Goal: Task Accomplishment & Management: Complete application form

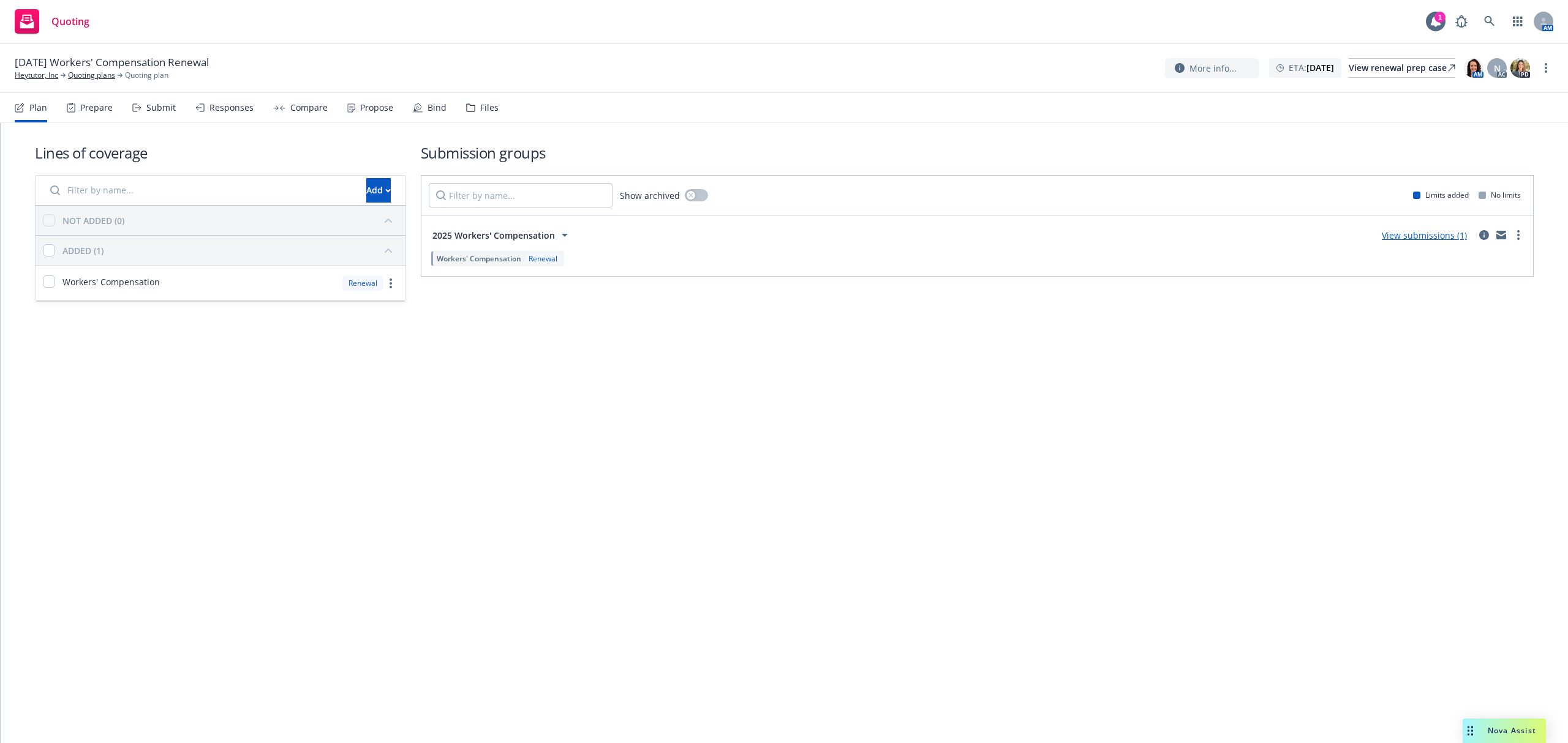
click at [142, 103] on div "Submit" at bounding box center [154, 107] width 43 height 29
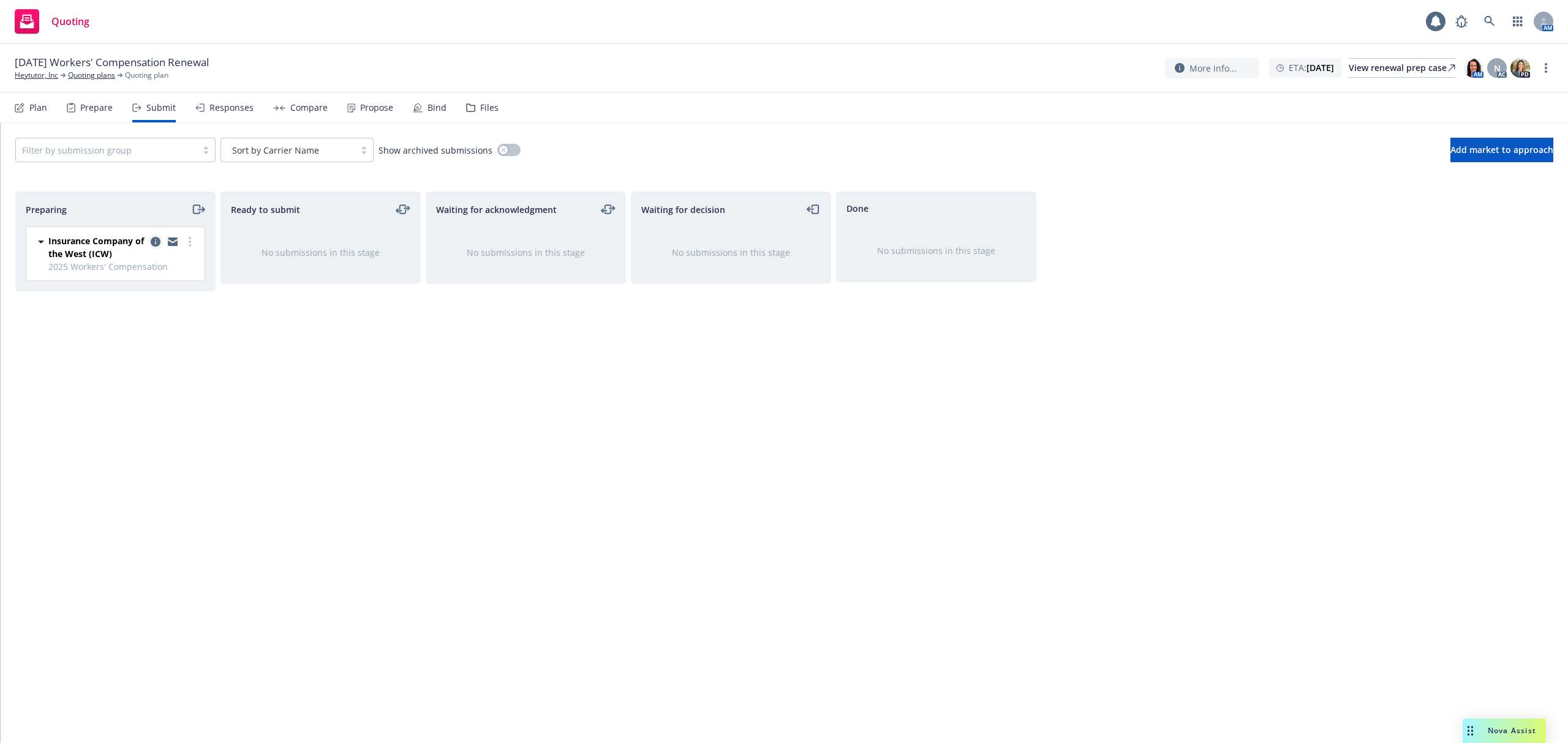
click at [148, 243] on link "copy logging email" at bounding box center [156, 242] width 15 height 15
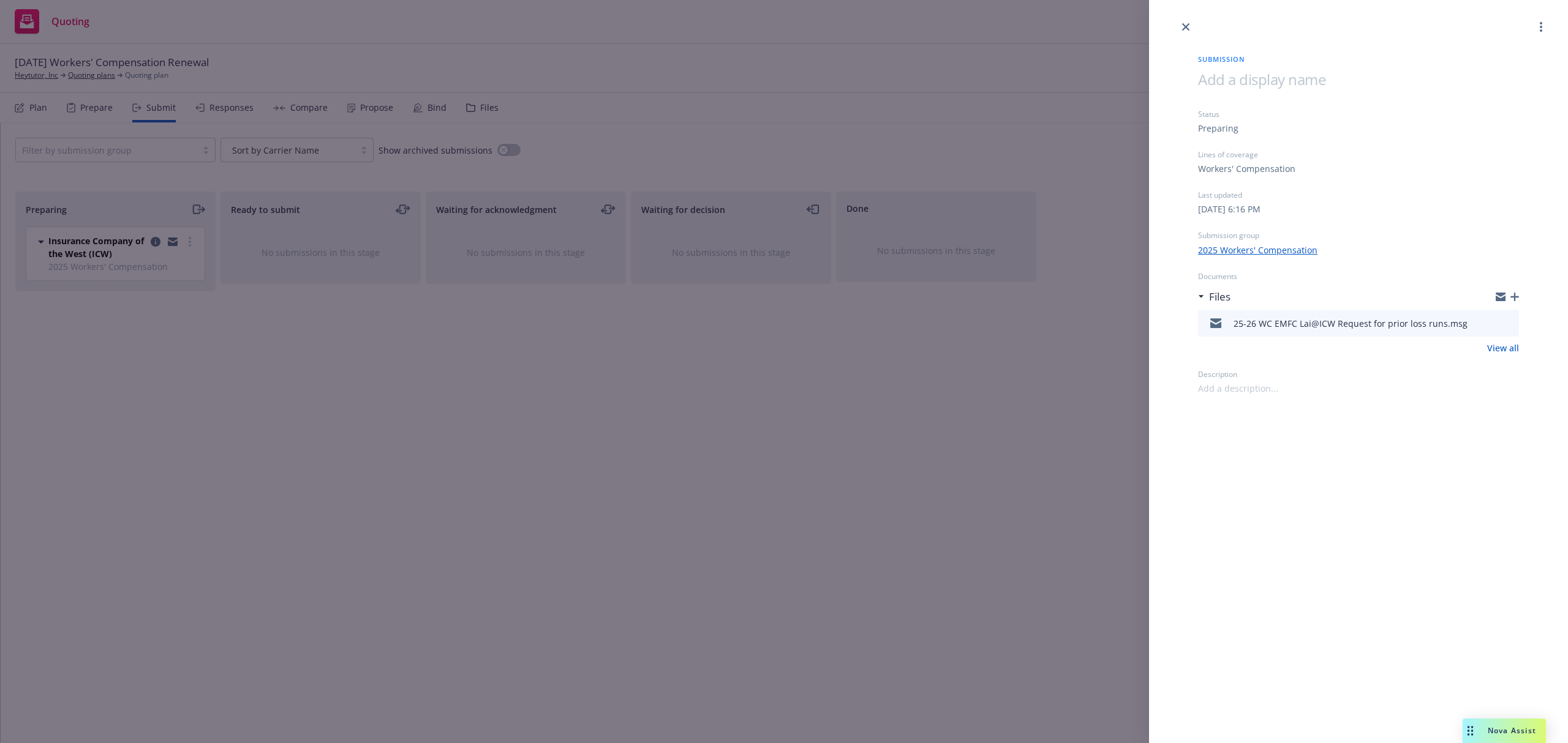
click at [1512, 295] on icon "button" at bounding box center [1514, 297] width 9 height 9
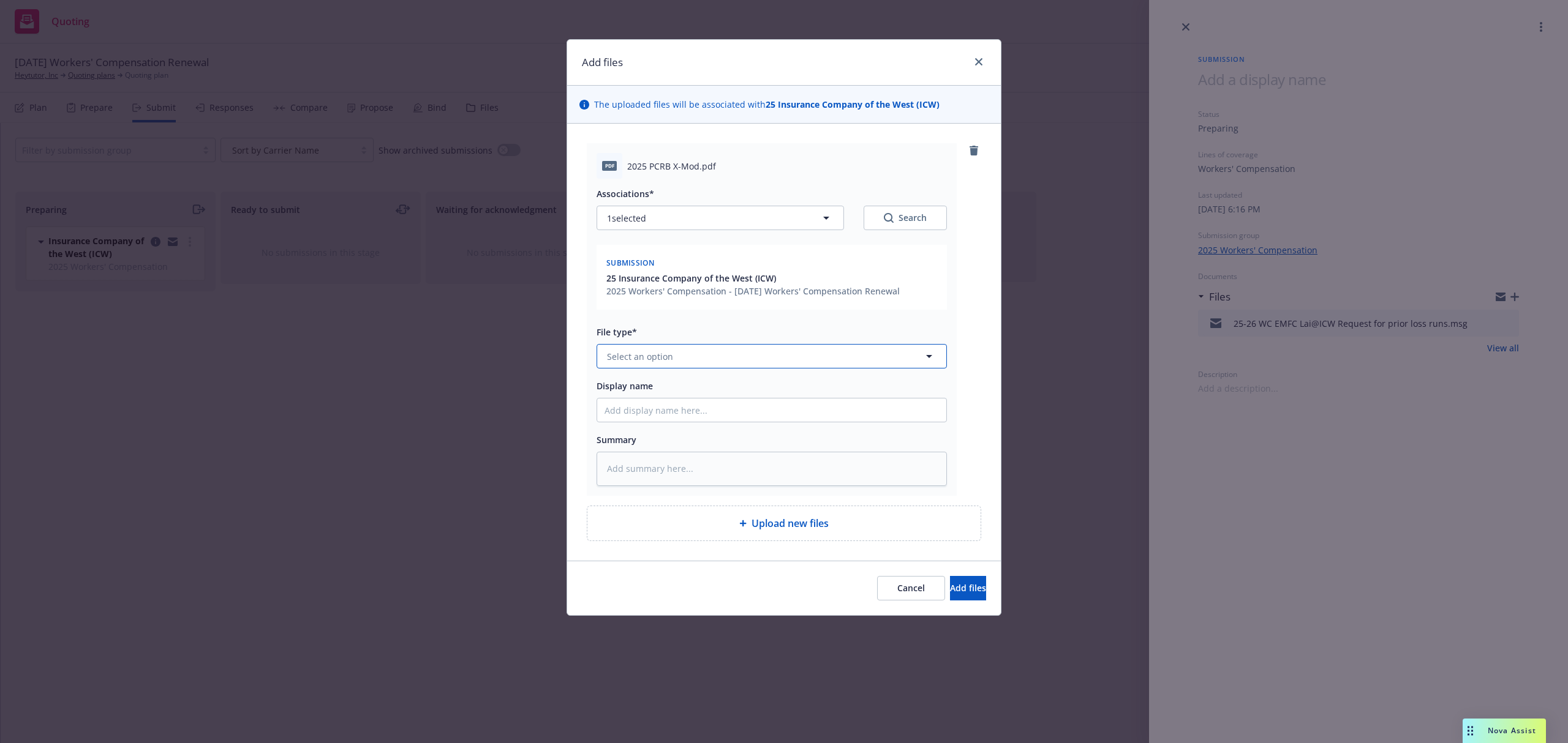
click at [653, 355] on span "Select an option" at bounding box center [640, 356] width 66 height 13
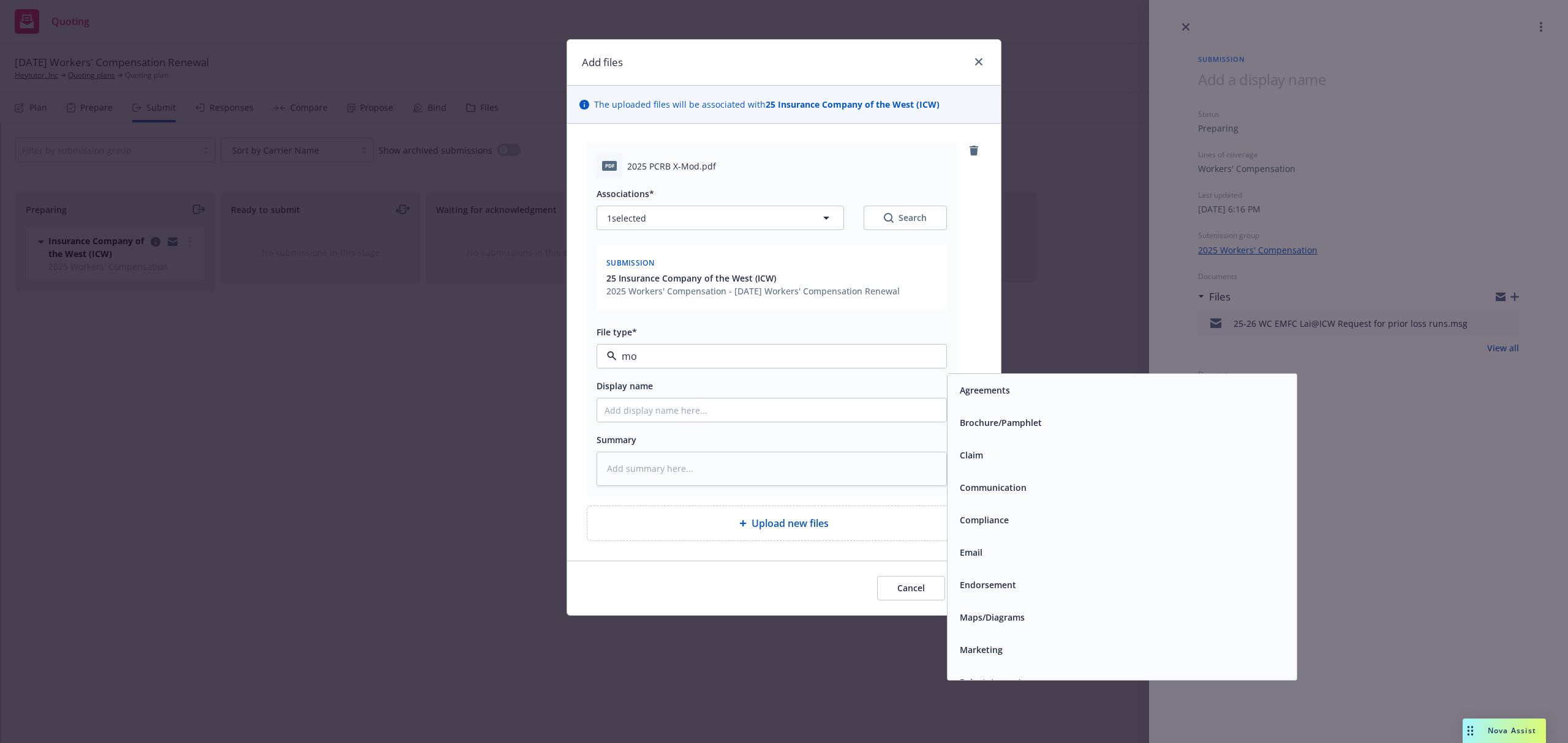
type input "mod"
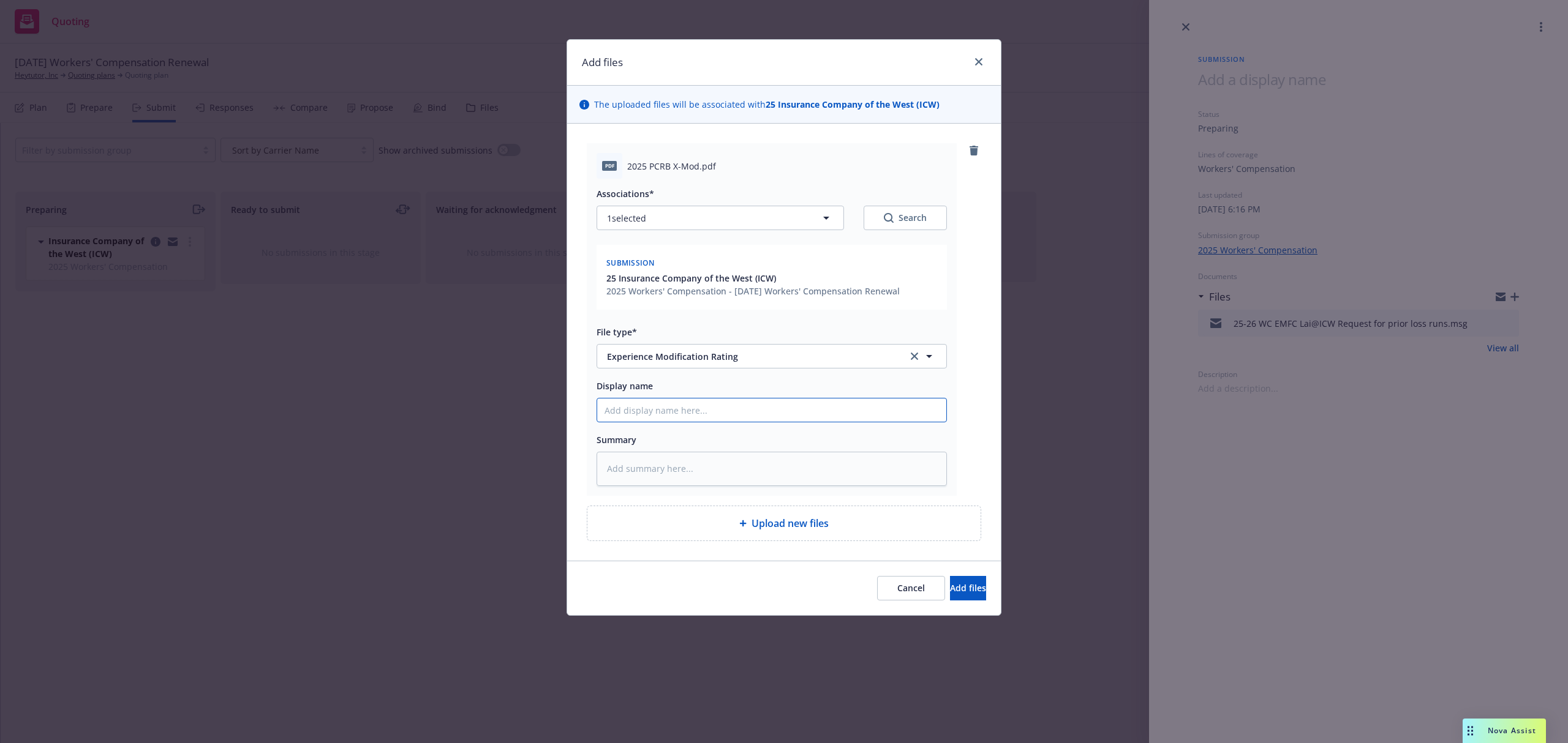
type textarea "x"
type input "2"
type textarea "x"
type input "25"
type textarea "x"
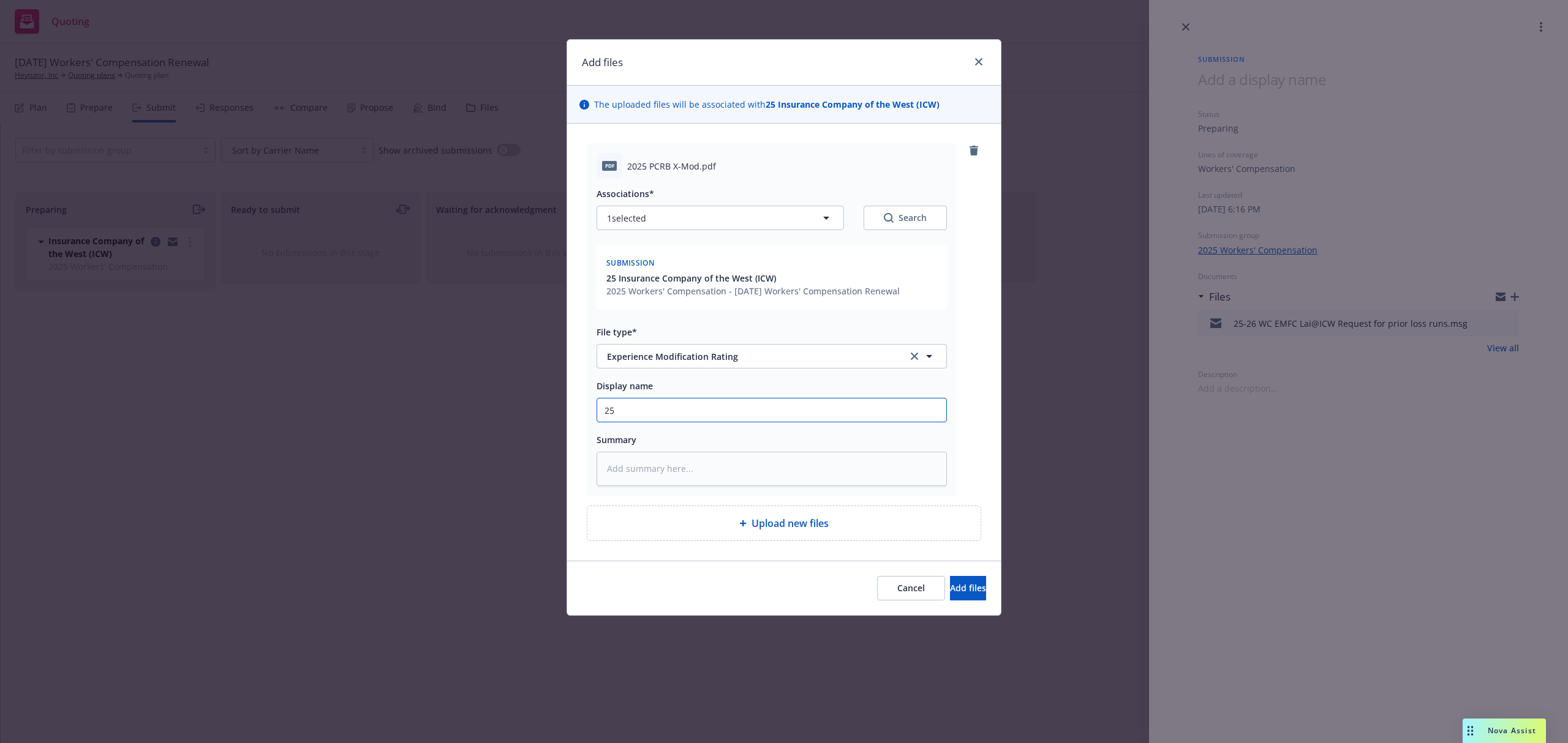
type input "25-"
type textarea "x"
type input "25-2"
type textarea "x"
type input "25-26"
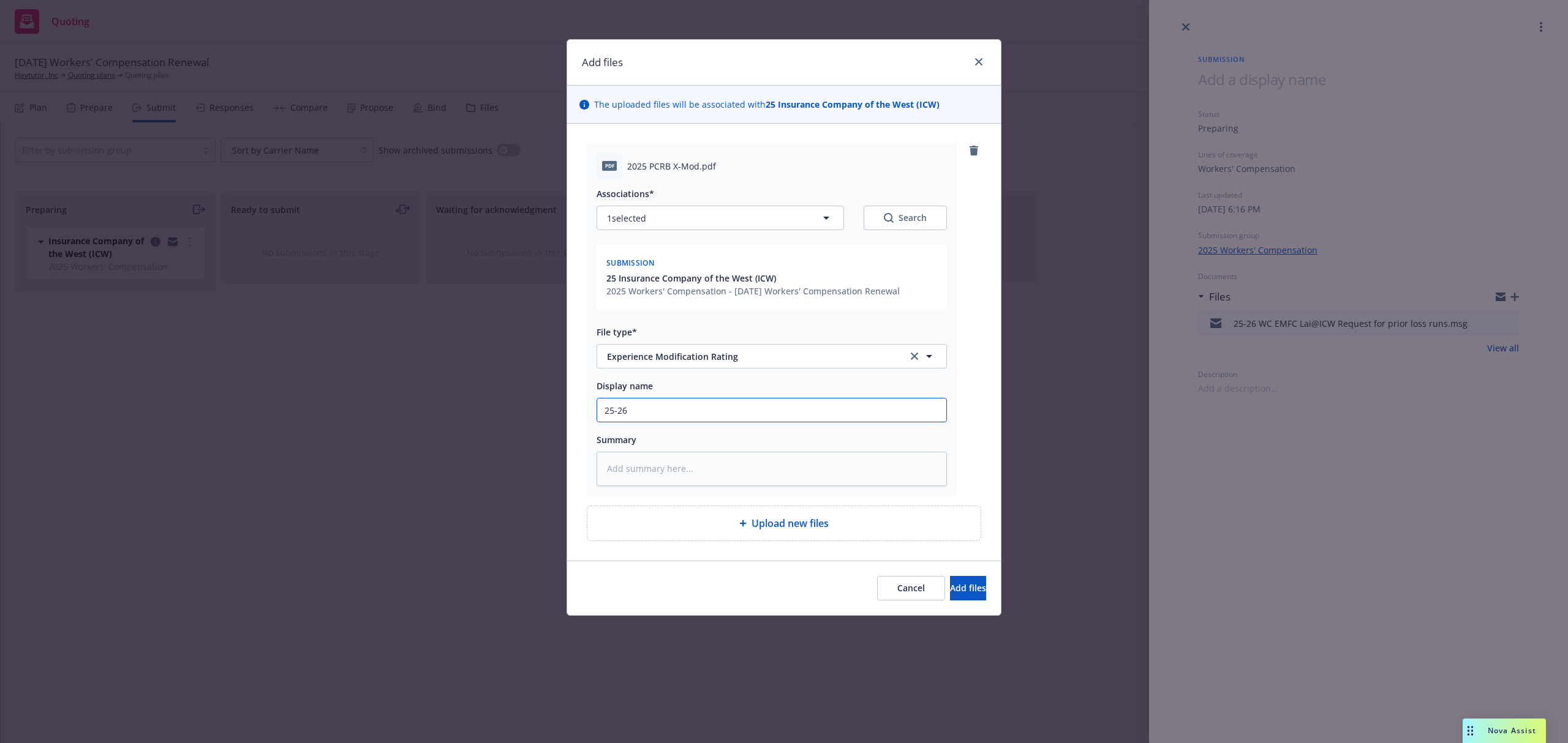
type textarea "x"
type input "25-26"
type textarea "x"
type input "25-26 W"
type textarea "x"
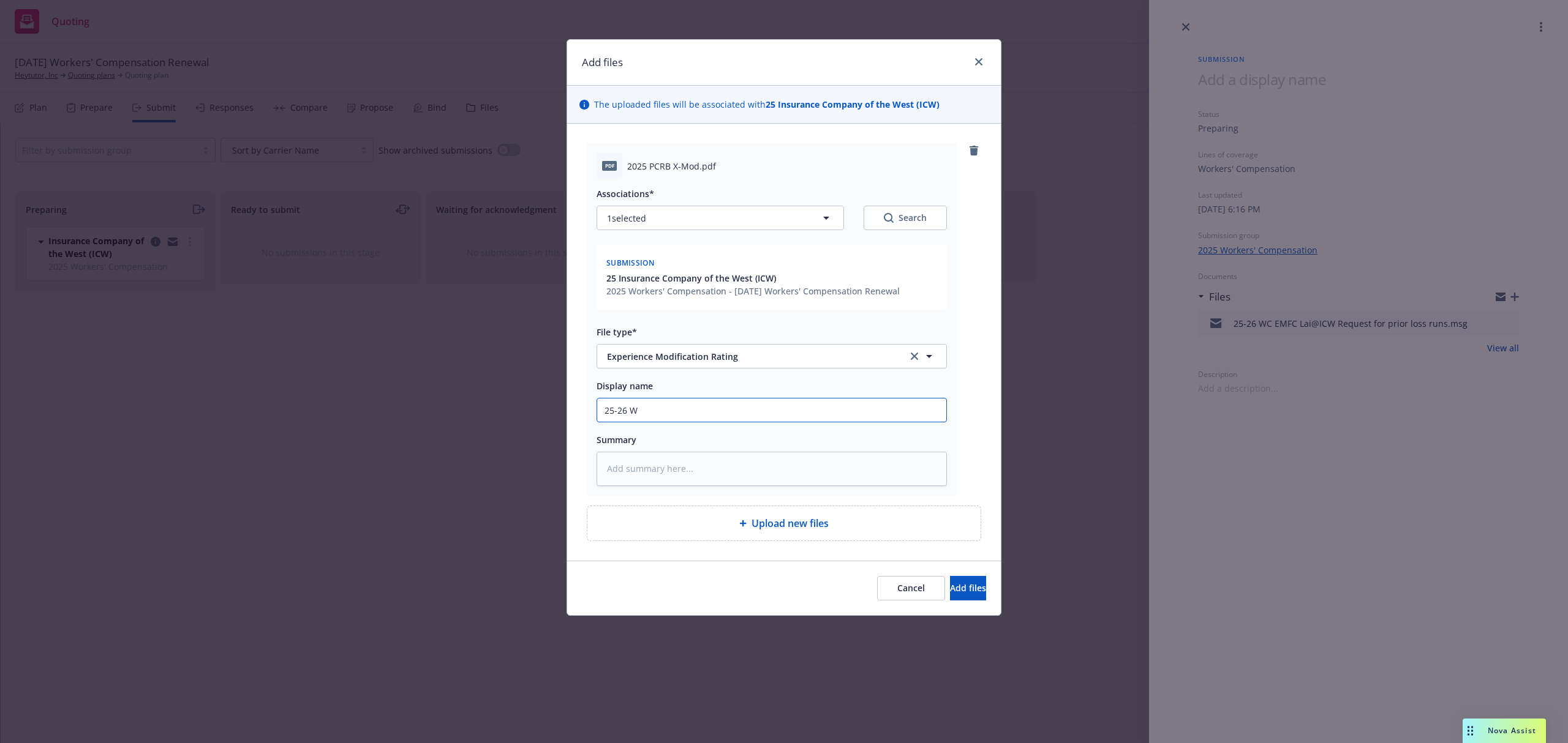
type input "25-26 WC"
type textarea "x"
type input "25-26 WC"
type textarea "x"
type input "25-26 WC P"
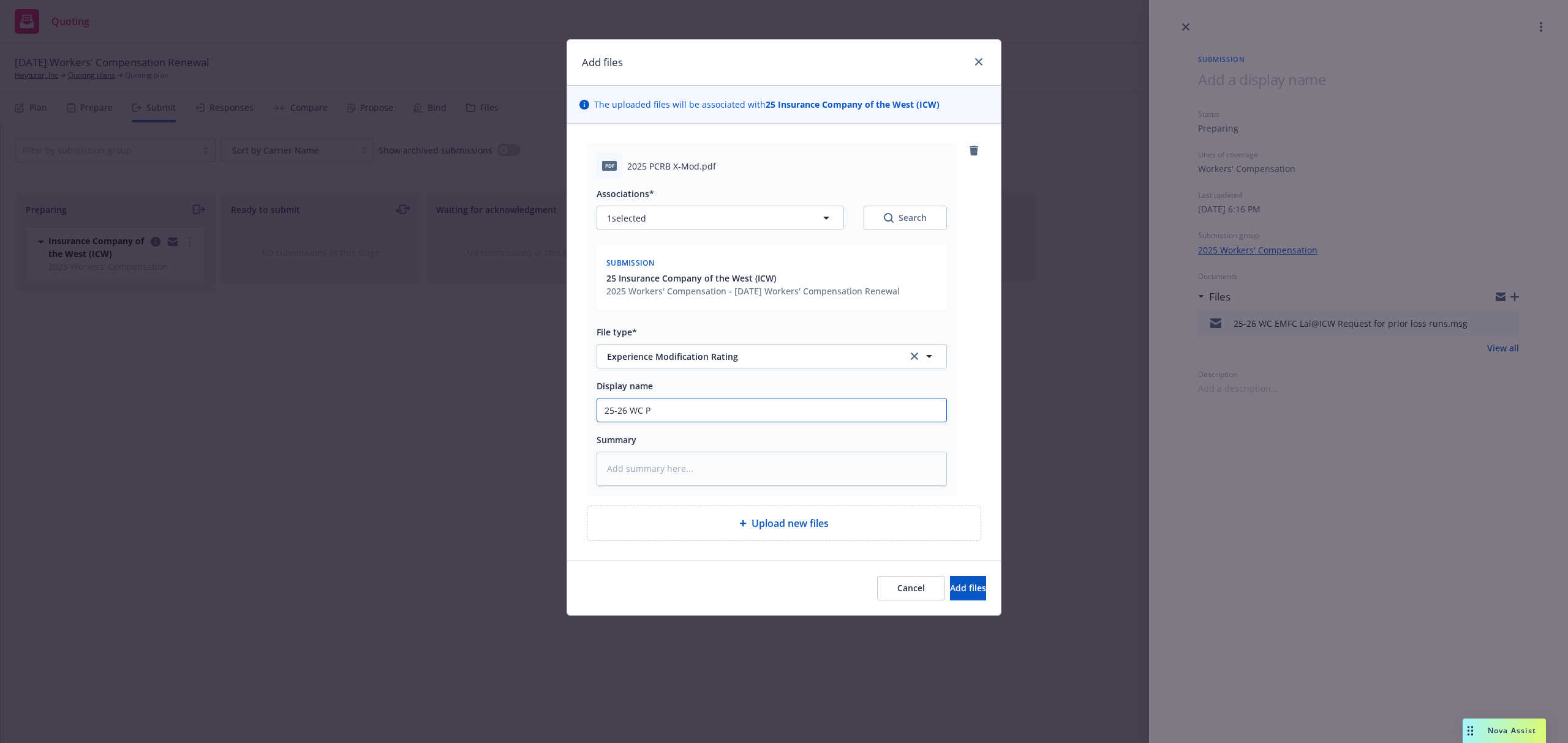
type textarea "x"
type input "25-26 WC [GEOGRAPHIC_DATA]"
type textarea "x"
type input "25-26 WC [GEOGRAPHIC_DATA]"
type textarea "x"
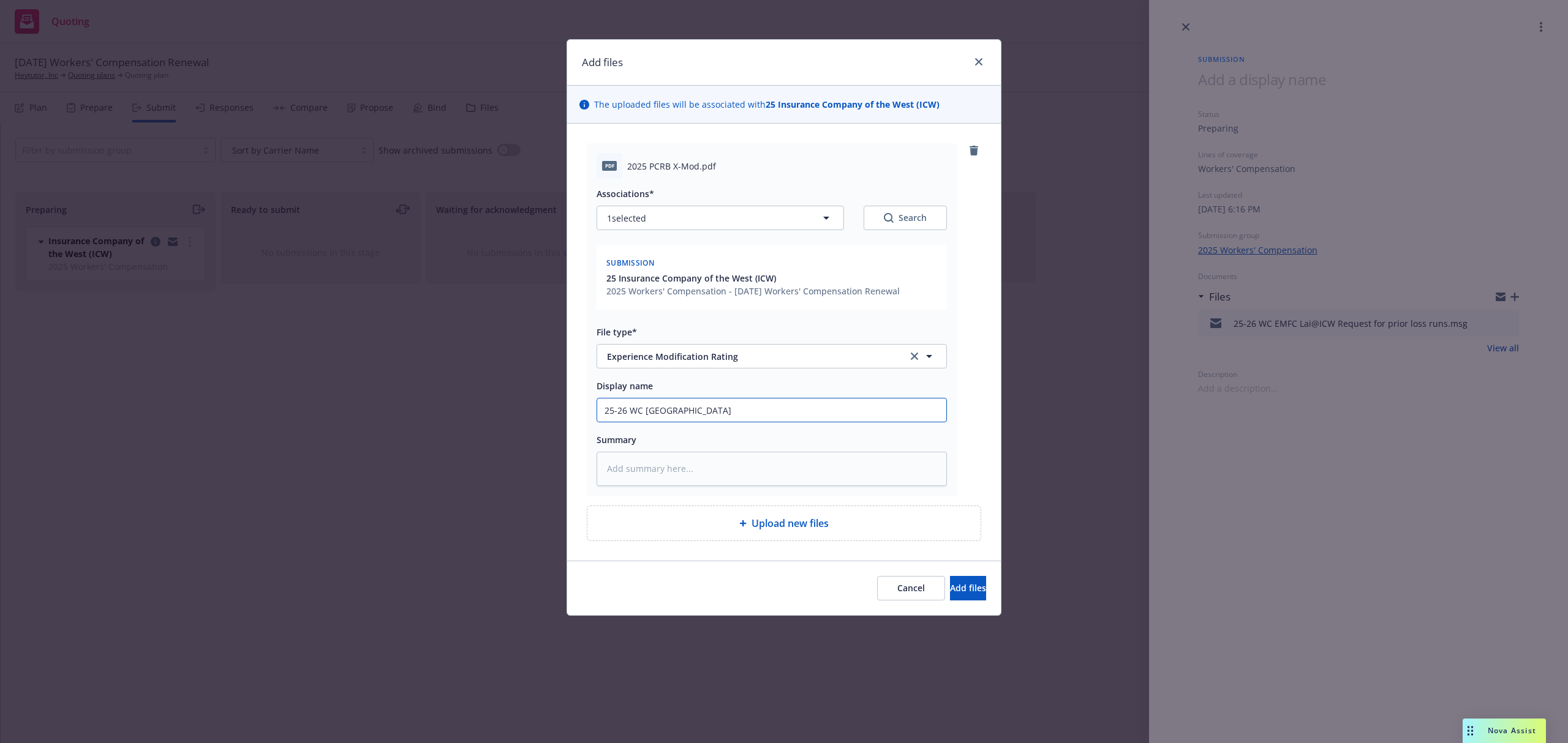
type input "25-26 WC PA M"
type textarea "x"
type input "25-26 WC PA Mo"
type textarea "x"
type input "25-26 WC PA Mod"
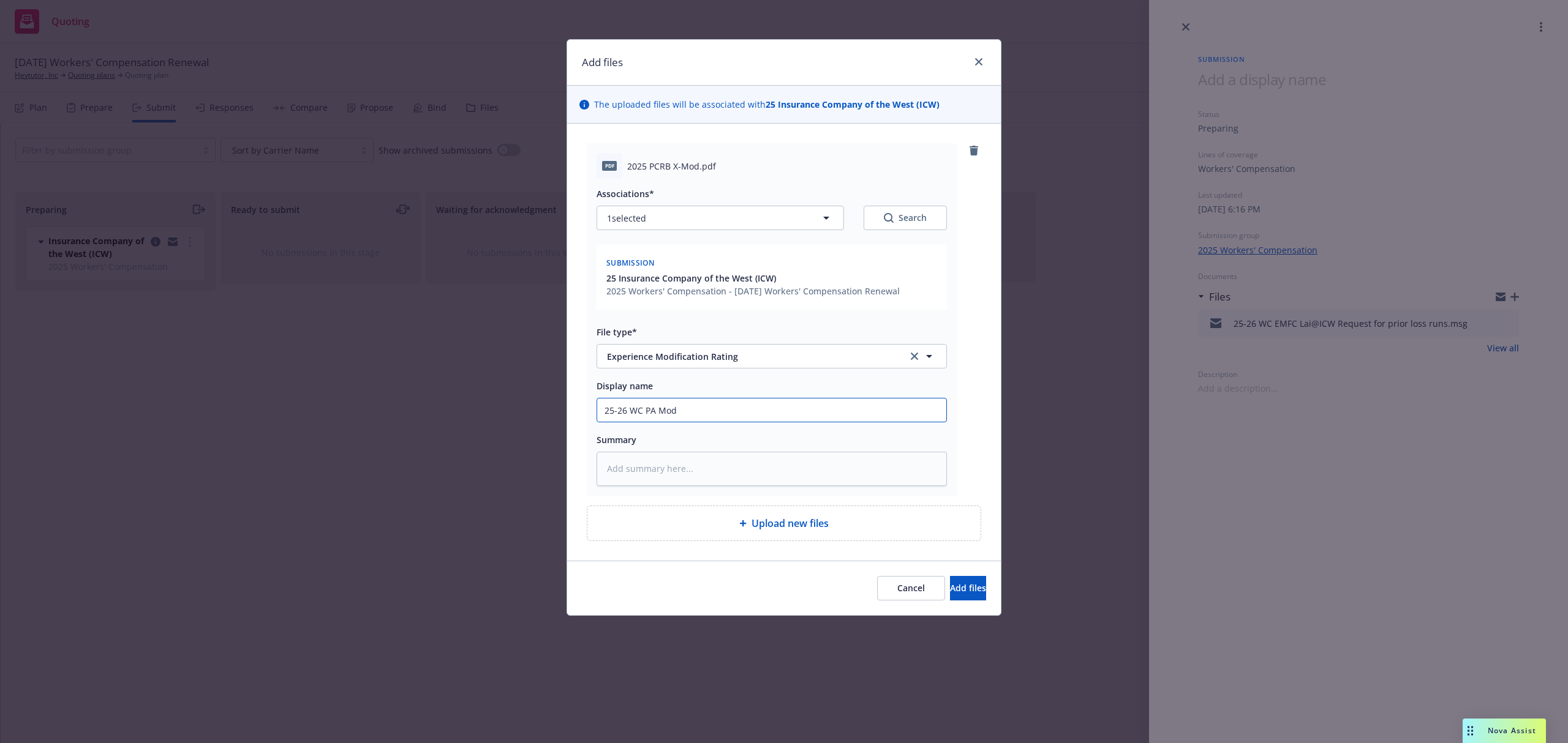
type textarea "x"
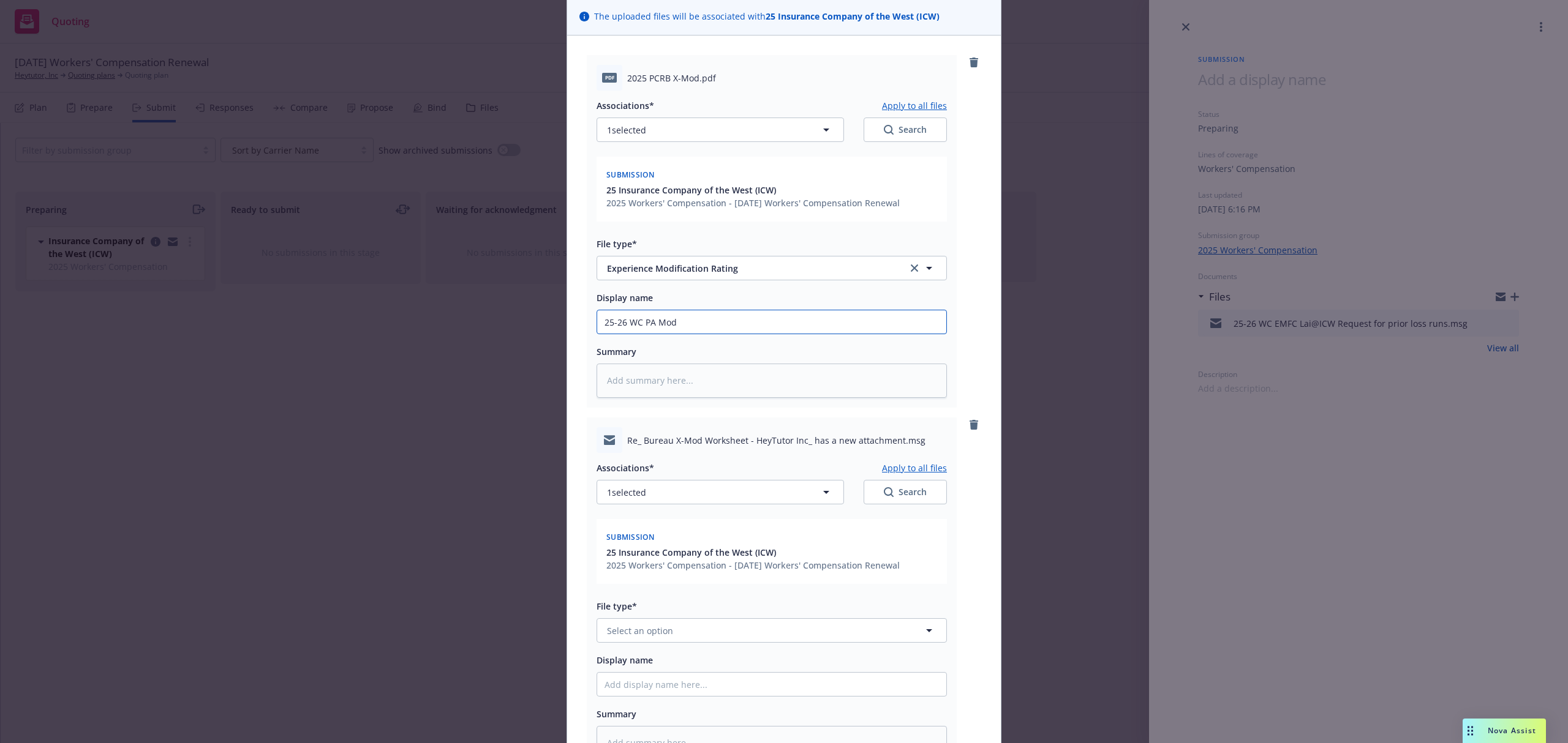
scroll to position [163, 0]
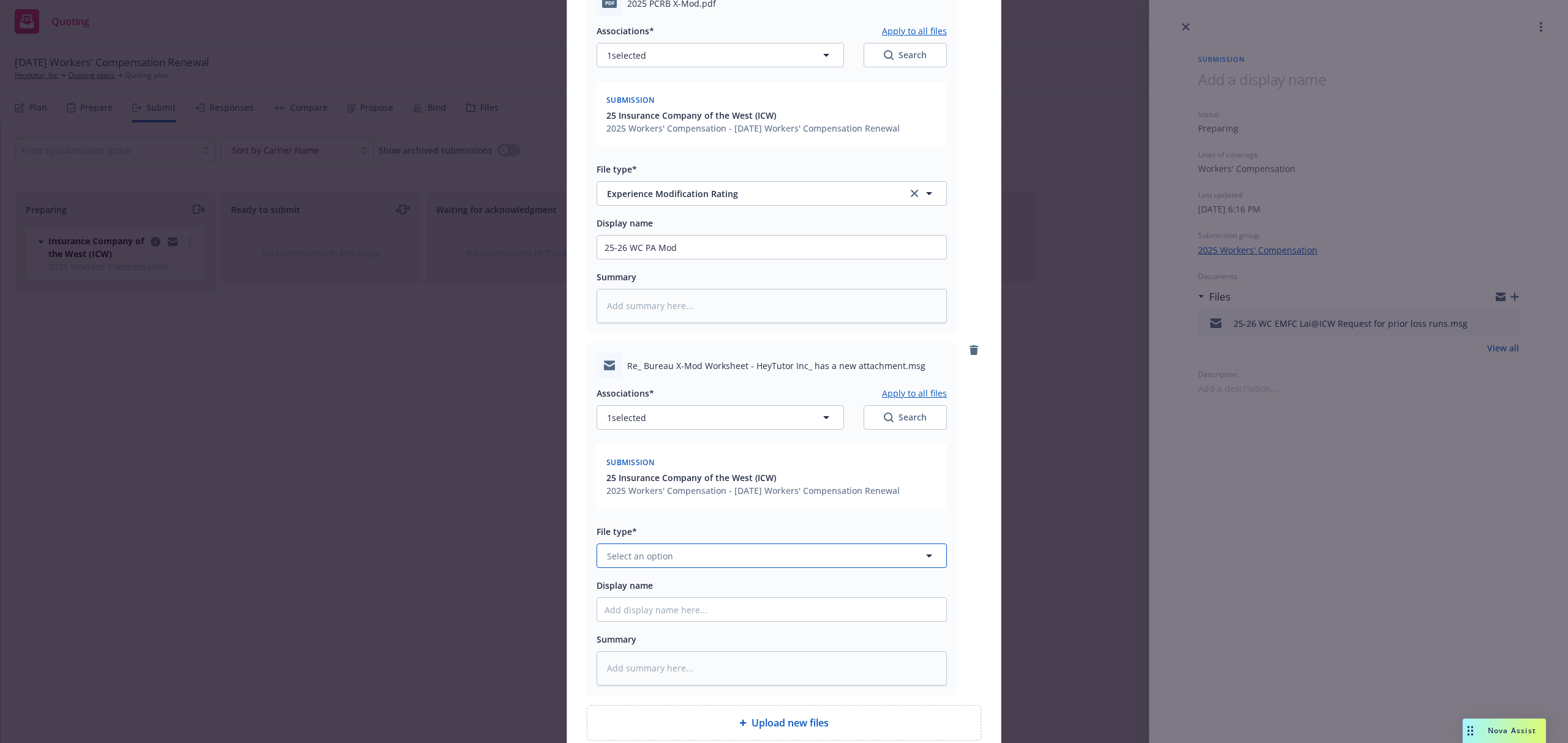
click at [657, 564] on button "Select an option" at bounding box center [771, 555] width 350 height 25
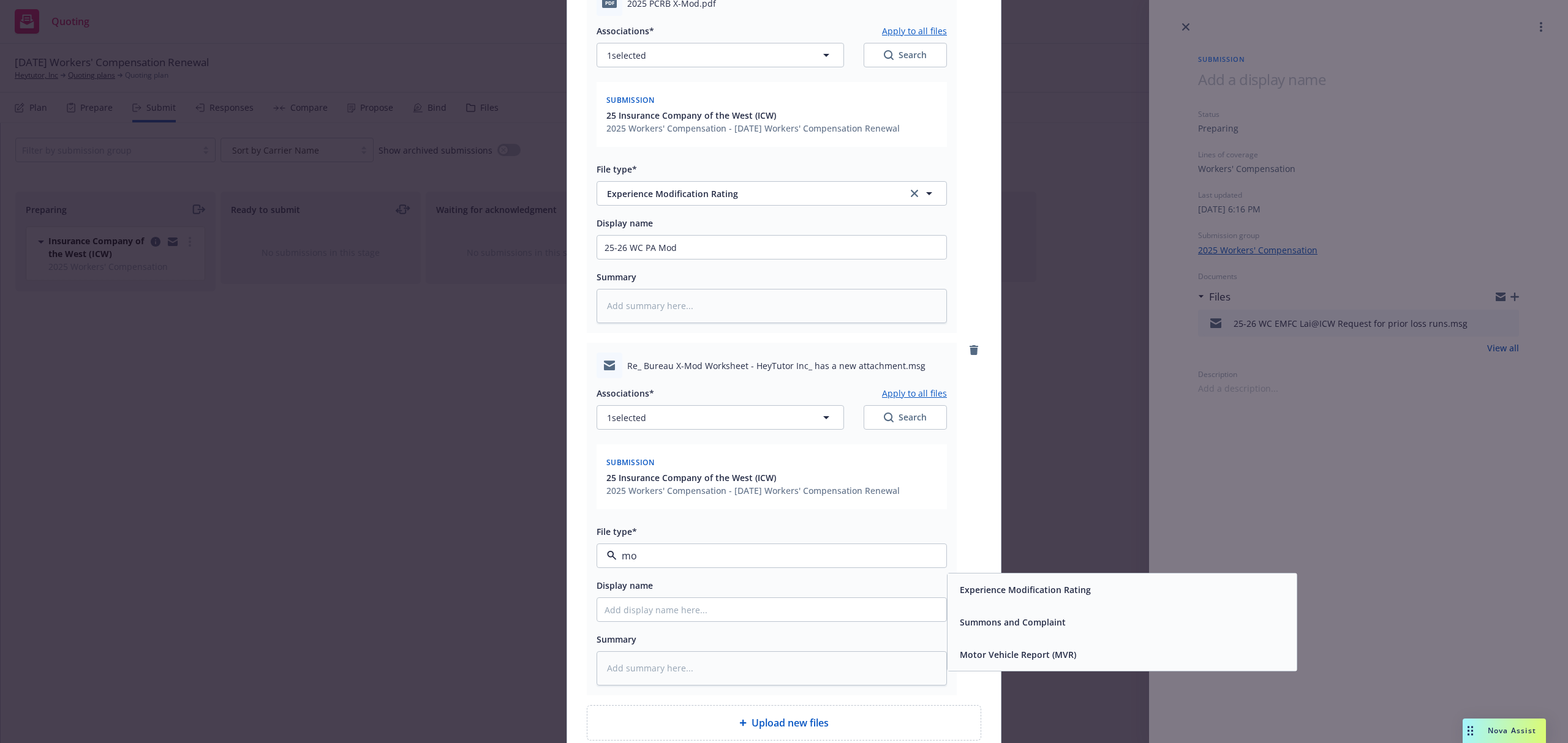
type input "mod"
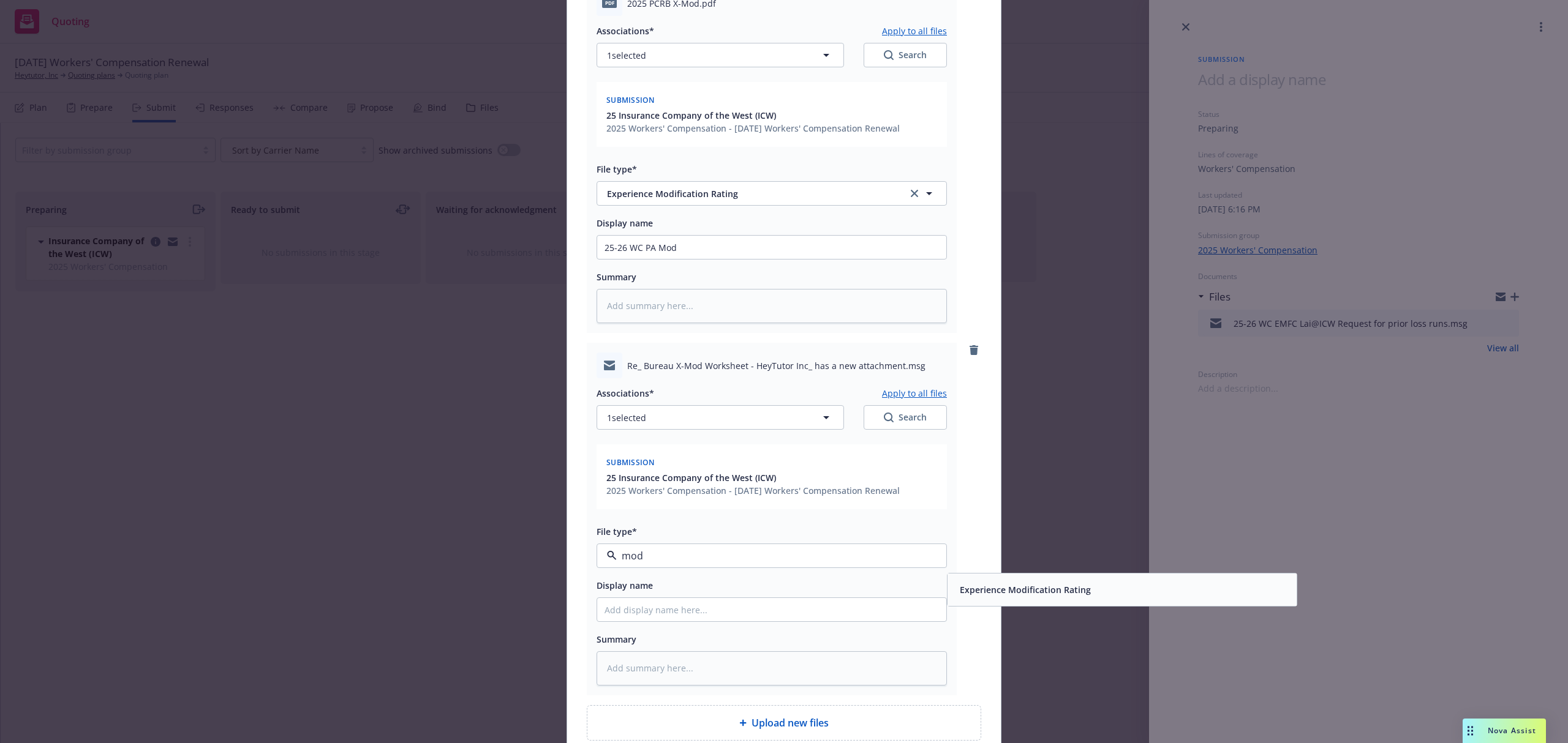
click at [1078, 602] on div "Experience Modification Rating" at bounding box center [1121, 590] width 349 height 33
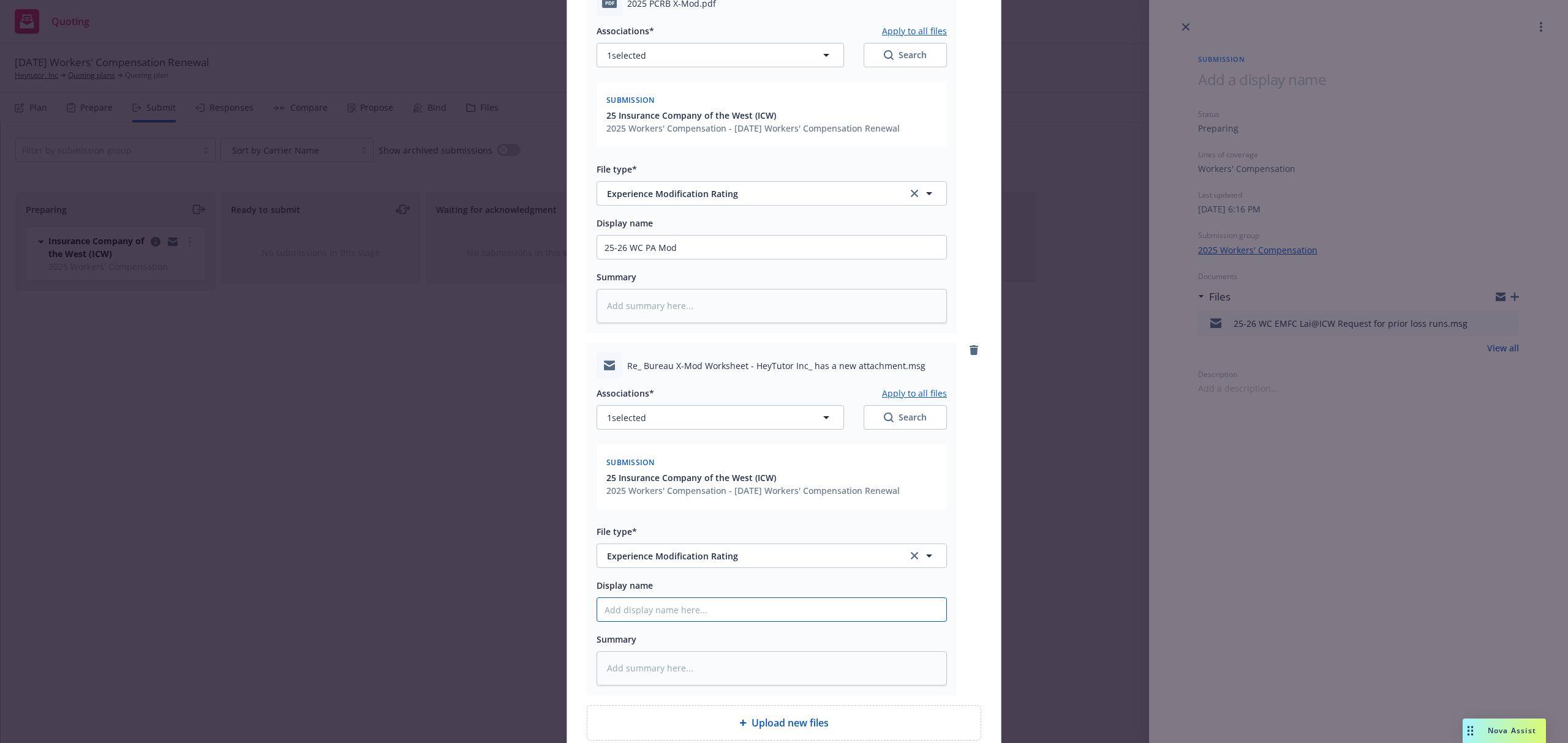
click at [704, 612] on input "Display name" at bounding box center [771, 610] width 349 height 23
type textarea "x"
type input "2"
type textarea "x"
type input "25"
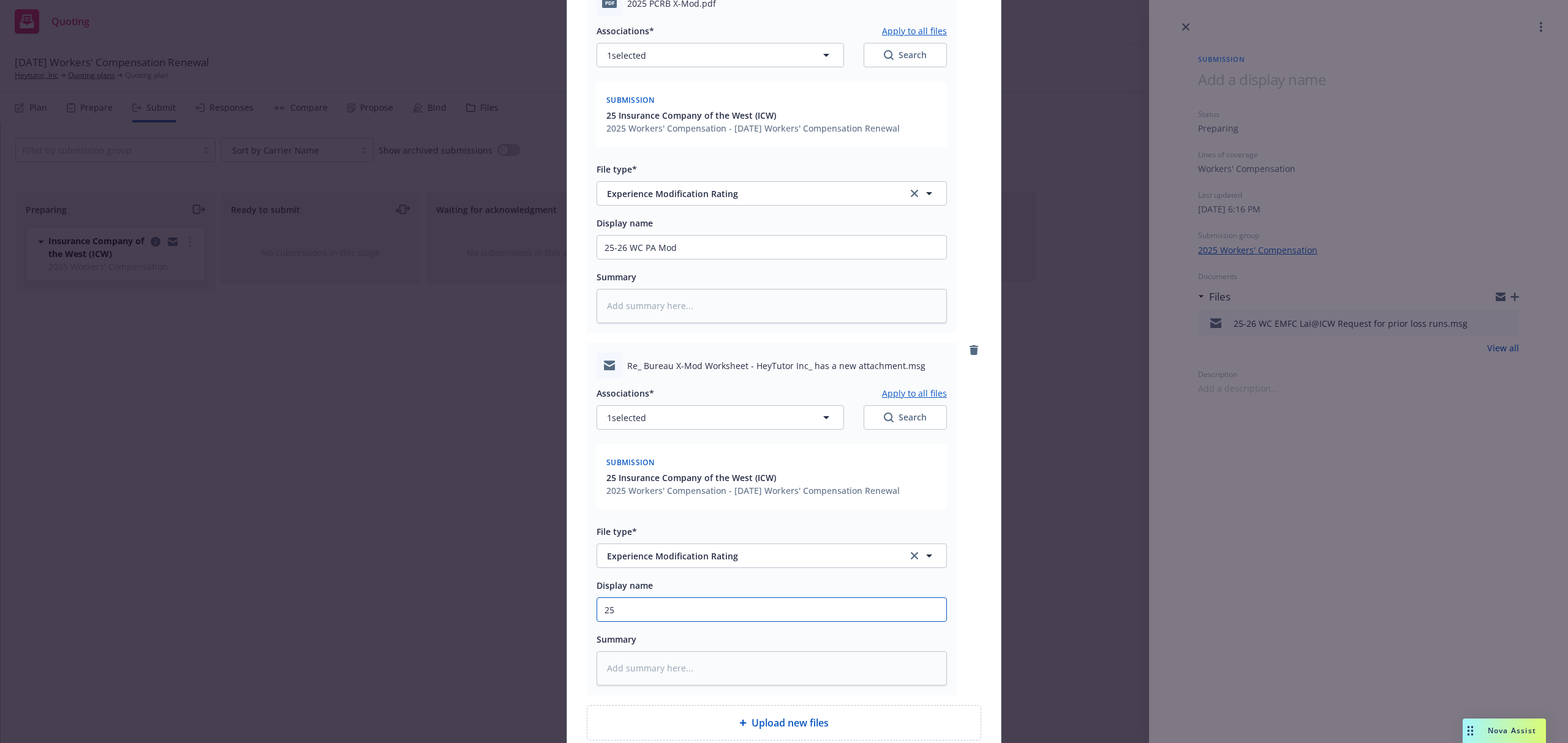
type textarea "x"
type input "25-"
type textarea "x"
type input "25-2"
type textarea "x"
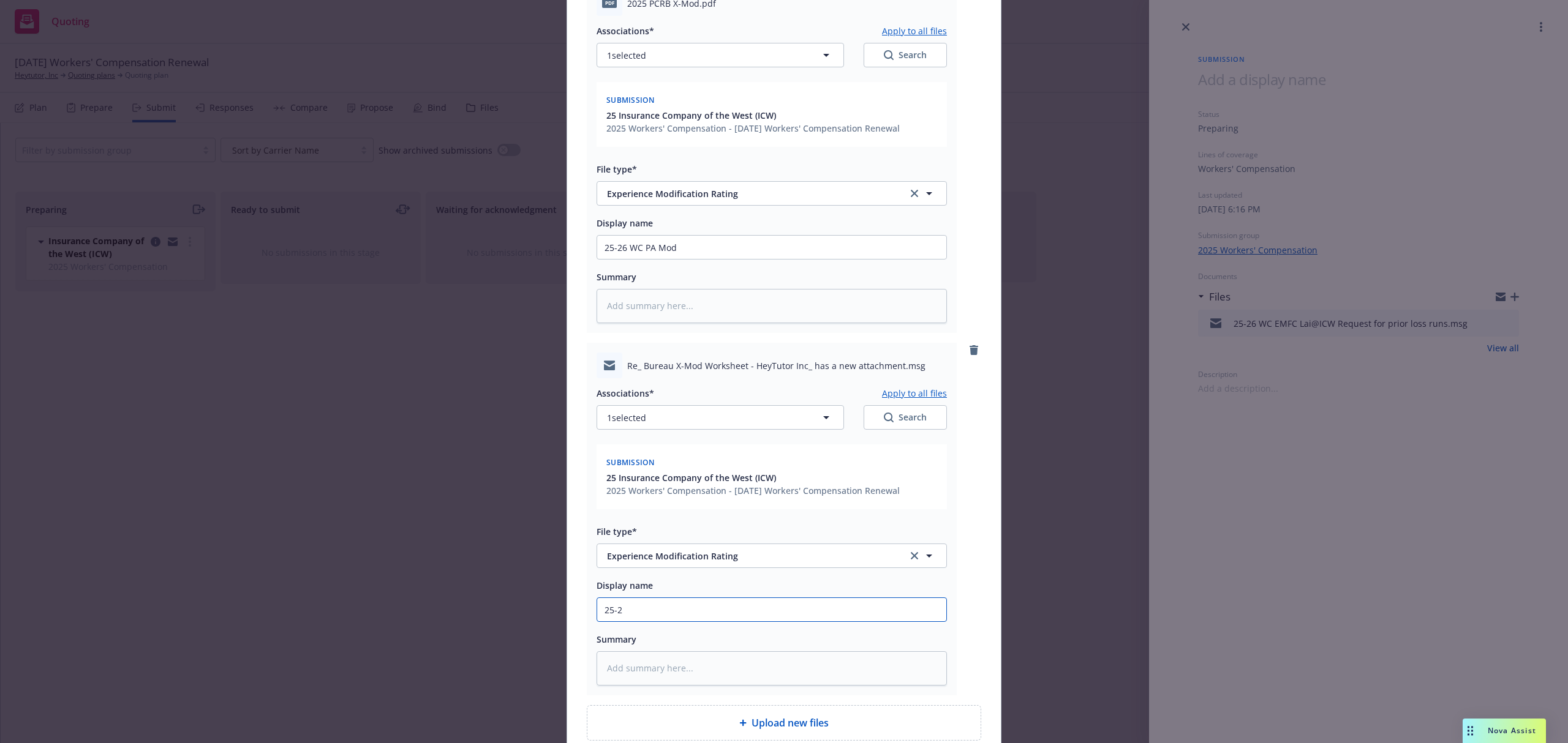
type input "25-26"
type textarea "x"
type input "25-26"
type textarea "x"
type input "25-26 W"
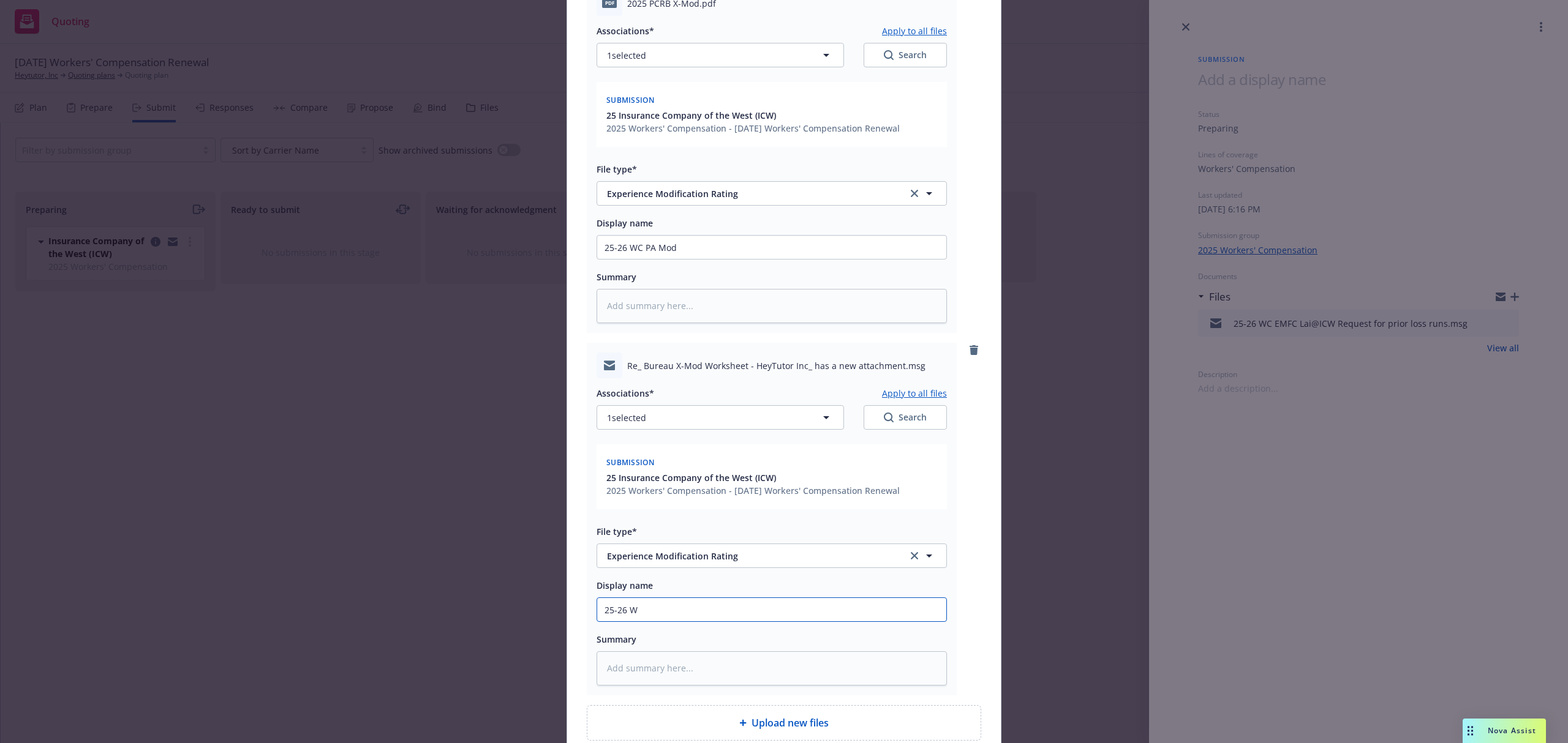
type textarea "x"
type input "25-26 WC"
type textarea "x"
type input "25-26 WC"
type textarea "x"
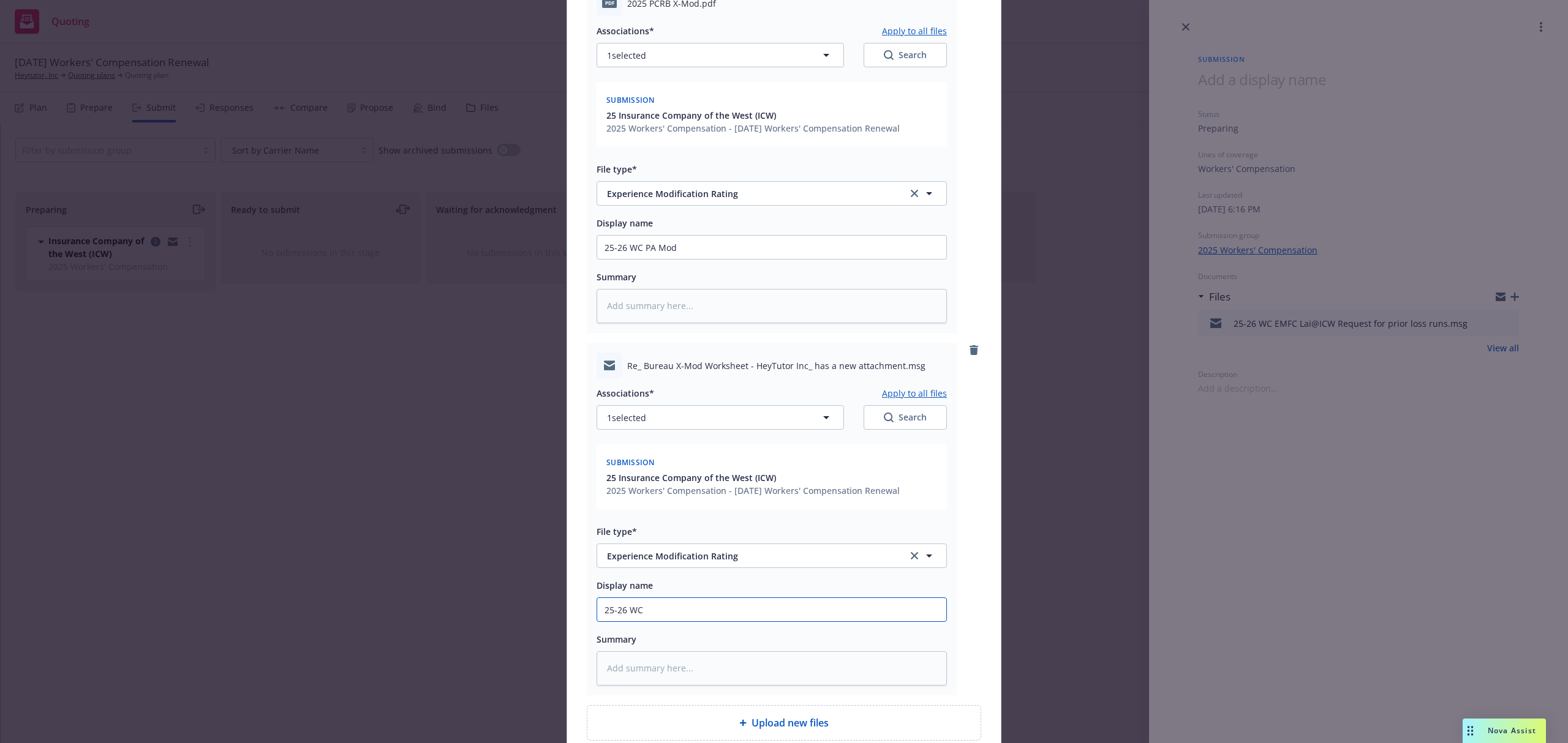
type input "25-26 WC E"
type textarea "x"
type input "25-26 WC EM"
type textarea "x"
type input "25-26 WC EMF"
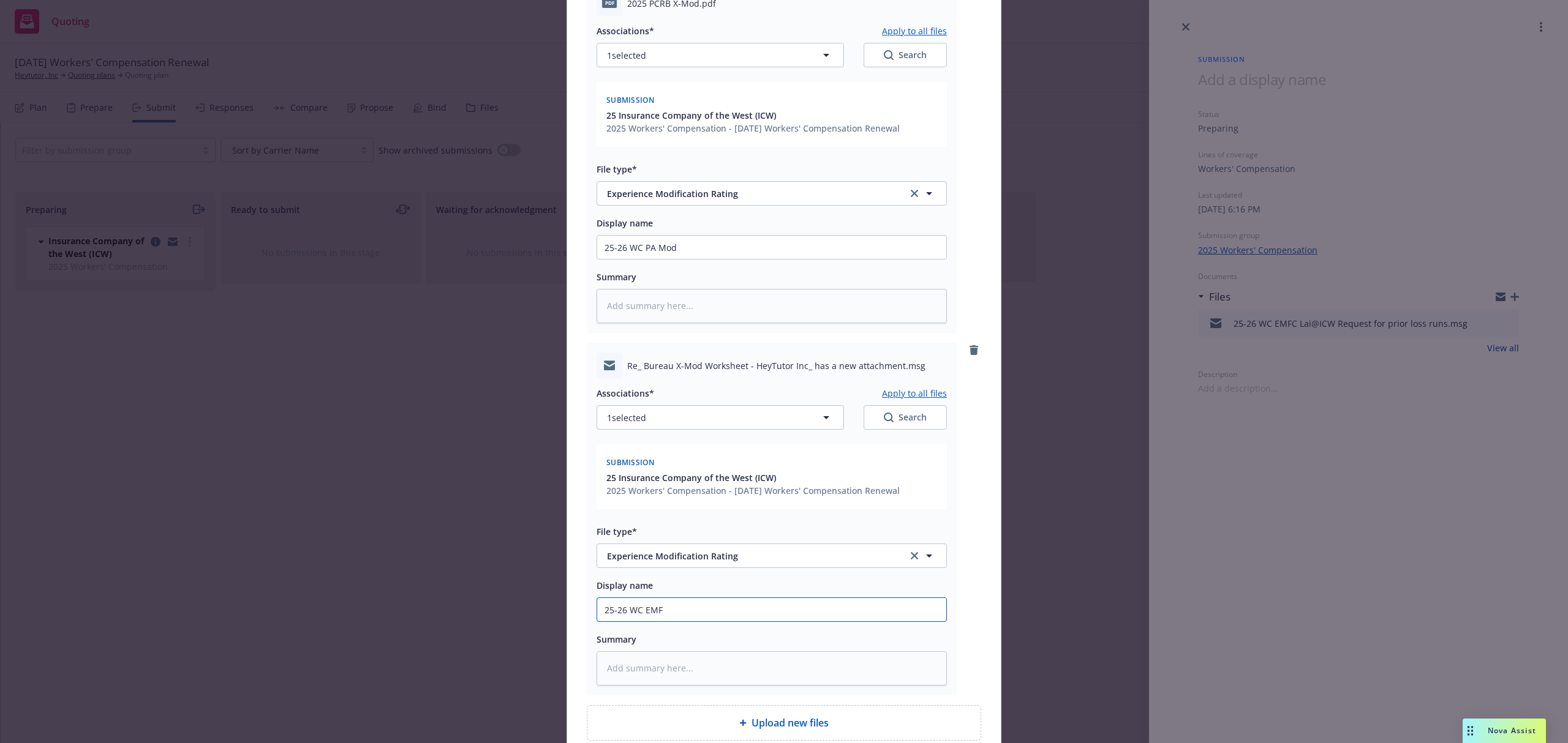
type textarea "x"
type input "25-26 WC EMFC"
type textarea "x"
type input "25-26 WC EMFC"
type textarea "x"
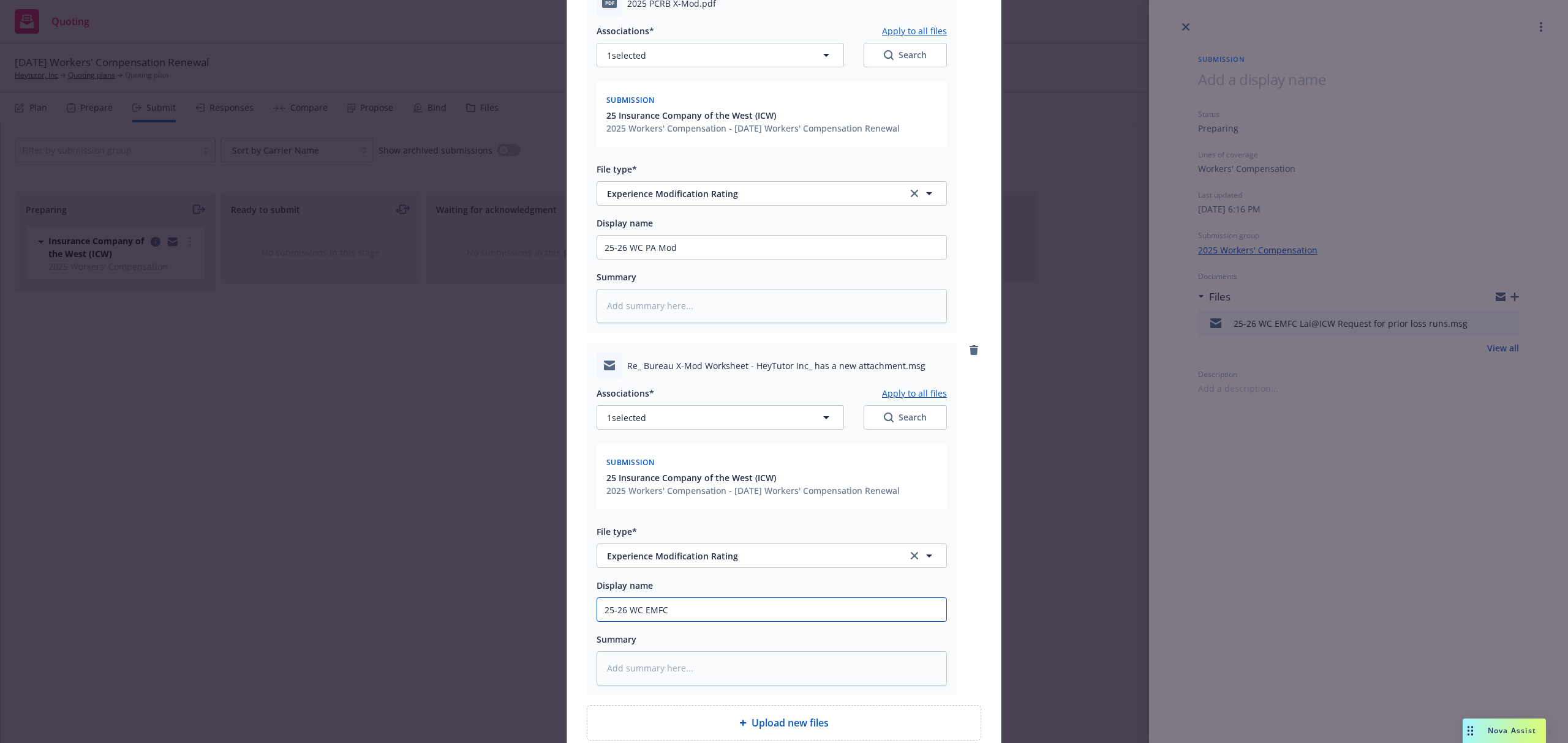
type input "25-26 WC EMFC L"
type textarea "x"
type input "25-26 WC EMFC La"
type textarea "x"
type input "25-26 WC EMFC Lai"
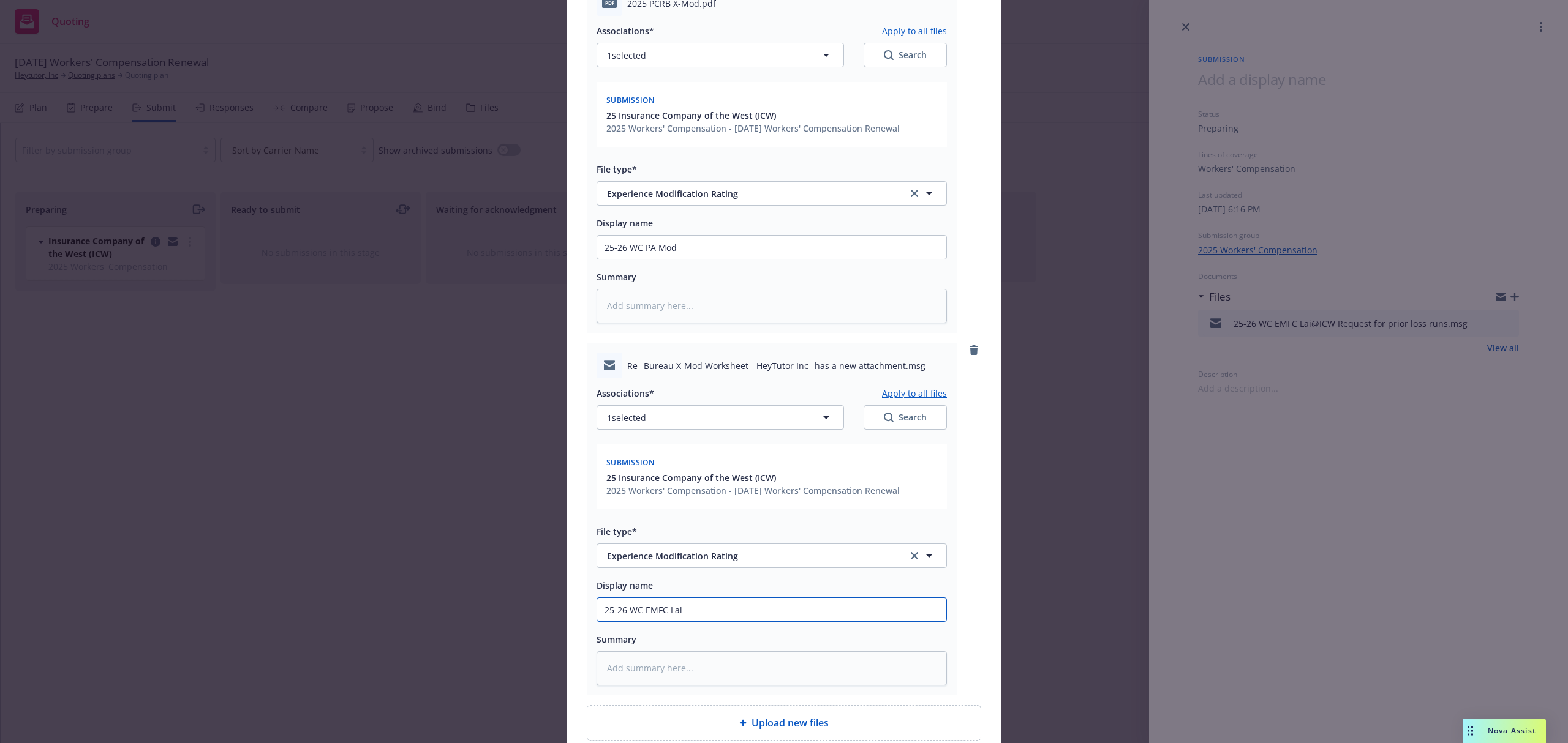
type textarea "x"
type input "25-26 WC EMFC Lai@"
type textarea "x"
type input "25-26 WC EMFC Lai@W"
type textarea "x"
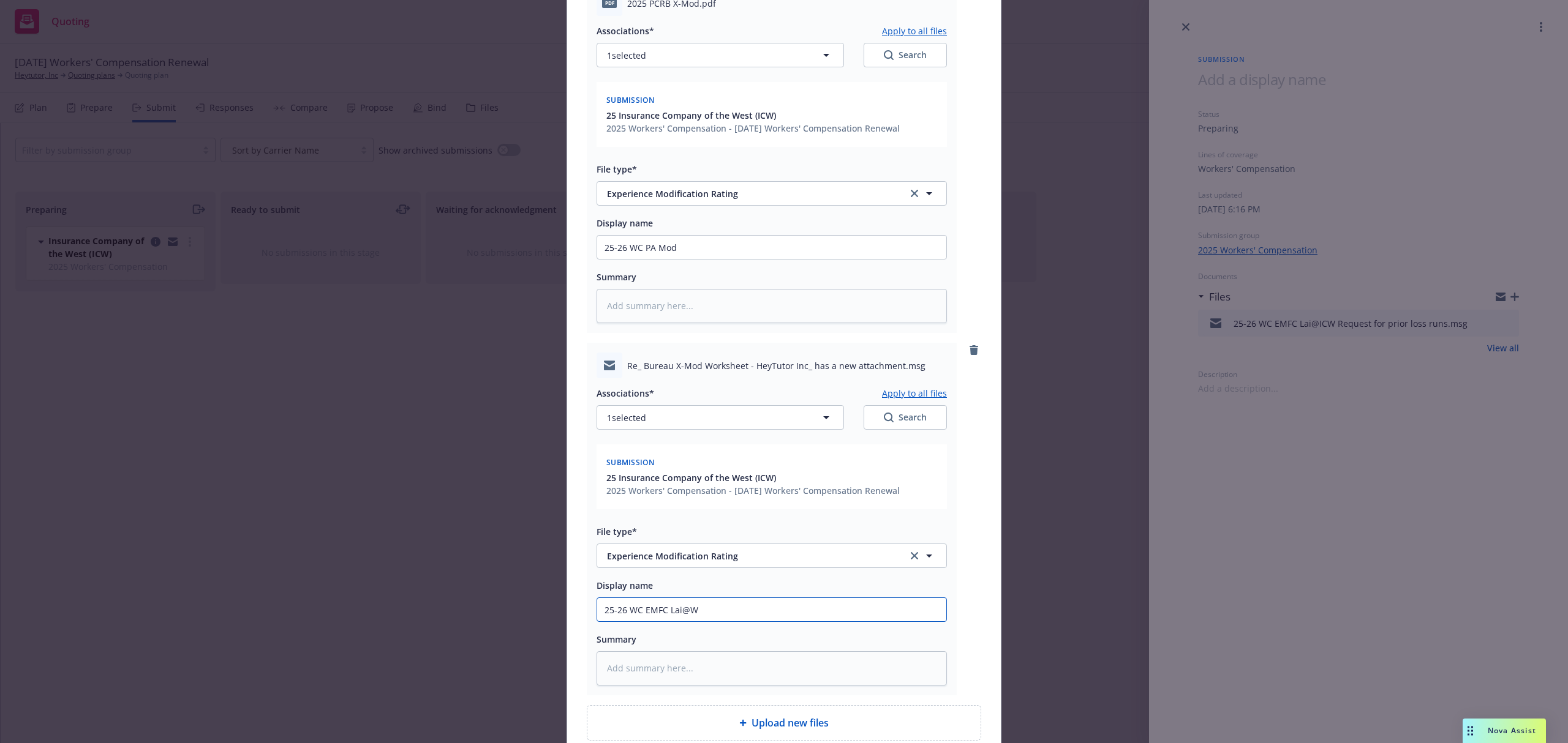
type input "25-26 WC EMFC Lai@"
type textarea "x"
type input "25-26 WC EMFC Lai@I"
type textarea "x"
type input "25-26 WC EMFC Lai@IC"
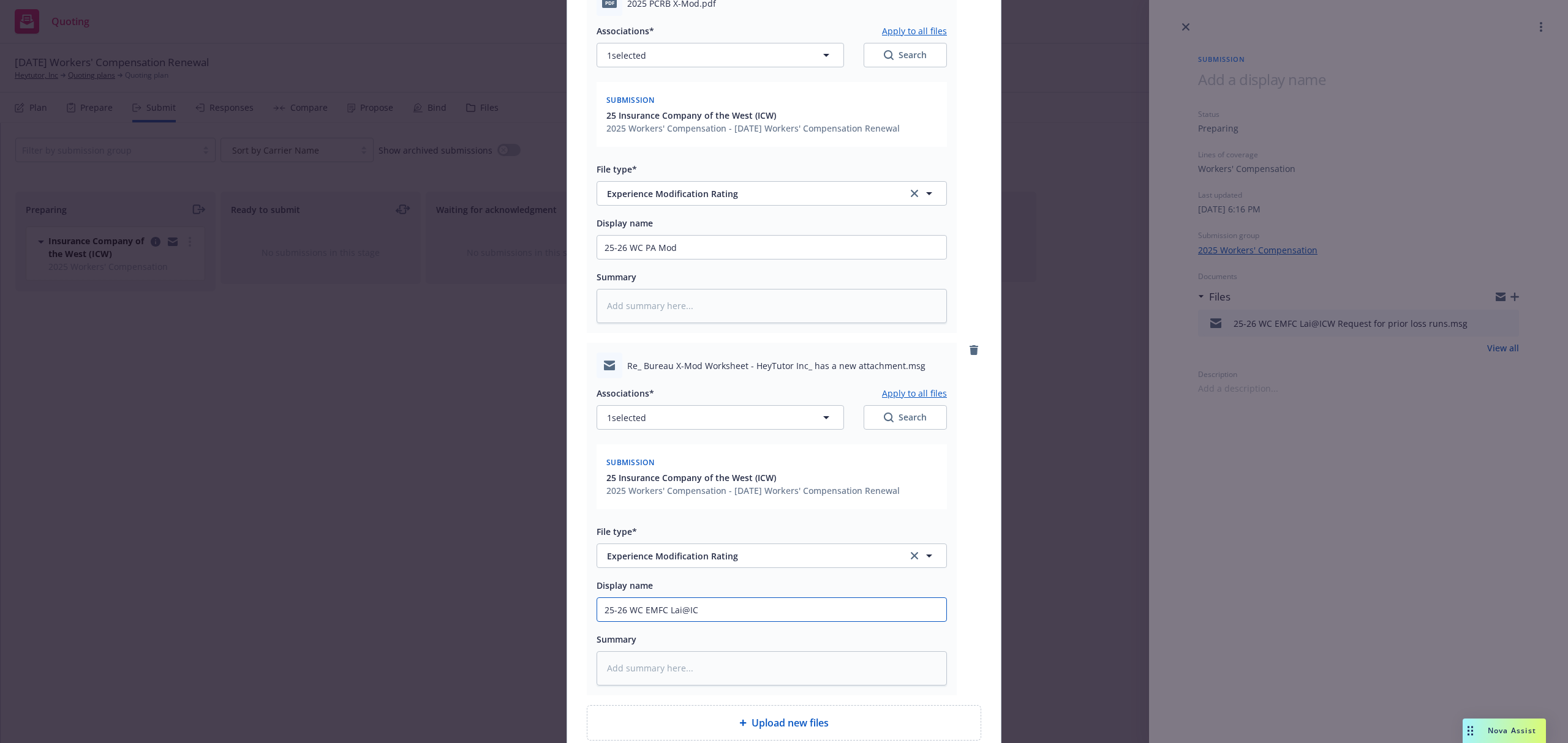
type textarea "x"
type input "25-26 WC EMFC Lai@ICW"
type textarea "x"
type input "25-26 WC EMFC Lai@ICW"
type textarea "x"
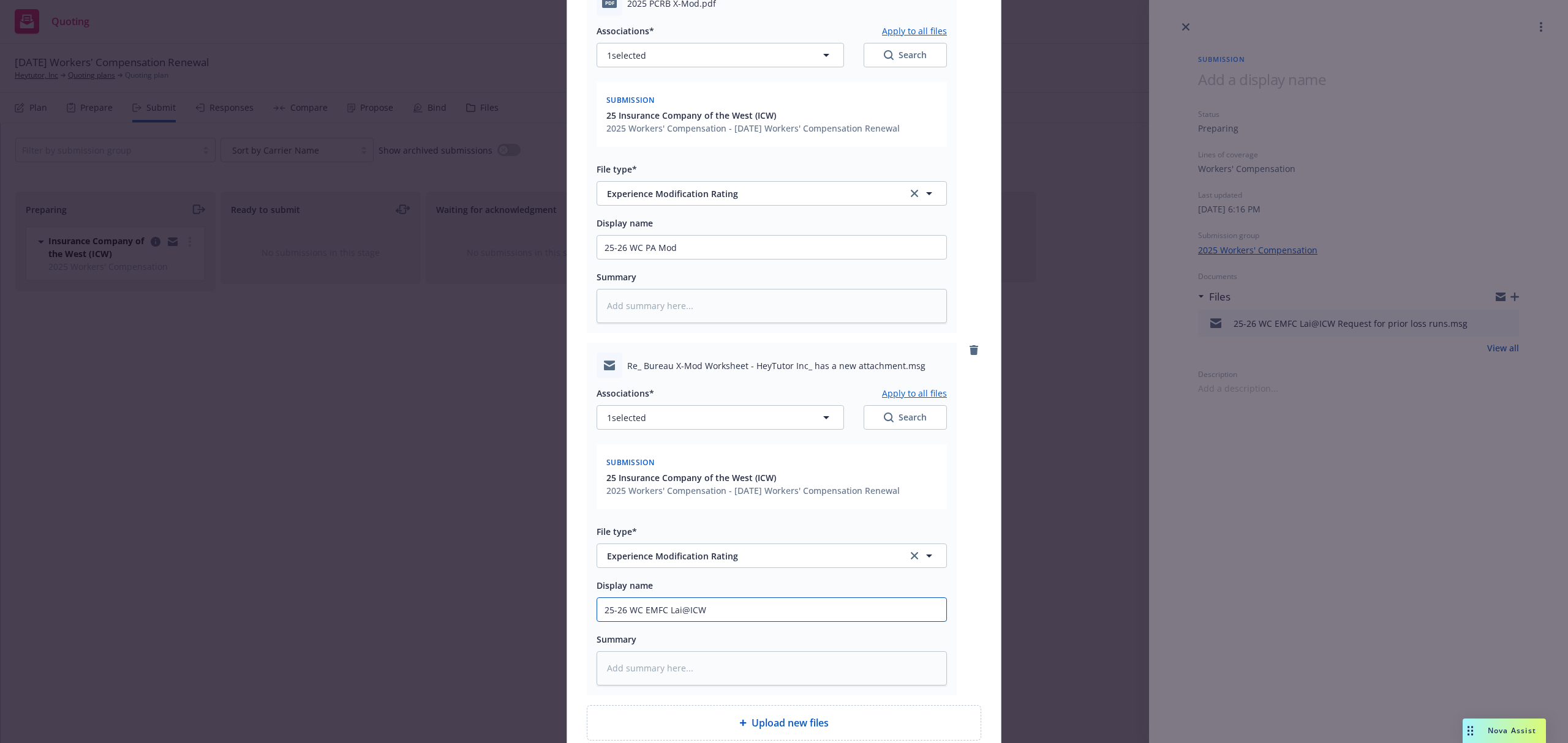
type input "25-26 WC EMFC Lai@ICW P"
type textarea "x"
type input "25-26 WC EMFC Lai@ICW [GEOGRAPHIC_DATA]"
type textarea "x"
type input "25-26 WC EMFC Lai@ICW [GEOGRAPHIC_DATA]"
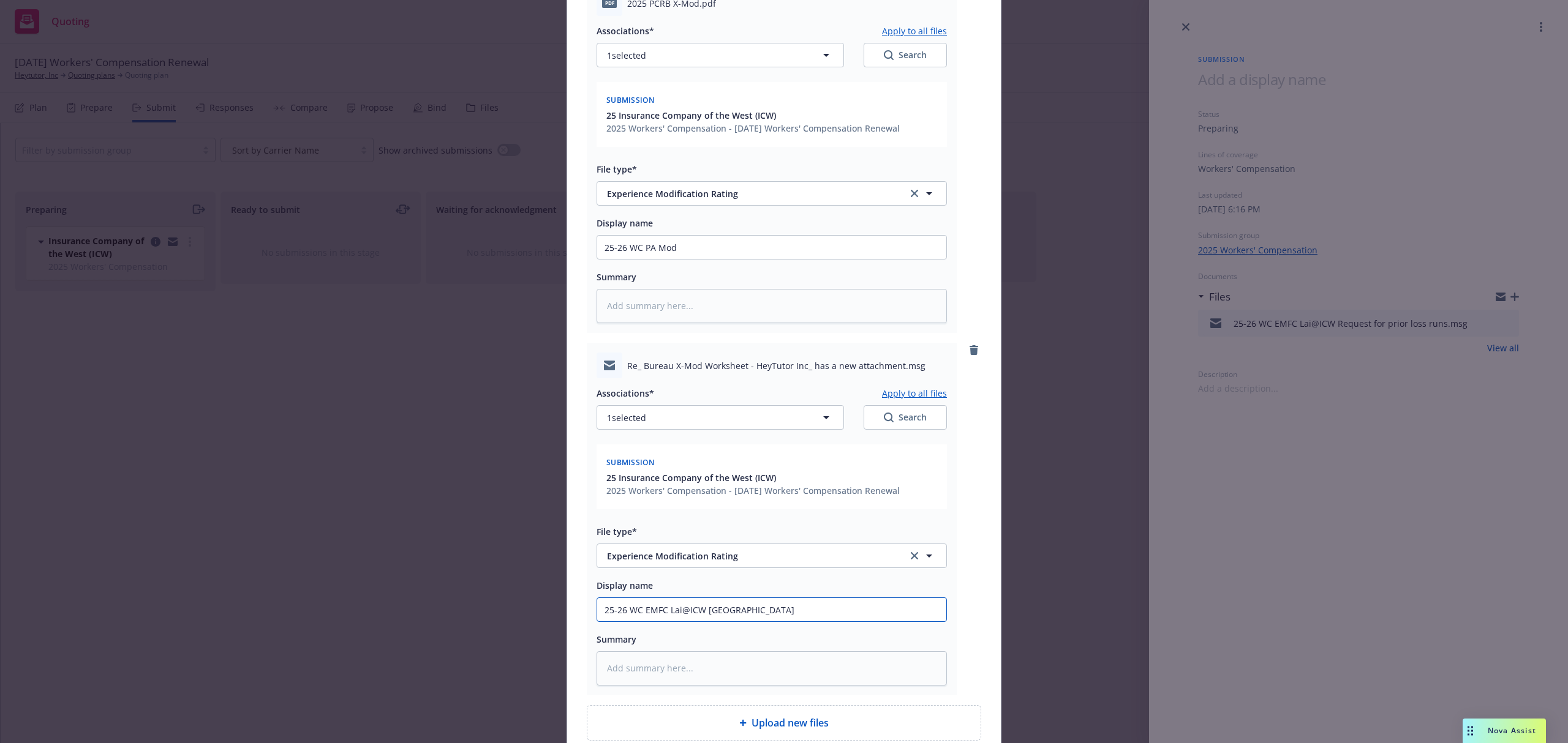
type textarea "x"
type input "25-26 WC EMFC Lai@ICW PA M"
type textarea "x"
type input "25-26 WC EMFC Lai@ICW PA Mo"
type textarea "x"
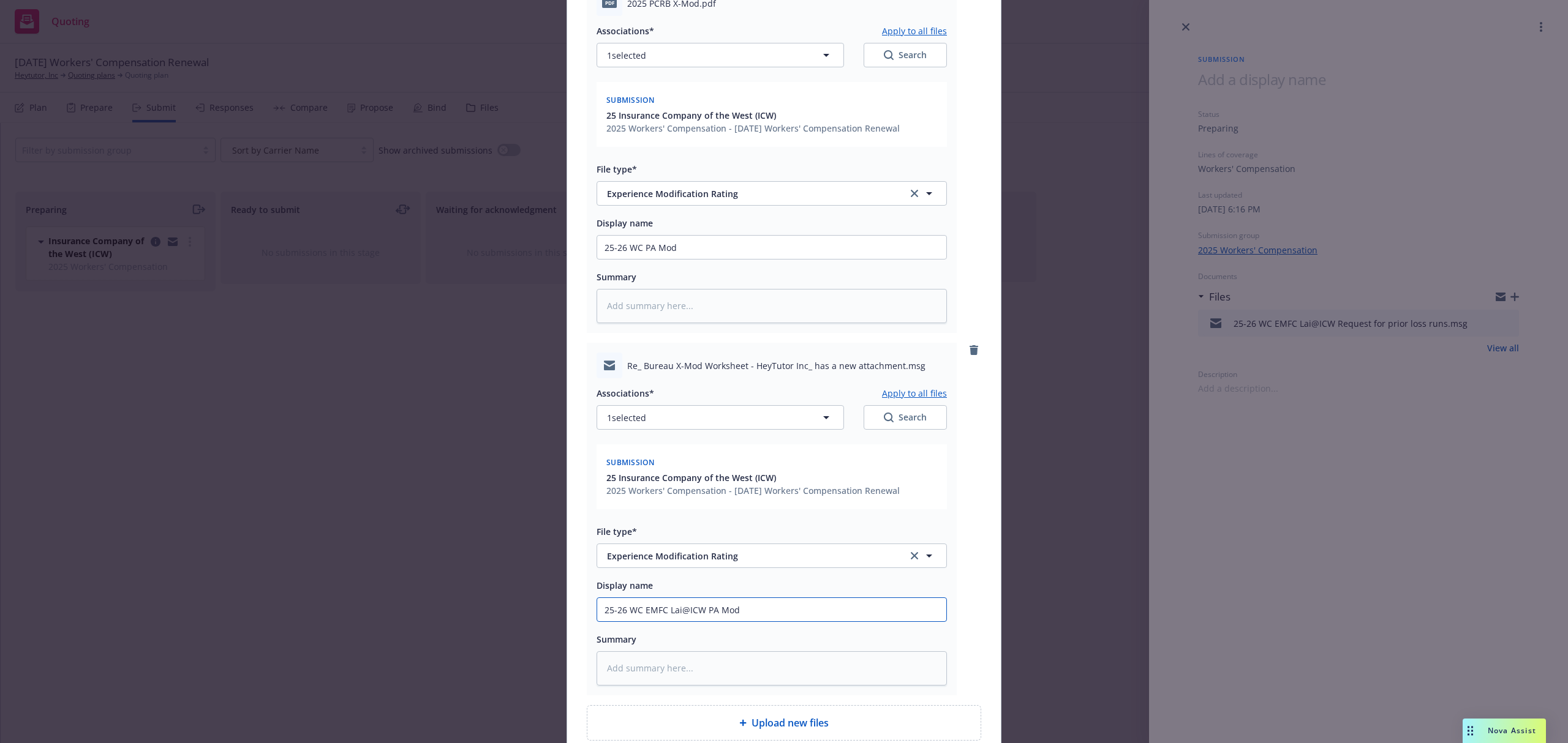
type input "25-26 WC EMFC Lai@ICW PA Mod"
paste textarea "The following attachment has been added to the submission for the above caption…"
type textarea "x"
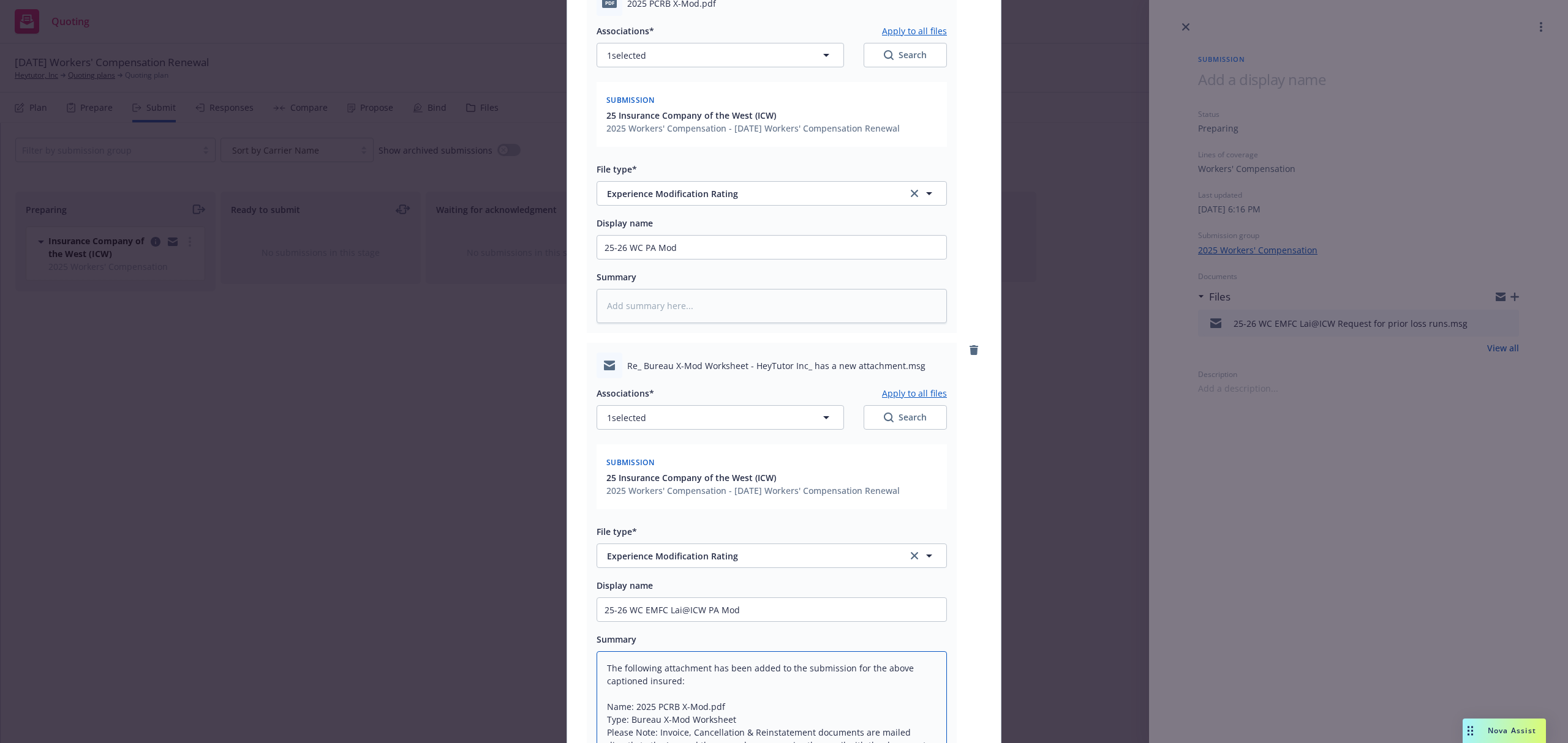
scroll to position [15, 0]
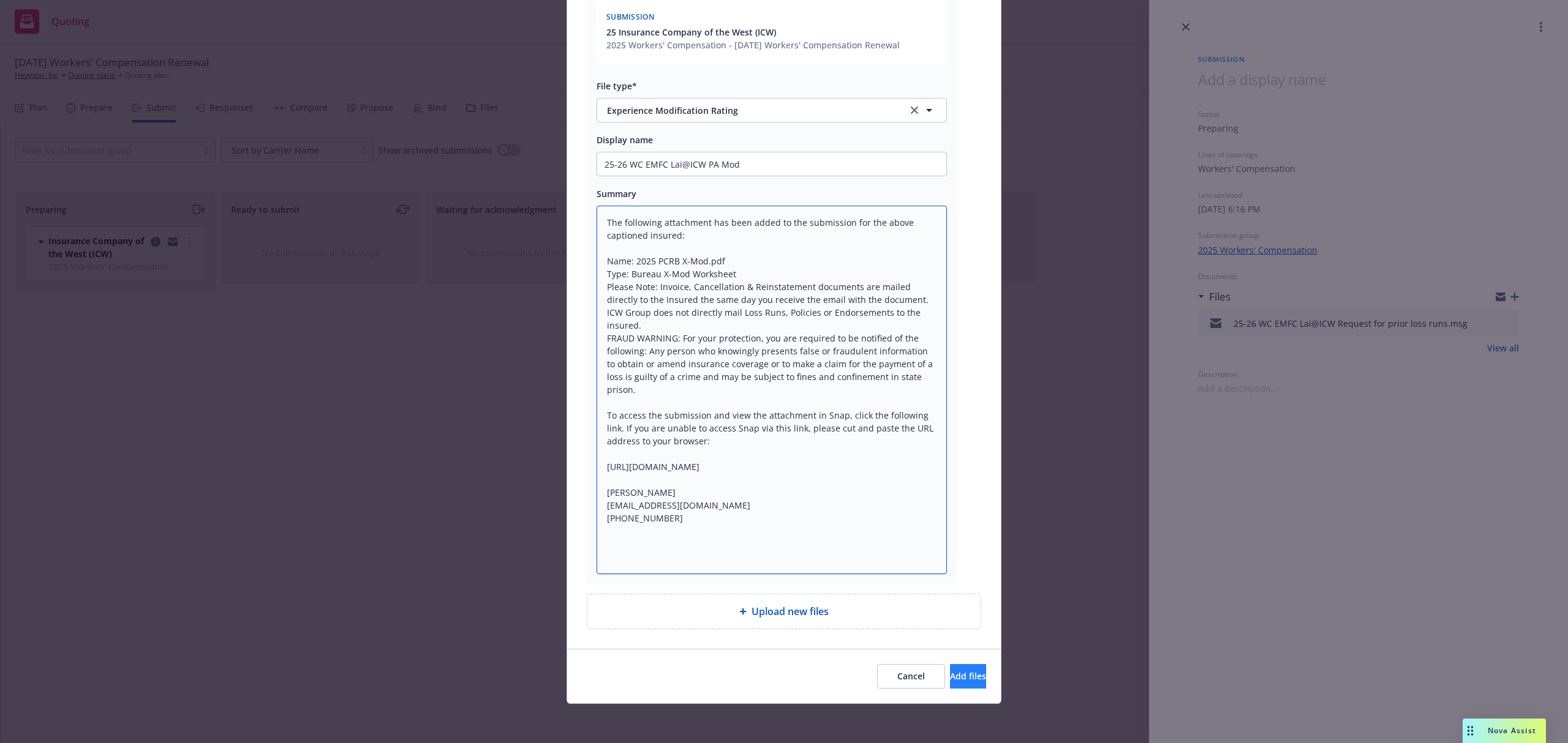
type textarea "The following attachment has been added to the submission for the above caption…"
click at [959, 681] on button "Add files" at bounding box center [968, 676] width 36 height 25
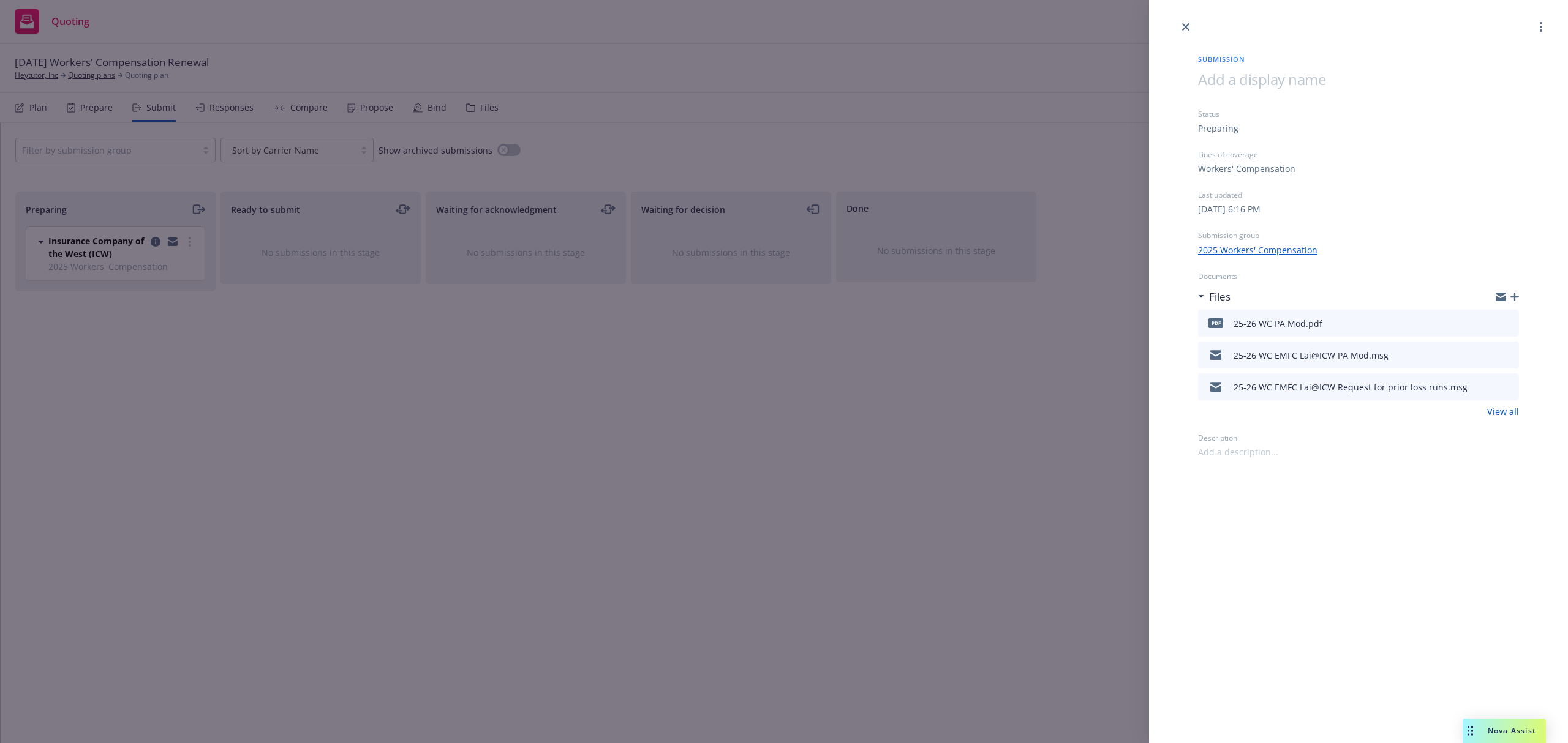
click at [1514, 293] on icon "button" at bounding box center [1514, 297] width 9 height 9
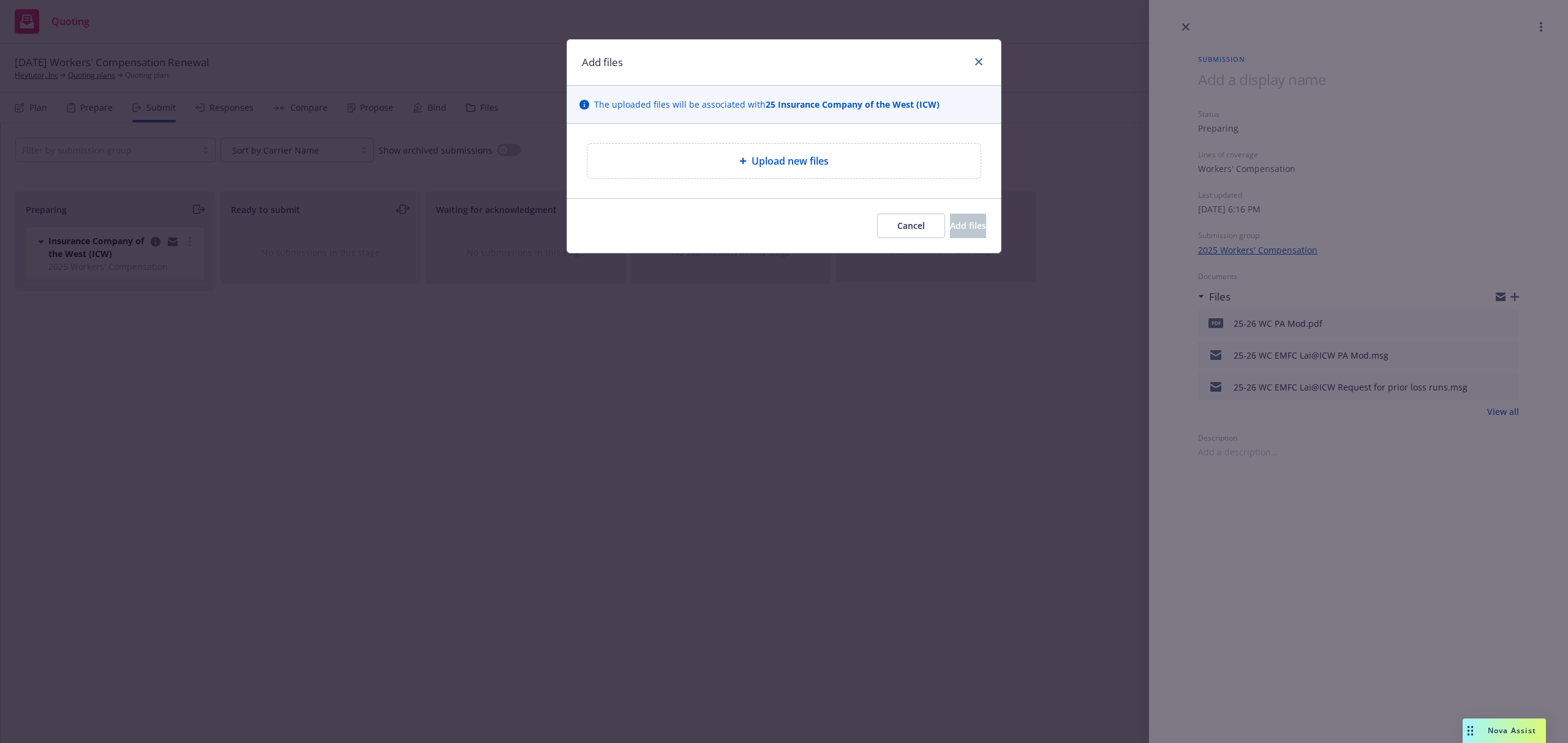
type textarea "x"
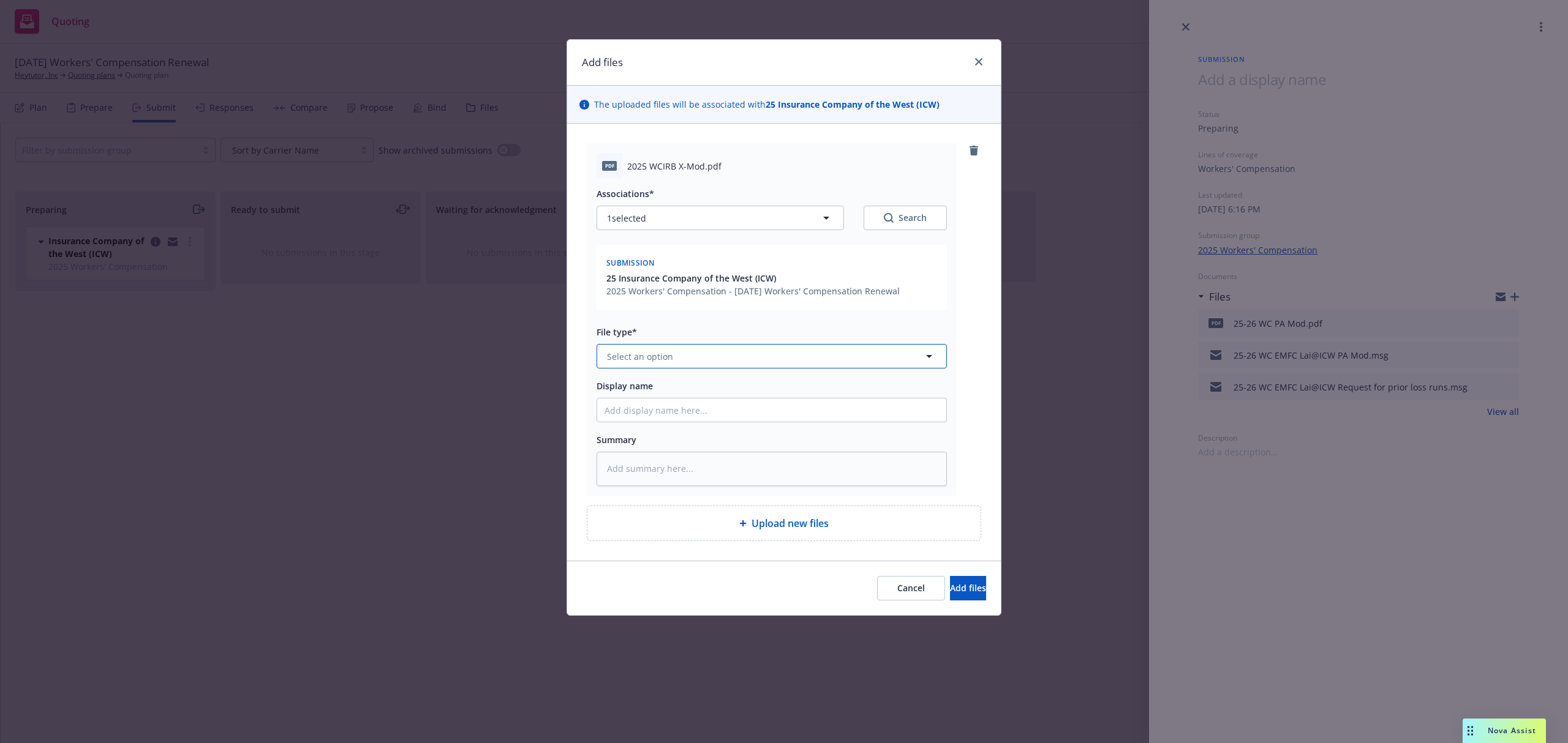
click at [631, 351] on span "Select an option" at bounding box center [640, 356] width 66 height 13
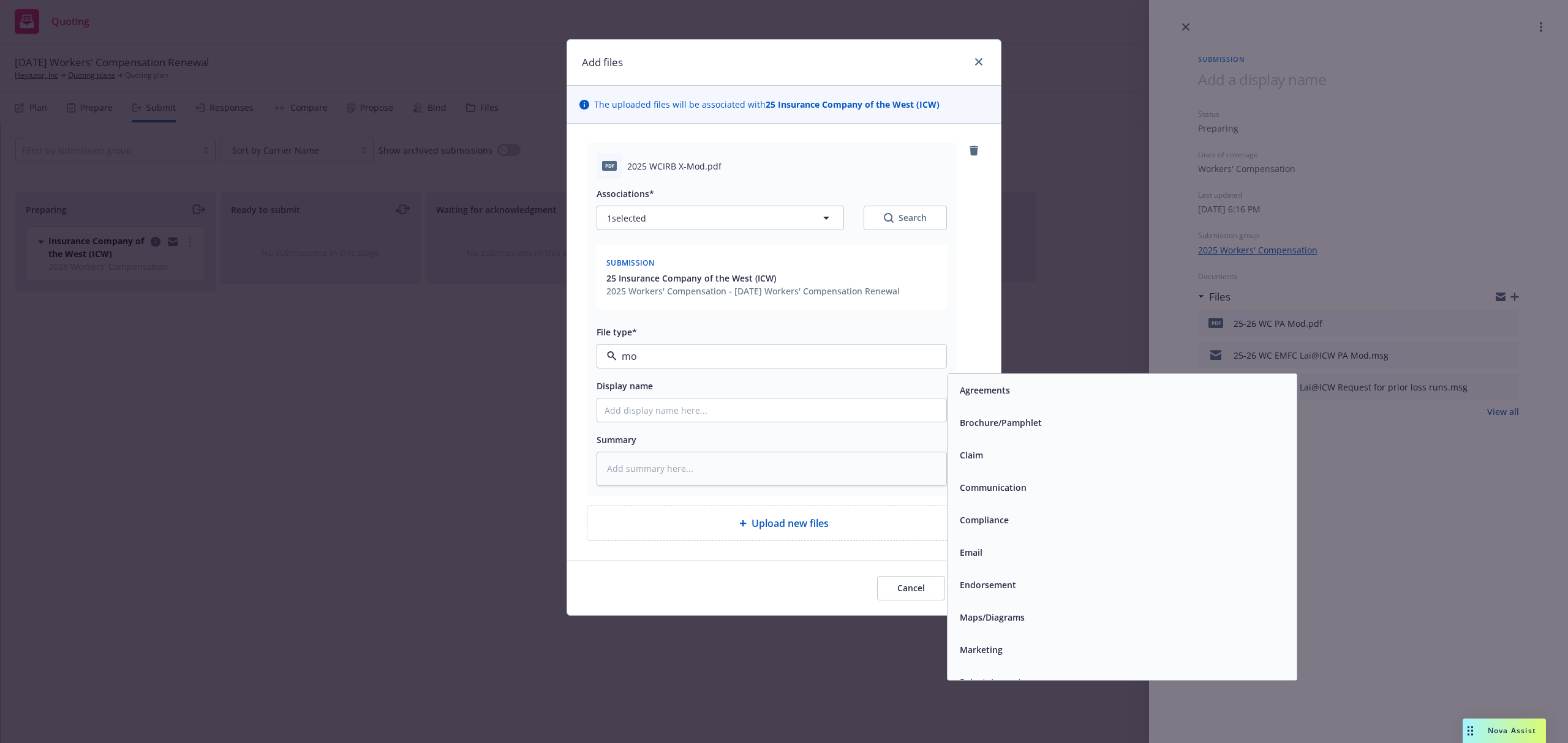
type input "mod"
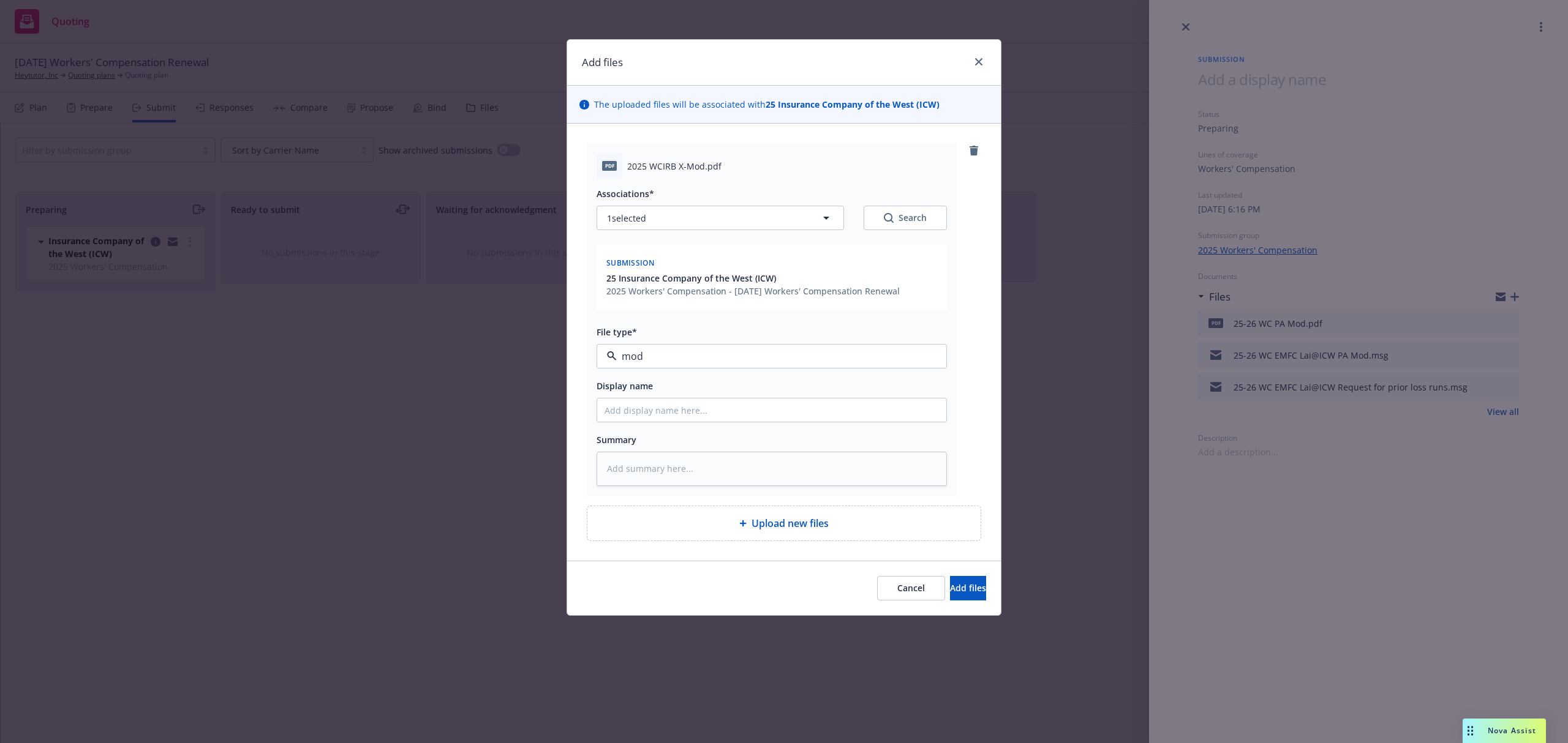
type textarea "x"
type input "2"
type textarea "x"
type input "25"
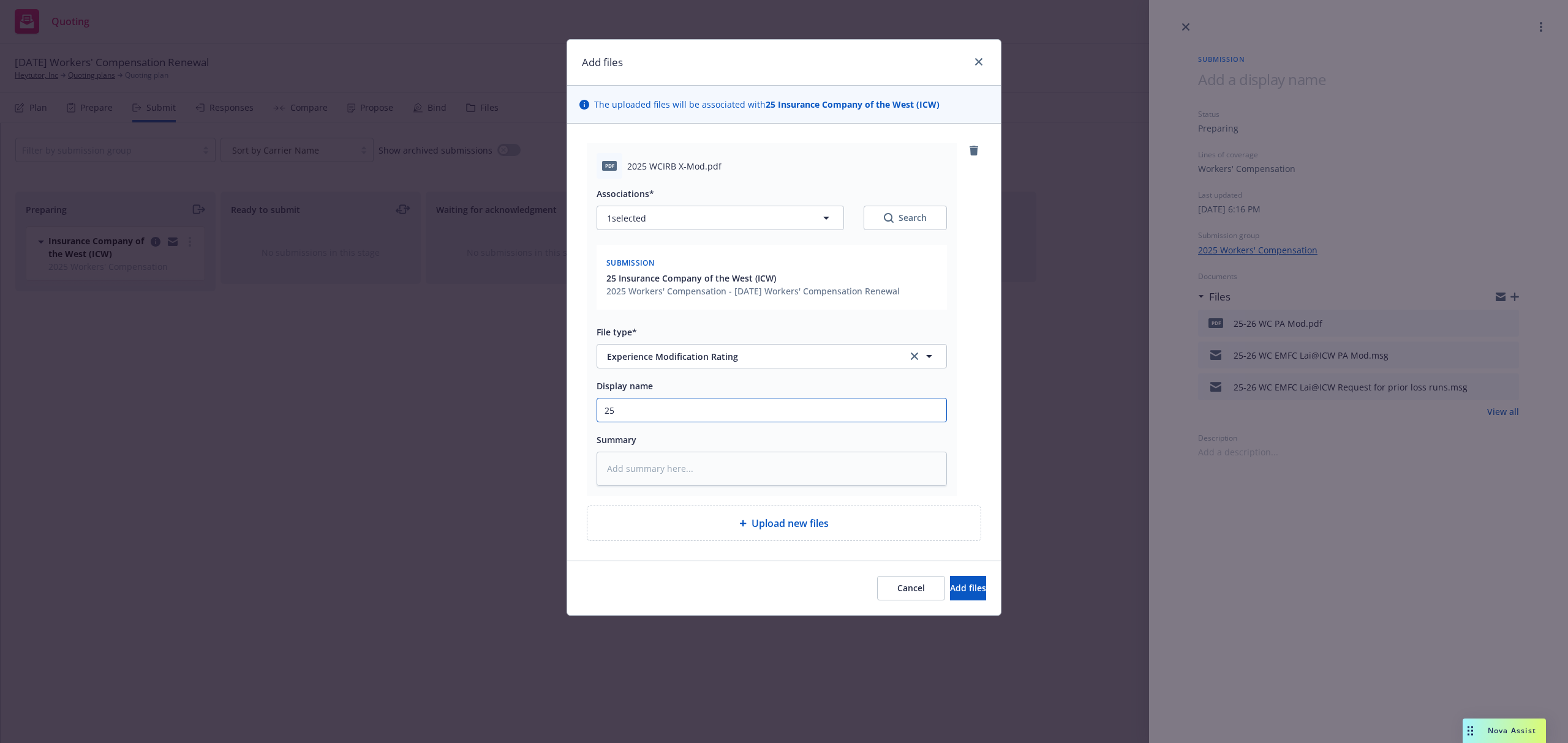
type textarea "x"
type input "25-"
type textarea "x"
type input "25-2"
type textarea "x"
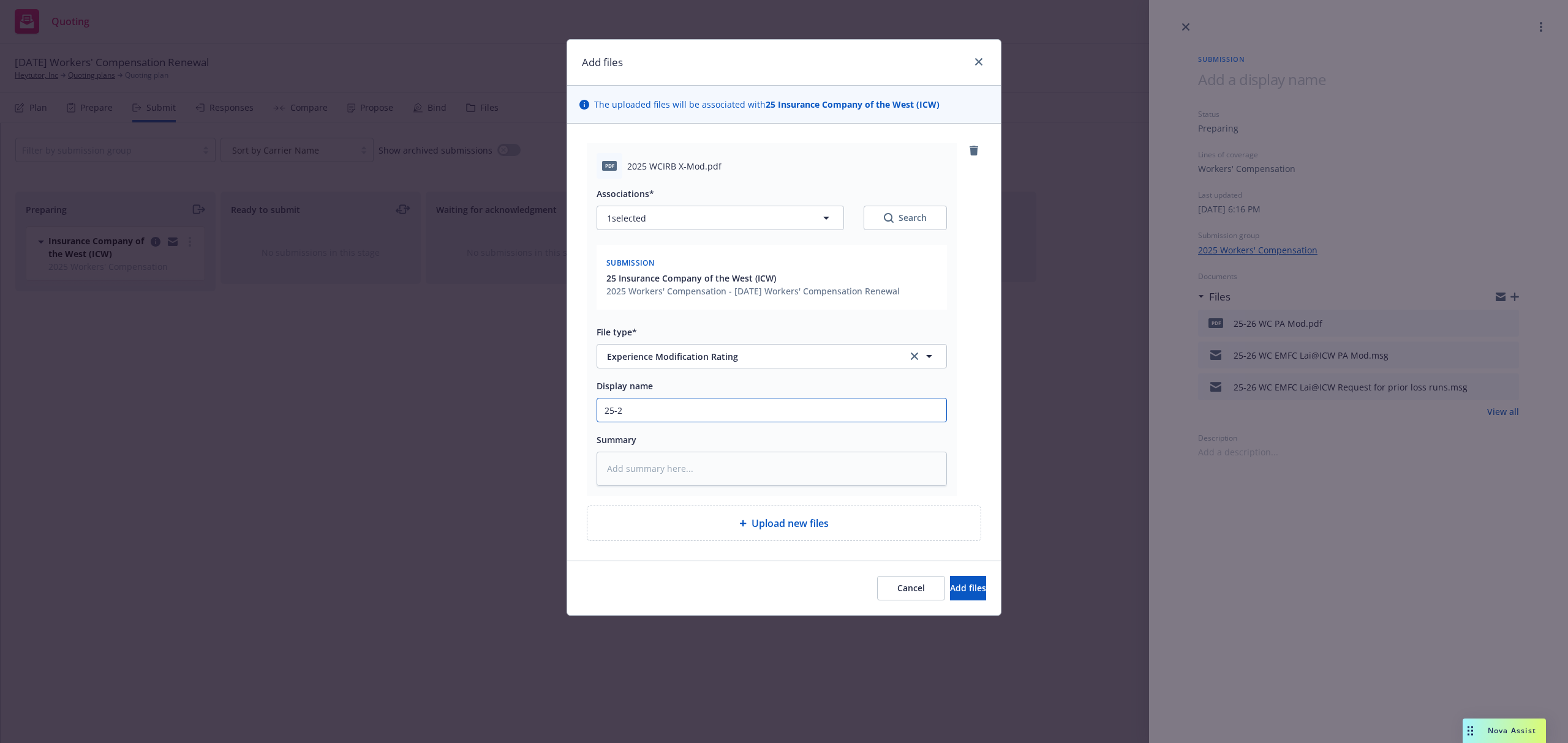
type input "25-26"
type textarea "x"
type input "25-26"
type textarea "x"
type input "25-26 W"
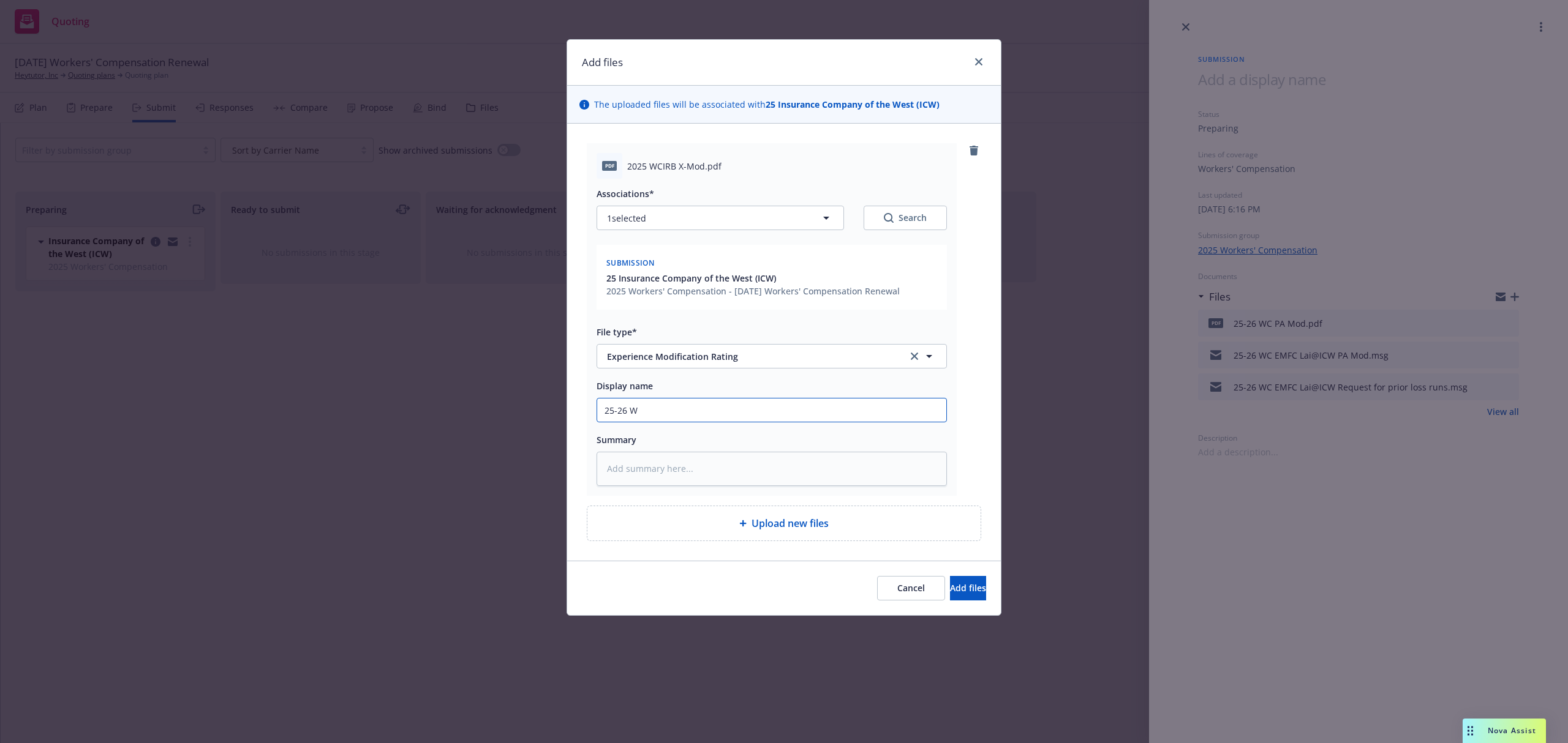
type textarea "x"
type input "25-26 WC"
type textarea "x"
type input "25-26 WC X"
type textarea "x"
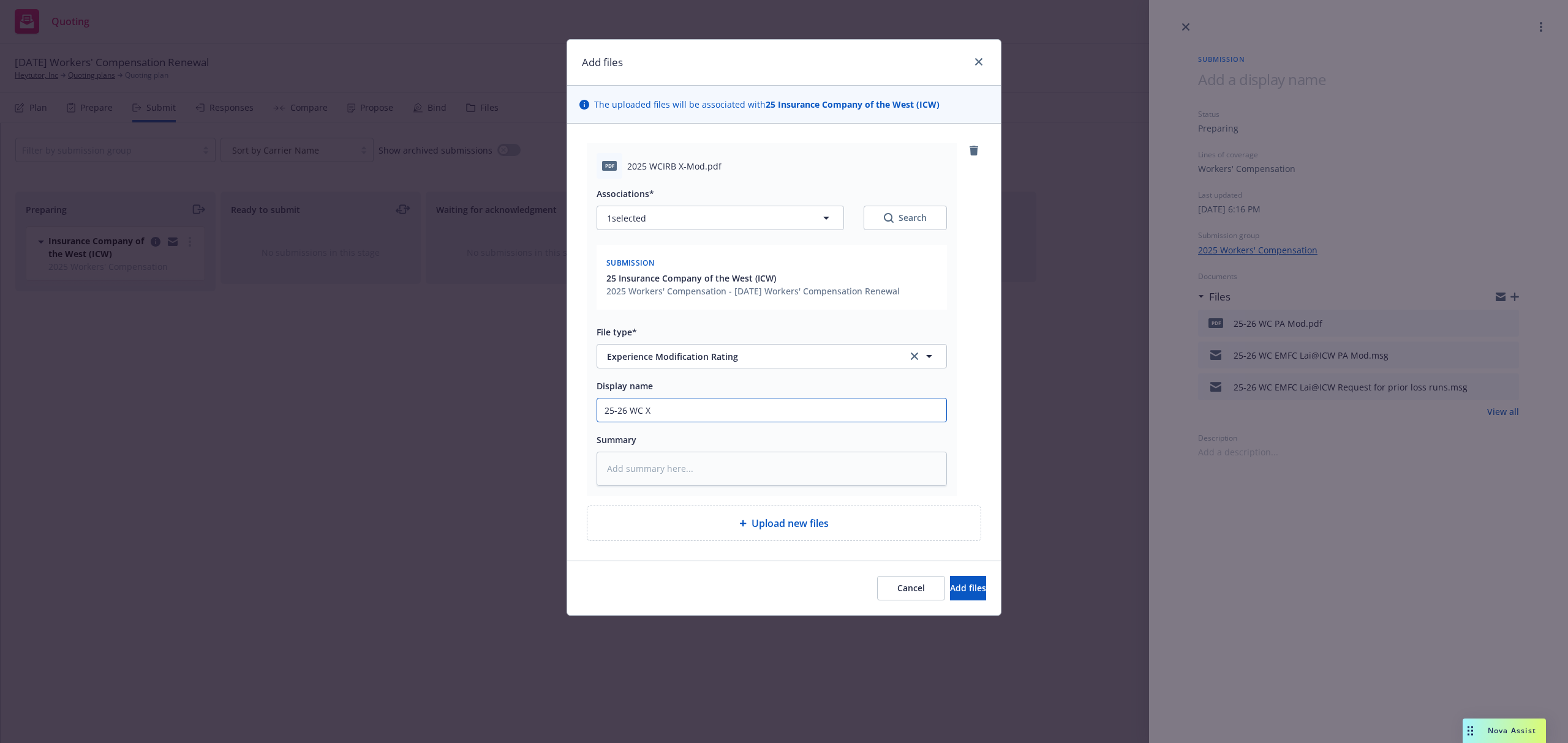
type input "25-26 WC X-"
type textarea "x"
type input "25-26 WC X-M"
type textarea "x"
type input "25-26 WC X-Mo"
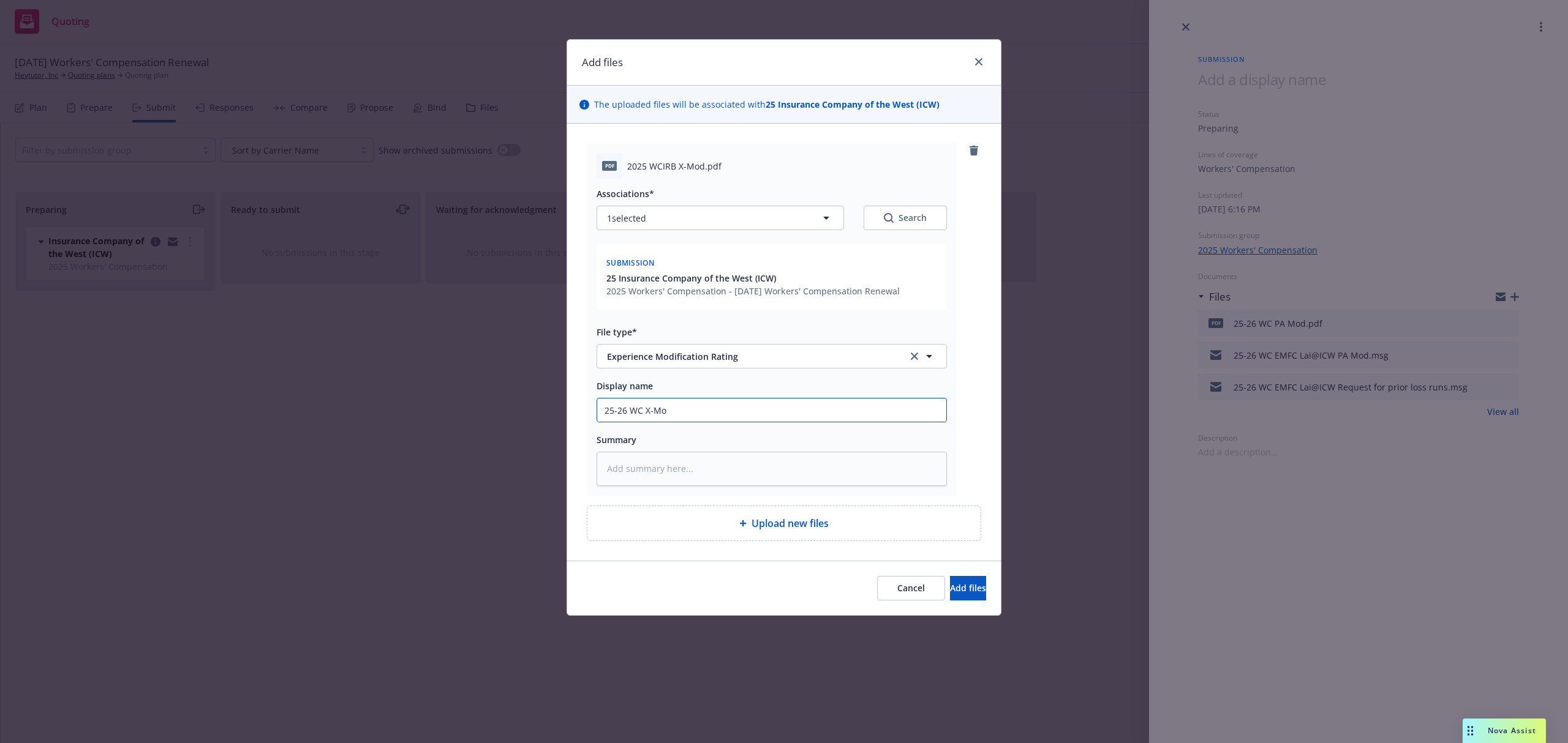
type textarea "x"
type input "25-26 WC X-Mod"
type textarea "x"
type input "25-26 WC X-Mod"
type textarea "x"
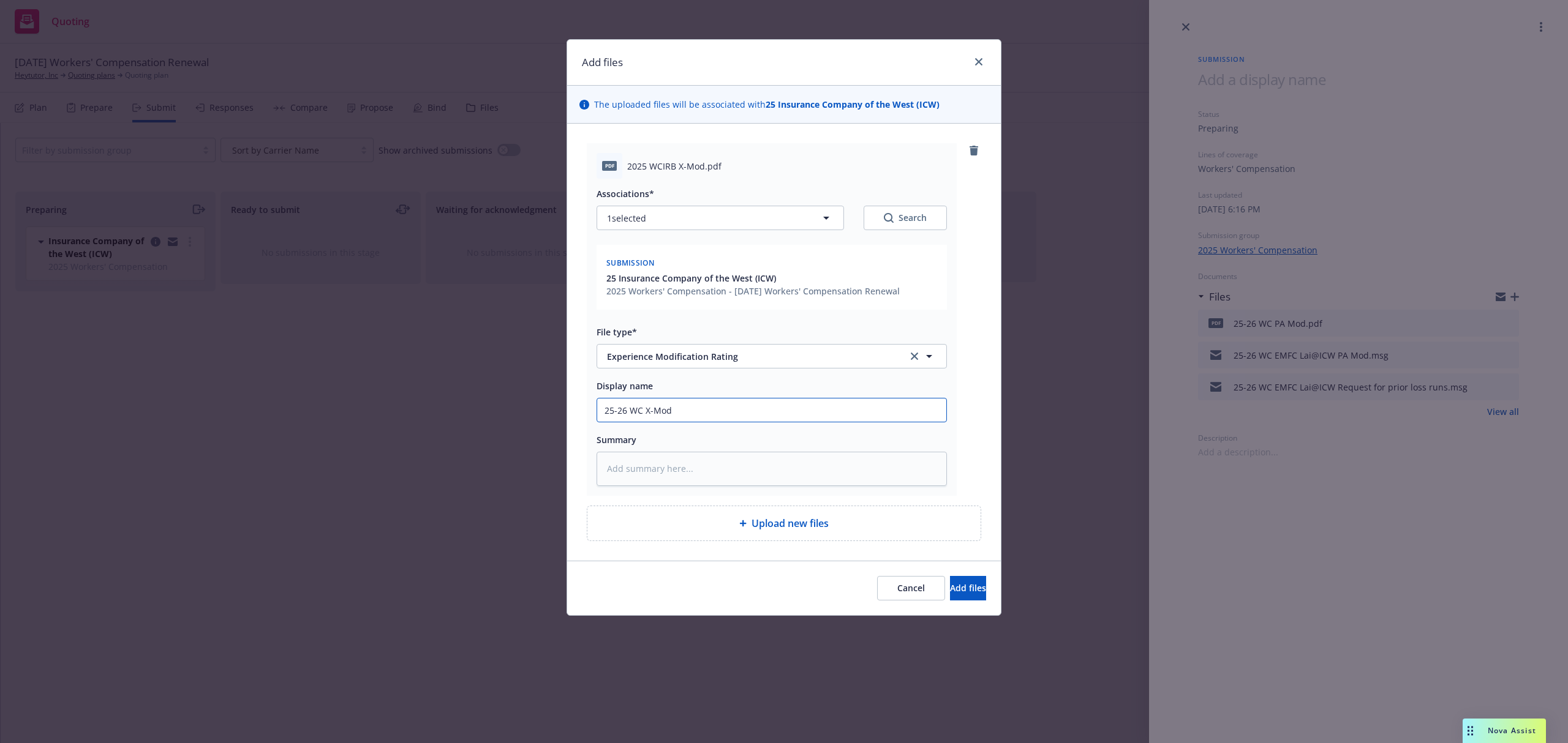
type input "25-26 WC X-Mod 2"
type textarea "x"
type input "25-26 WC X-Mod 26"
type textarea "x"
type input "25-26 WC X-Mod 267"
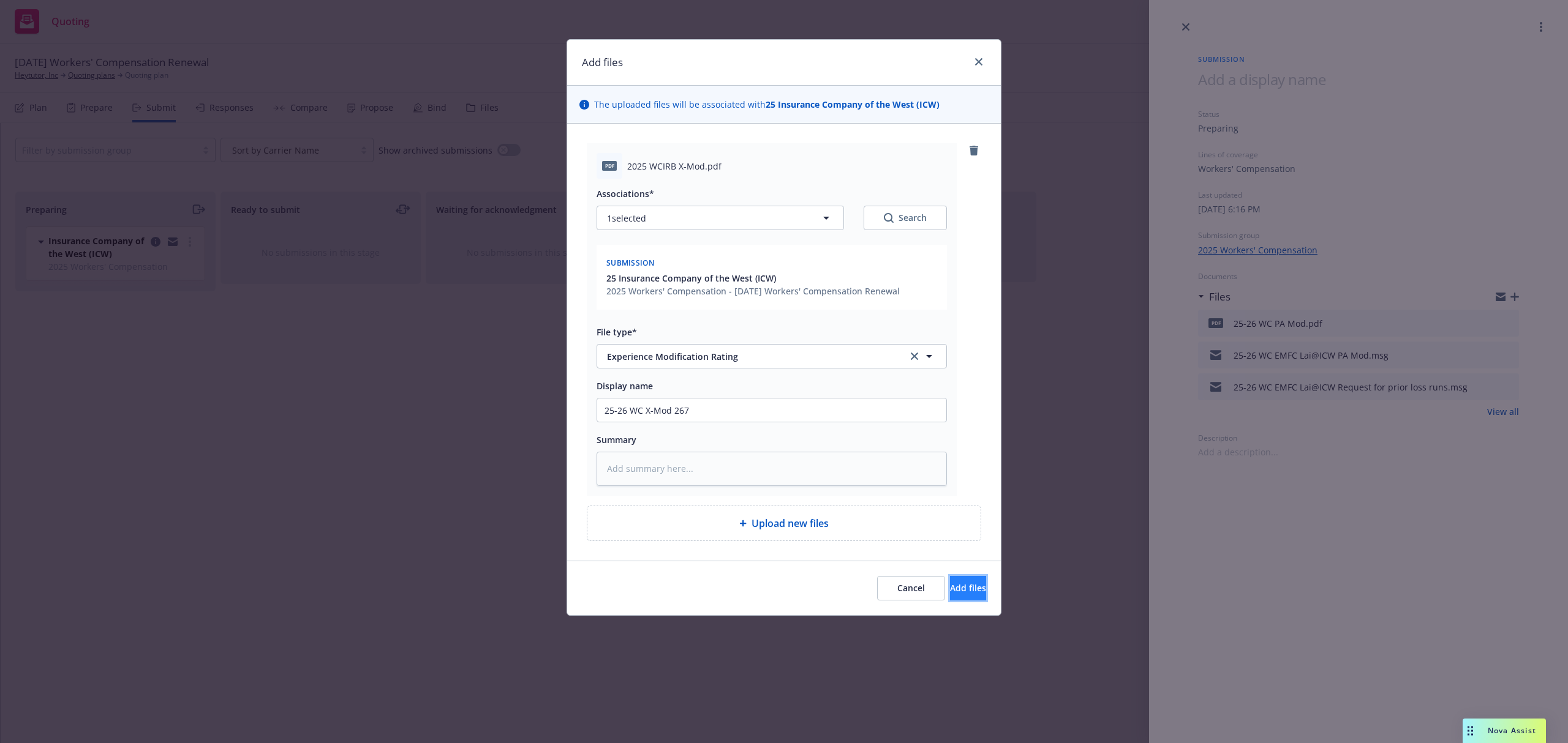
click at [950, 581] on button "Add files" at bounding box center [968, 588] width 36 height 25
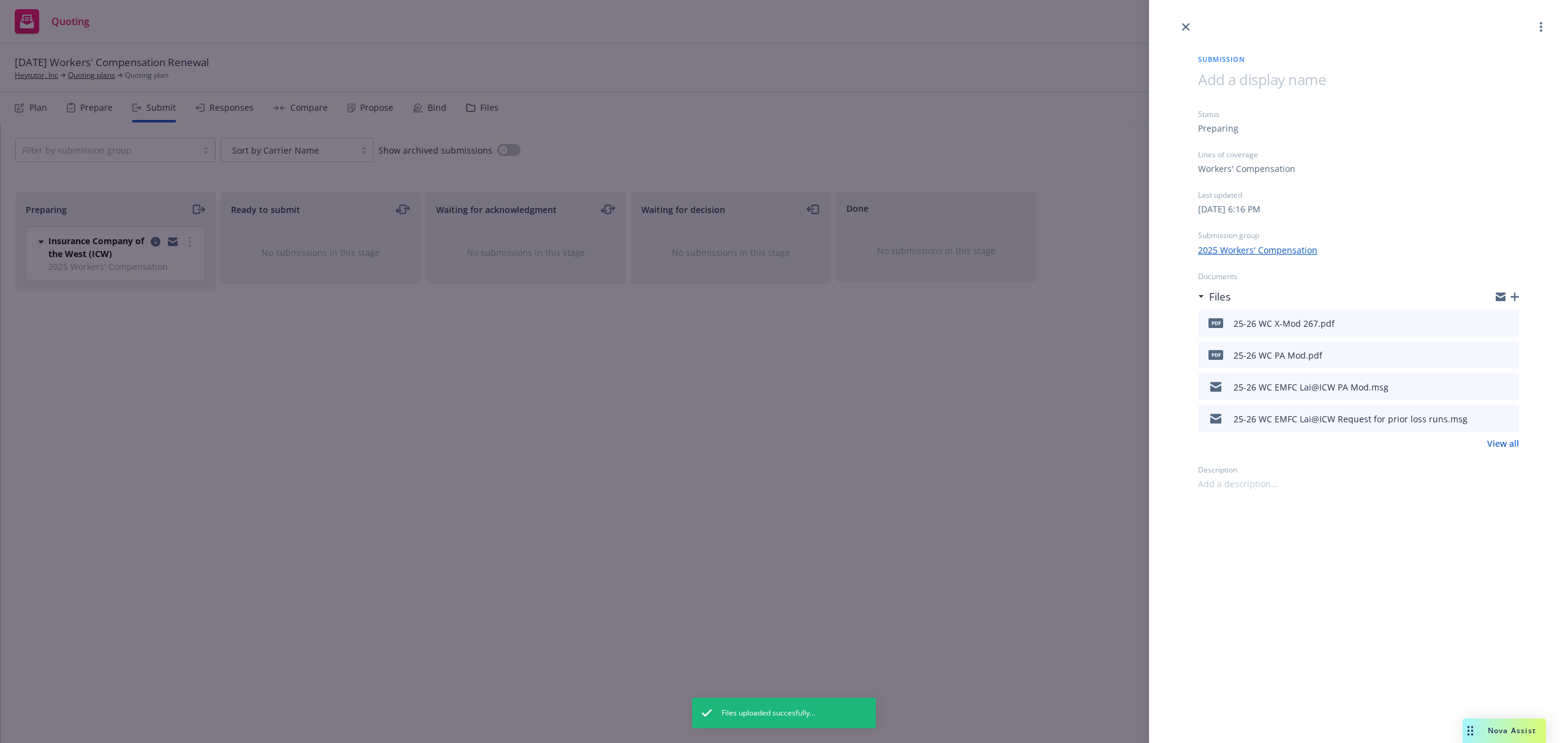
click at [1514, 295] on icon "button" at bounding box center [1514, 297] width 9 height 9
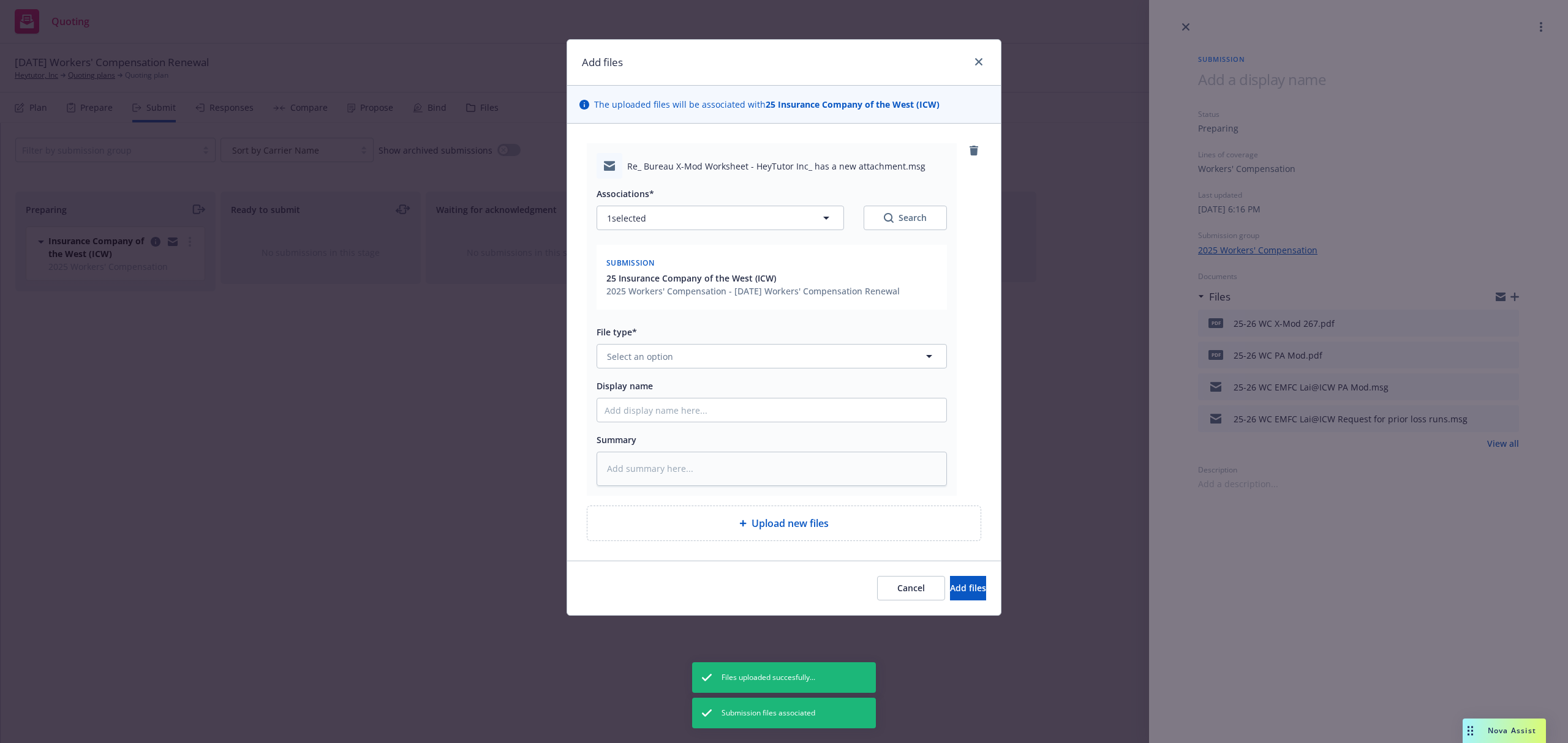
type textarea "x"
click at [665, 351] on span "Select an option" at bounding box center [640, 356] width 66 height 13
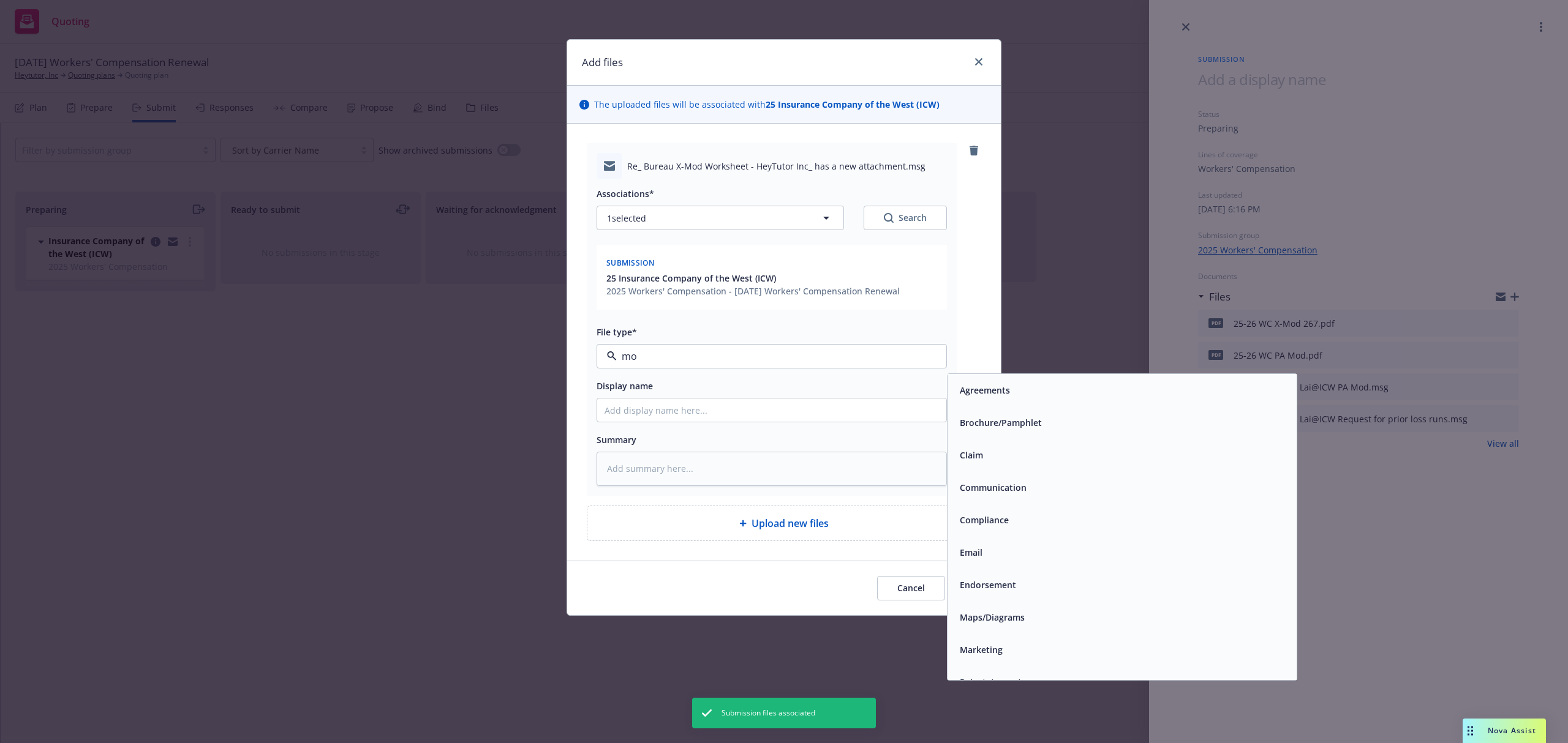
type input "mod"
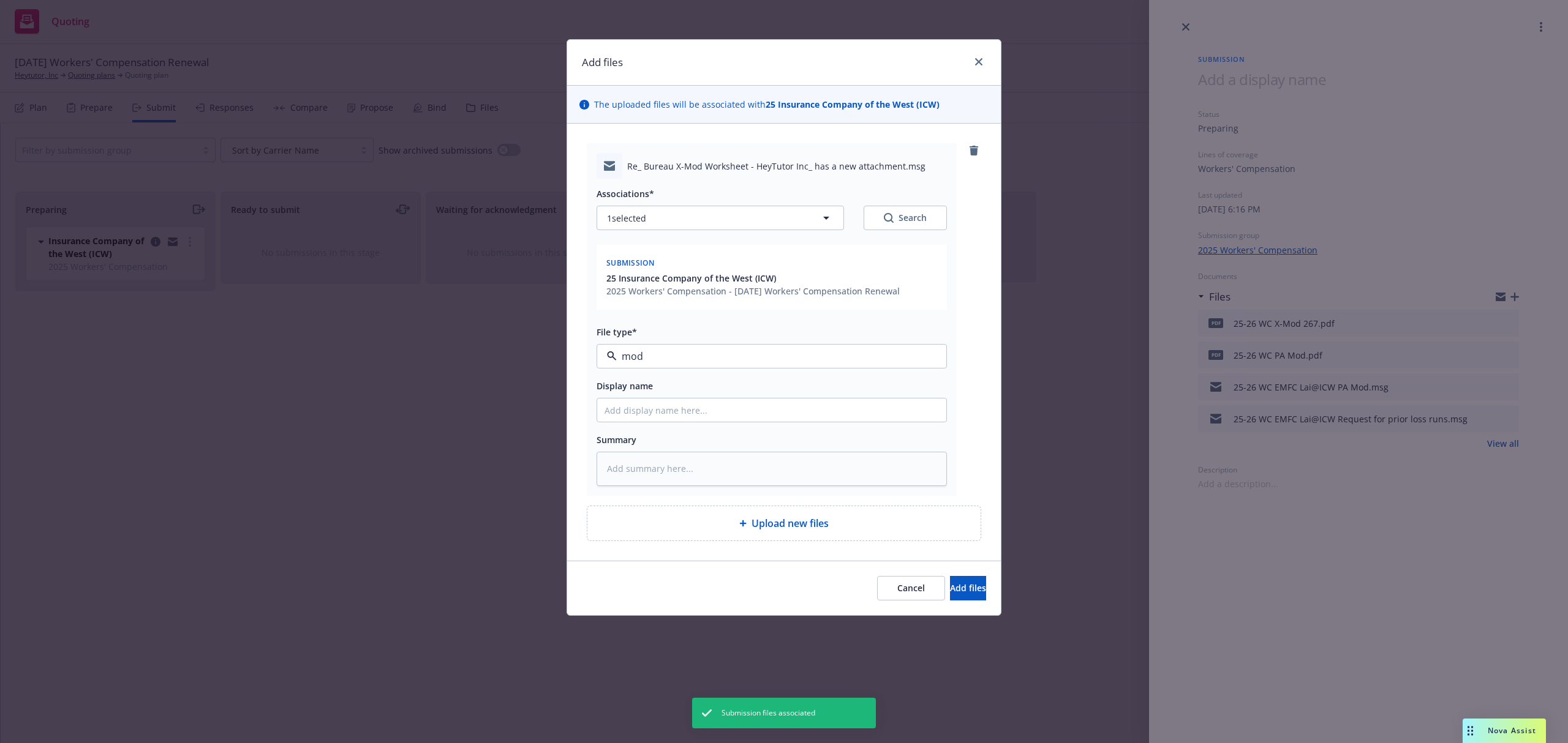
type textarea "x"
type input "2"
type textarea "x"
type input "25"
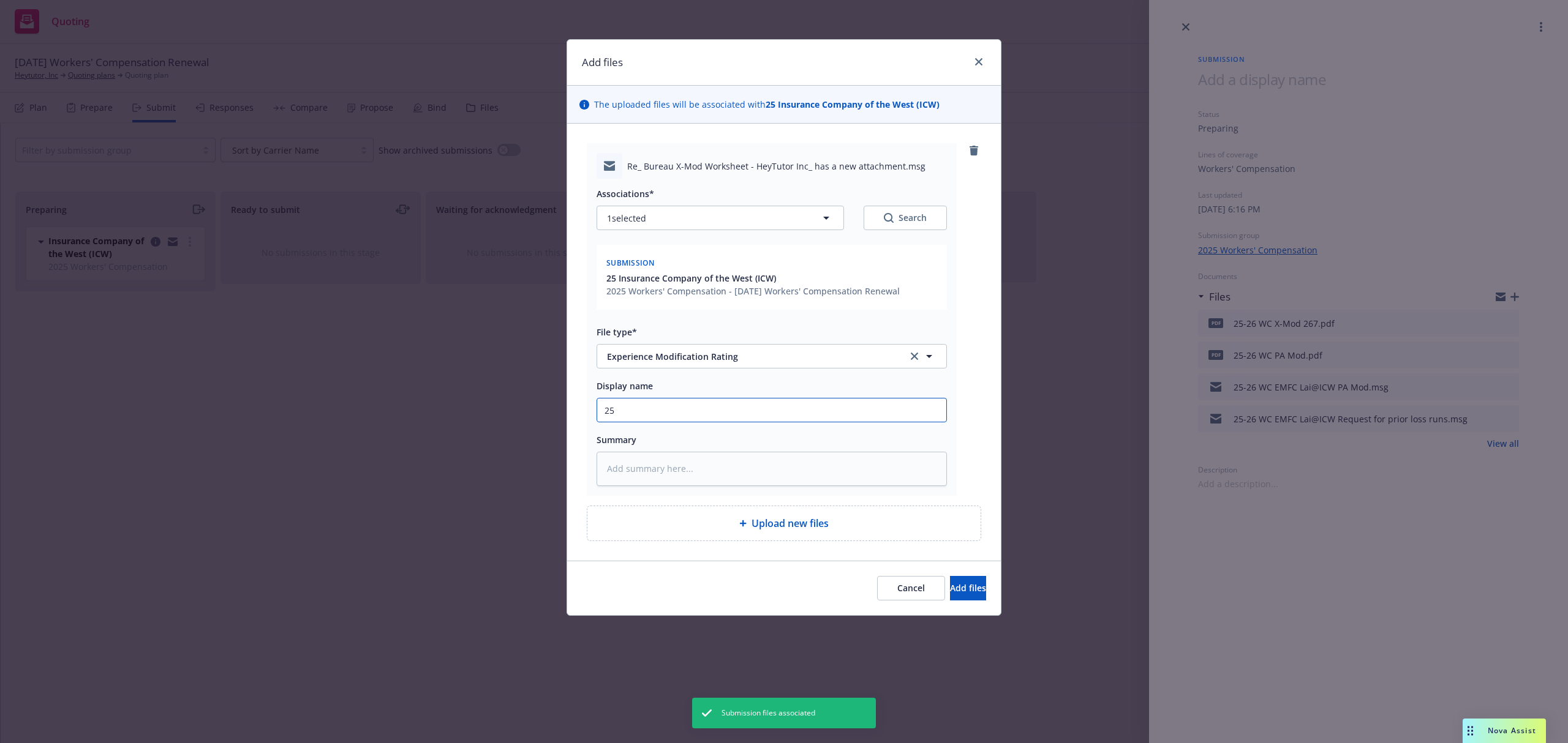
type textarea "x"
type input "25-"
type textarea "x"
type input "25-2"
type textarea "x"
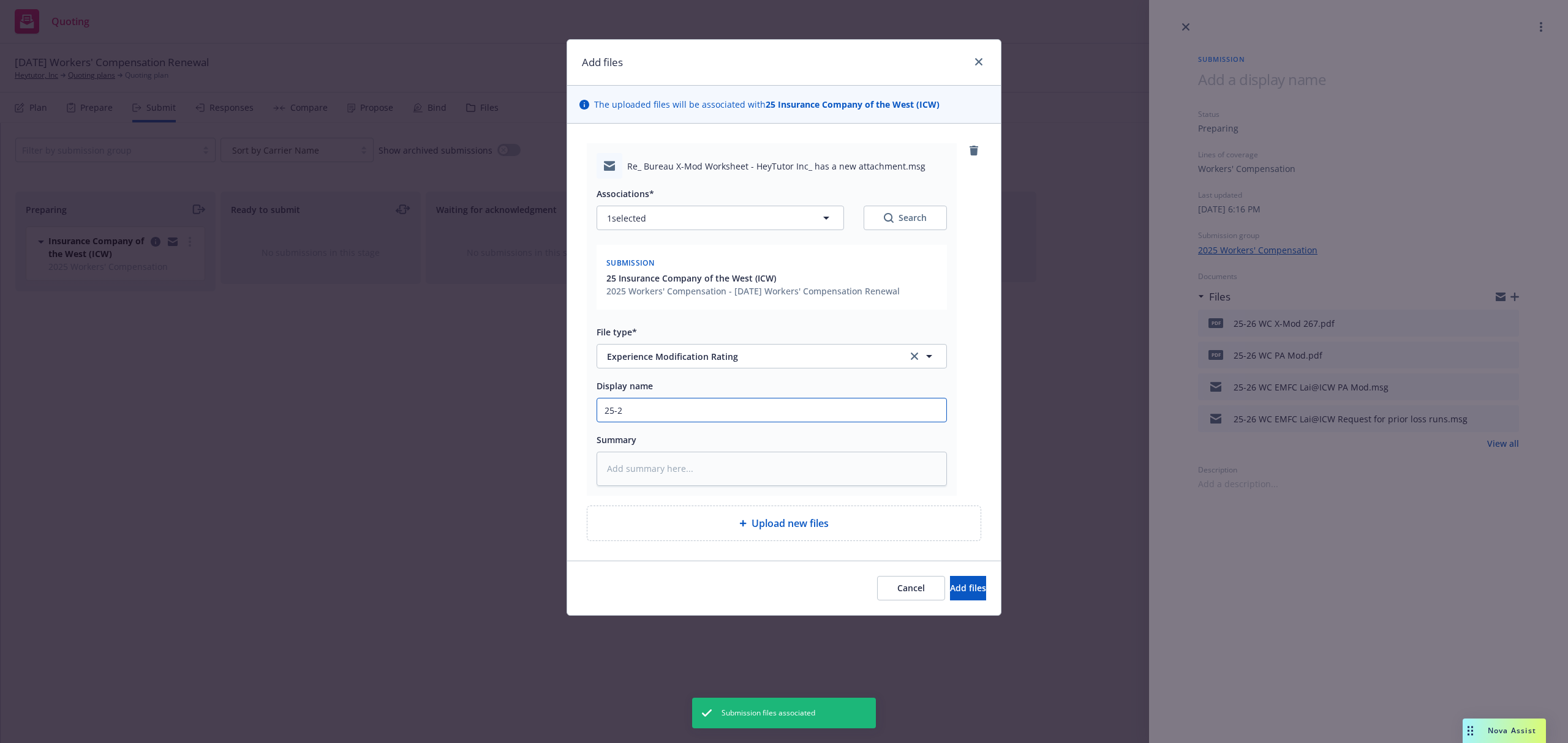
type input "25-26"
type textarea "x"
type input "25-26"
type textarea "x"
type input "25-26 W"
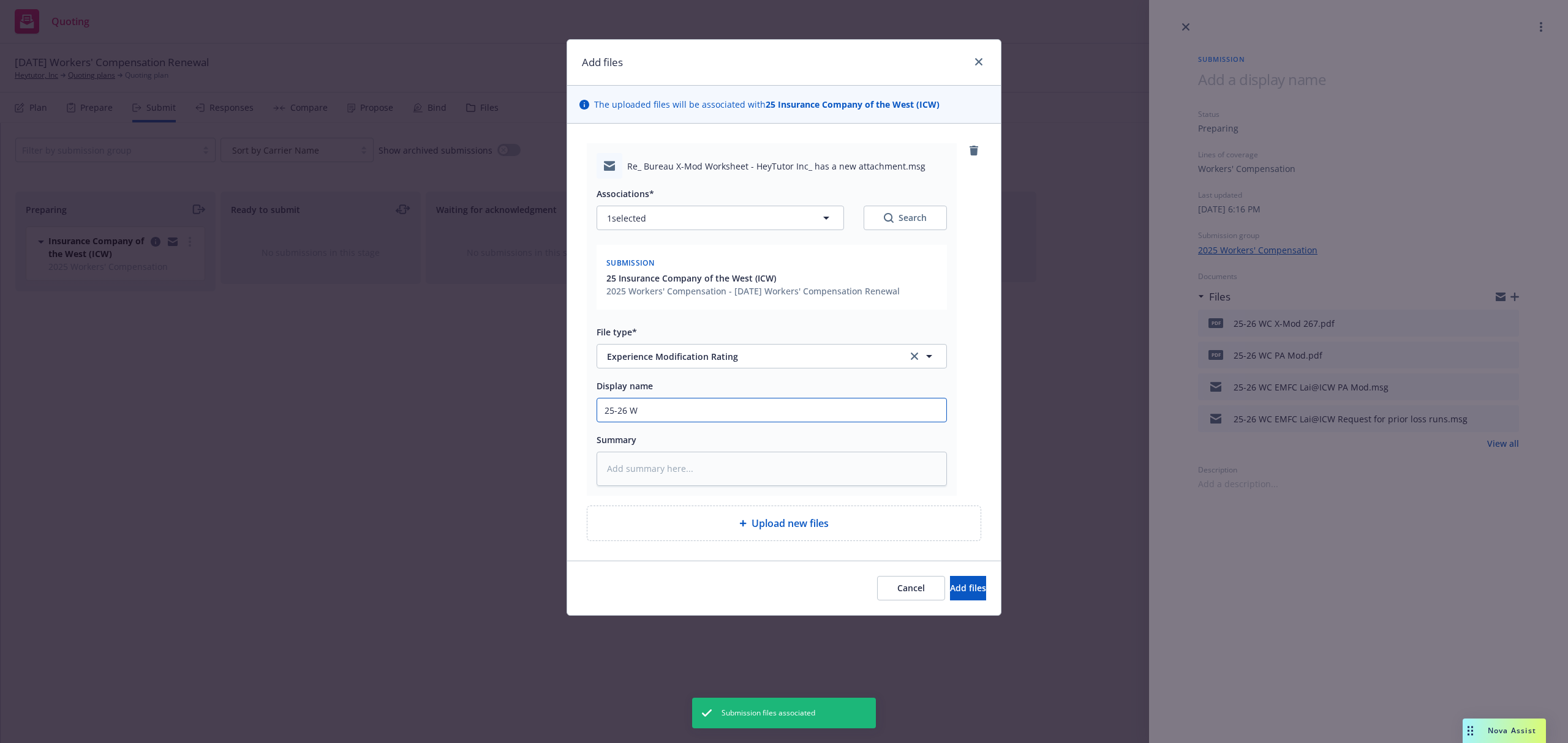
type textarea "x"
type input "25-26 WC"
type textarea "x"
type input "25-26 WC"
type textarea "x"
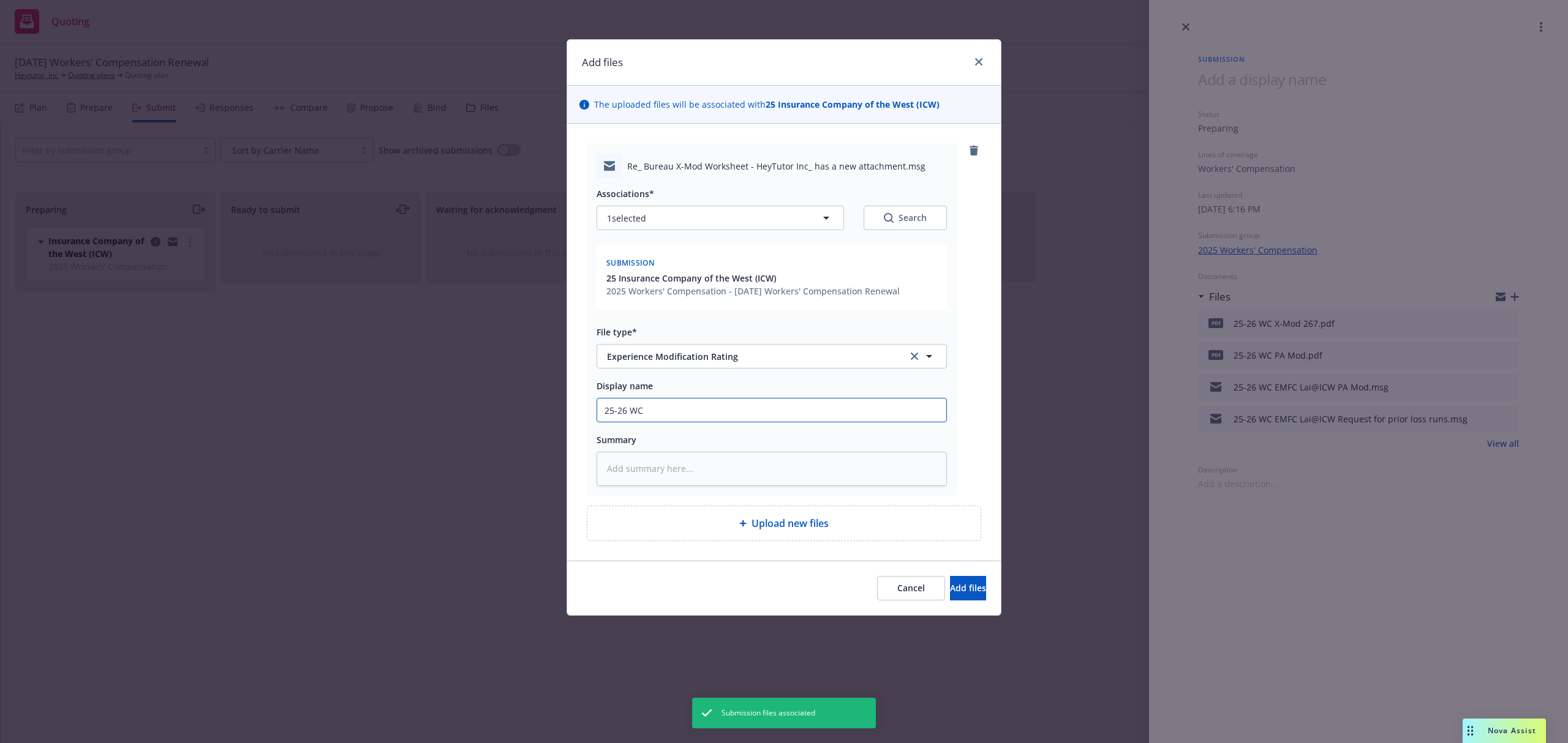
type input "25-26 WC E"
type textarea "x"
type input "25-26 WC EM"
type textarea "x"
type input "25-26 WC EMF"
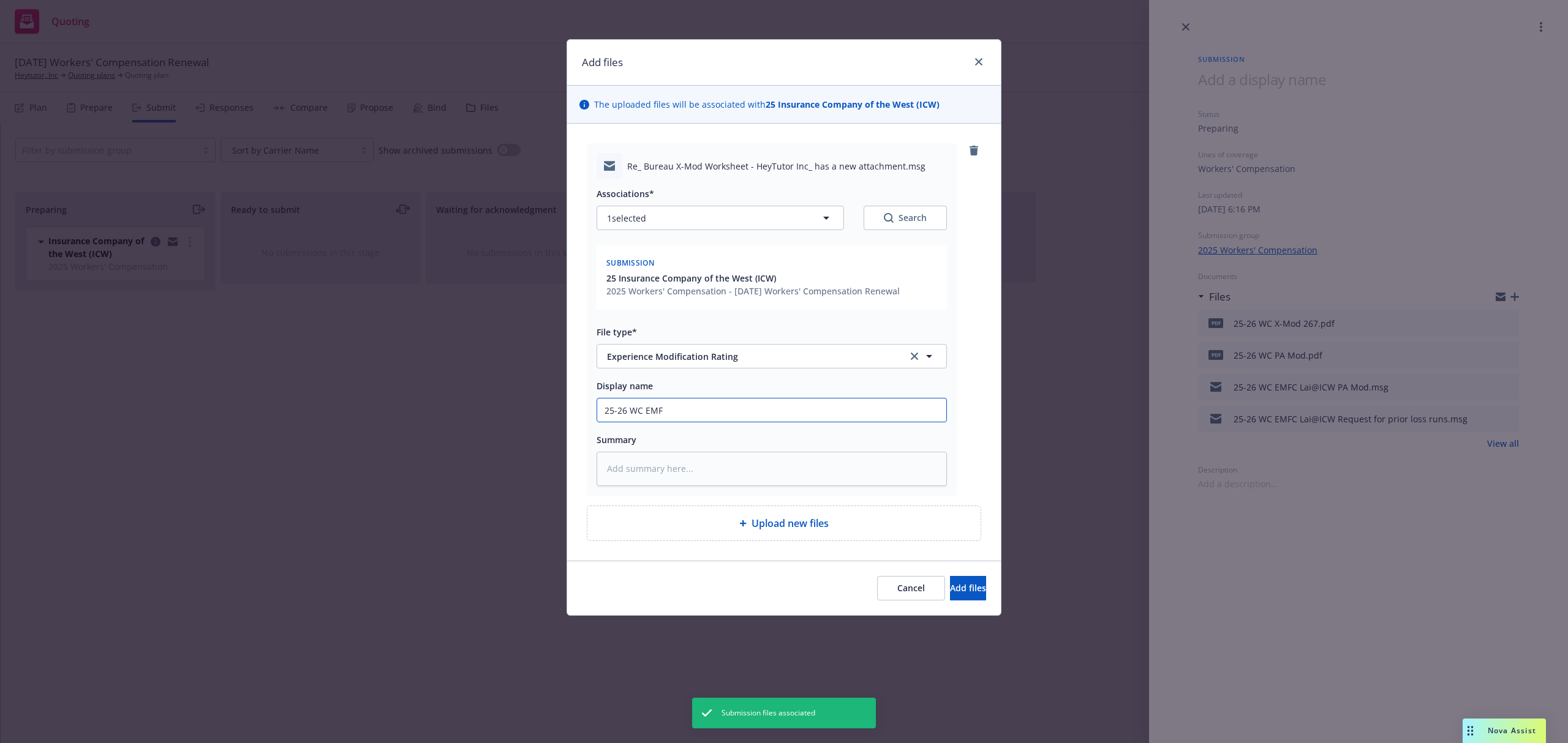
type textarea "x"
type input "25-26 WC EMFC"
type textarea "x"
type input "25-26 WC EMFC"
type textarea "x"
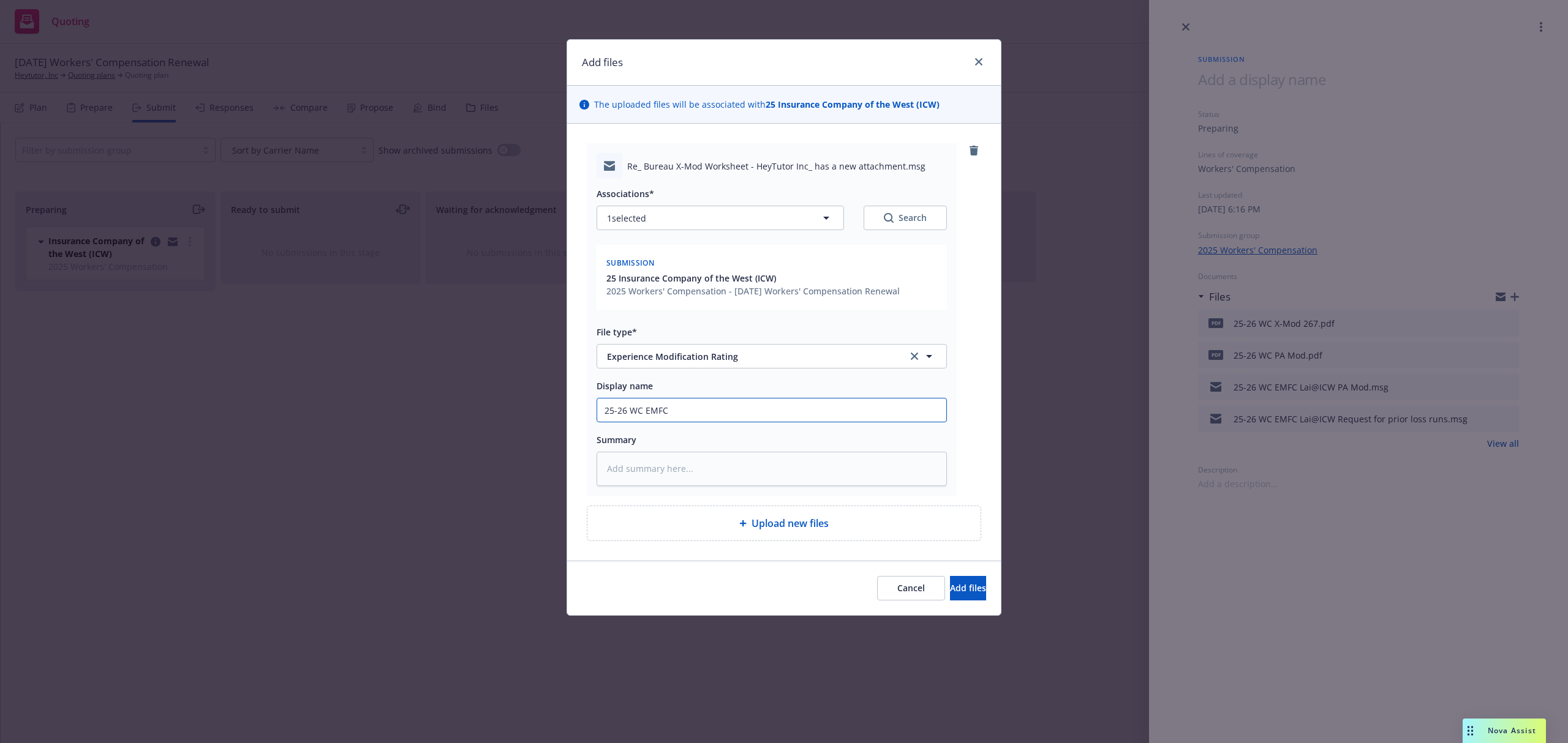
type input "25-26 WC EMFC L"
type textarea "x"
type input "25-26 WC EMFC La"
type textarea "x"
type input "25-26 WC EMFC Lai"
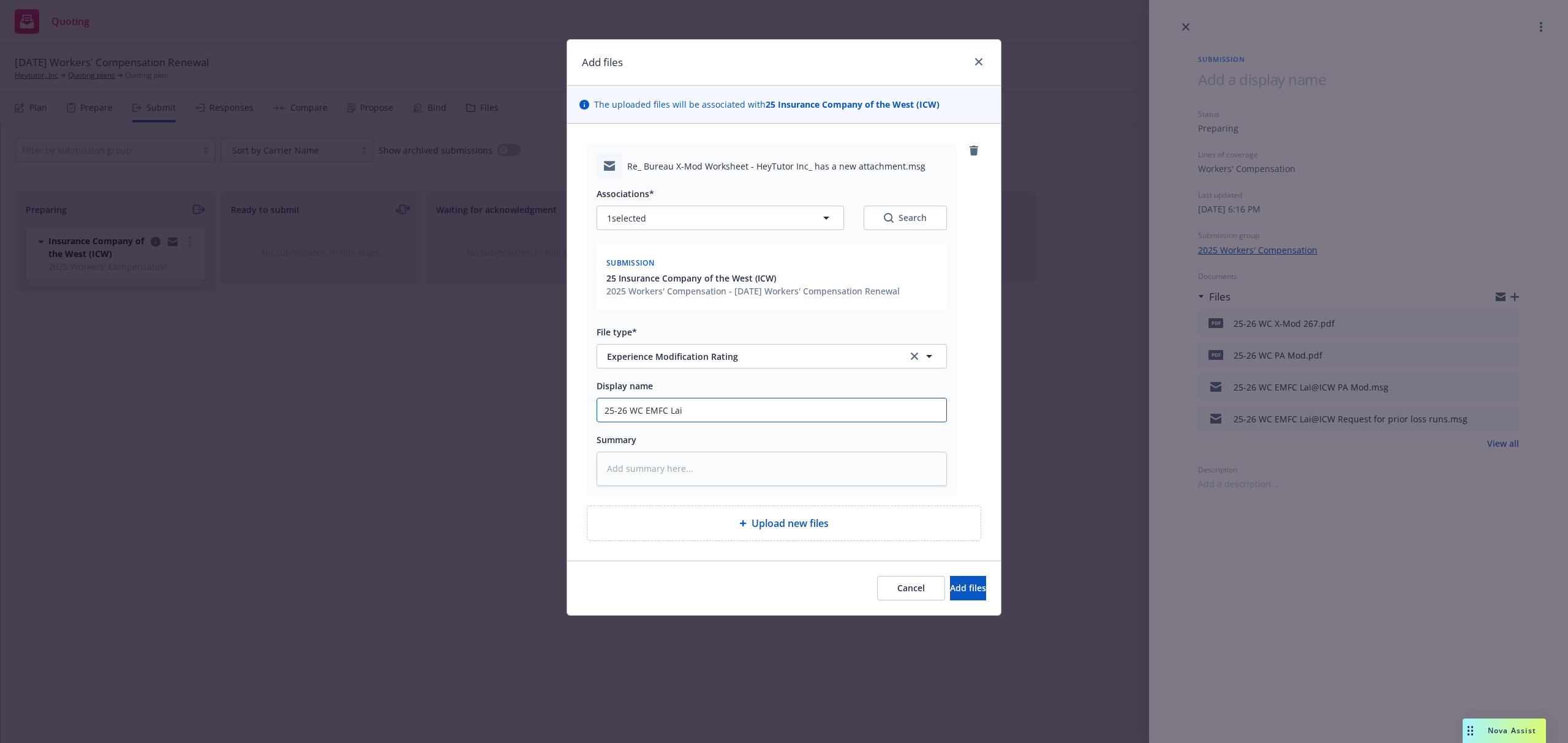
type textarea "x"
type input "25-26 WC EMFC Lai@"
type textarea "x"
type input "25-26 WC EMFC Lai@I"
type textarea "x"
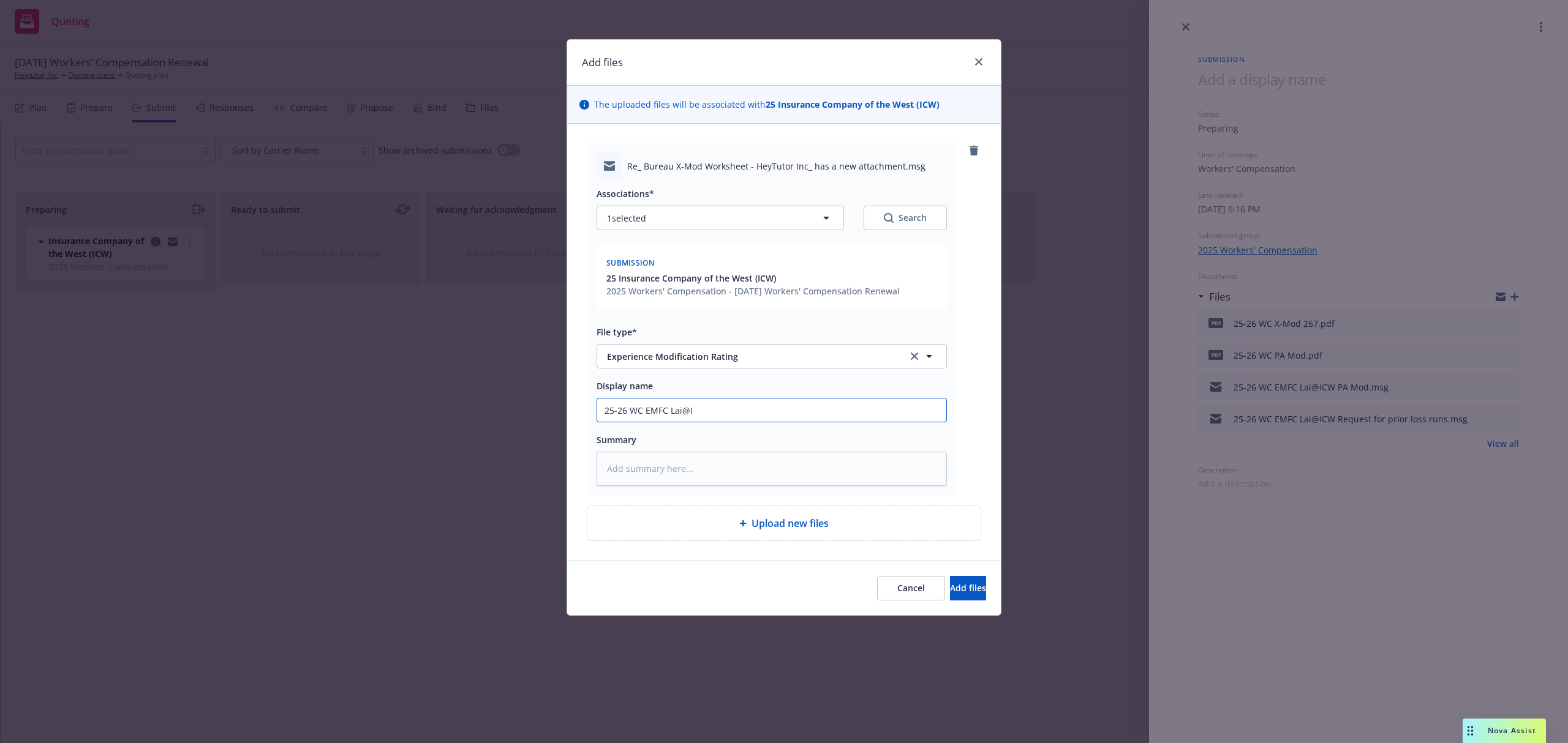
type input "25-26 WC EMFC Lai@IC"
type textarea "x"
type input "25-26 WC EMFC Lai@ICW"
type textarea "x"
type input "25-26 WC EMFC Lai@ICW"
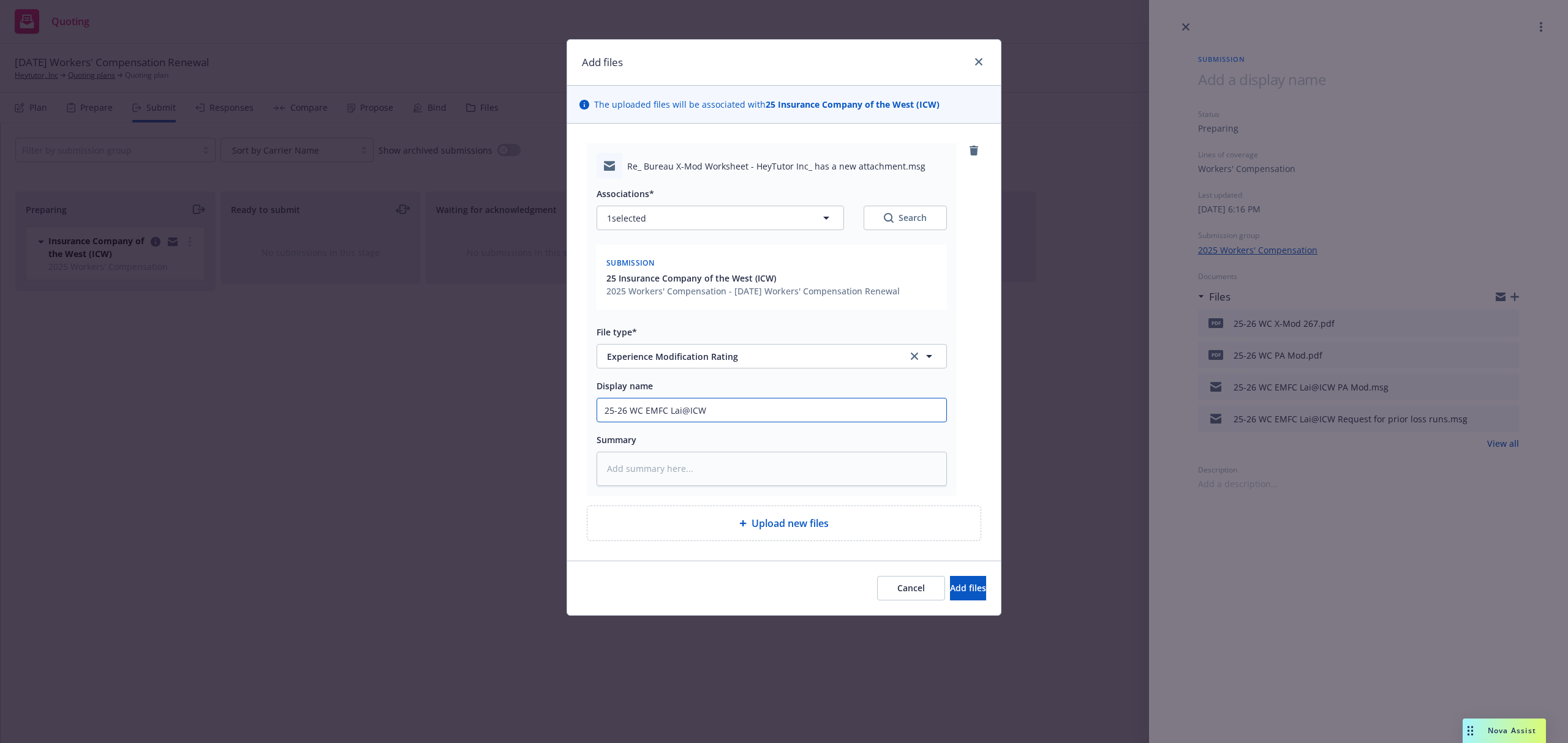
type textarea "x"
type input "25-26 WC EMFC Lai@ICW Z"
type textarea "x"
type input "25-26 WC EMFC Lai@ICW Z-"
type textarea "x"
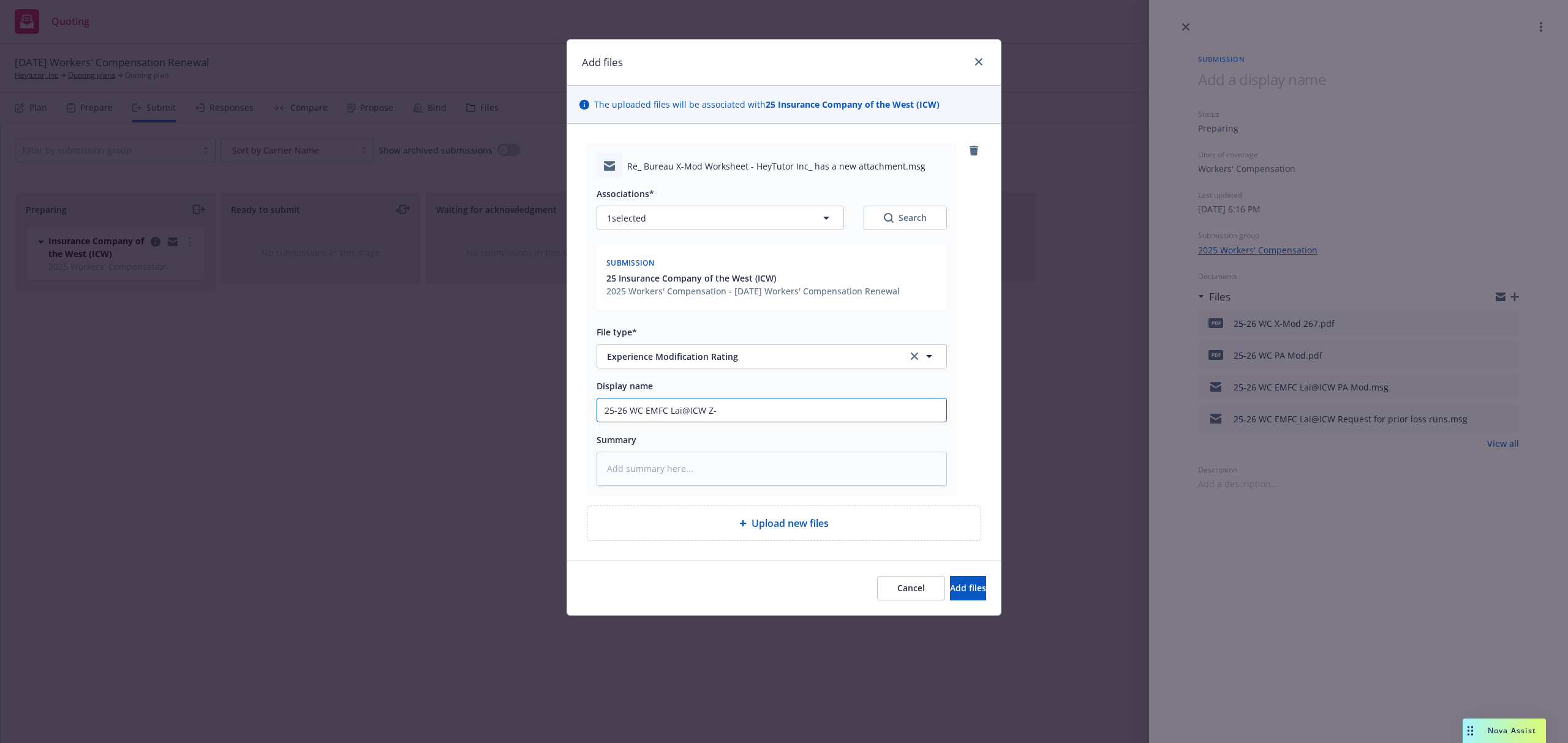
type input "25-26 WC EMFC Lai@ICW Z-M"
type textarea "x"
type input "25-26 WC EMFC Lai@ICW Z-Mo"
type textarea "x"
type input "25-26 WC EMFC Lai@ICW Z-M"
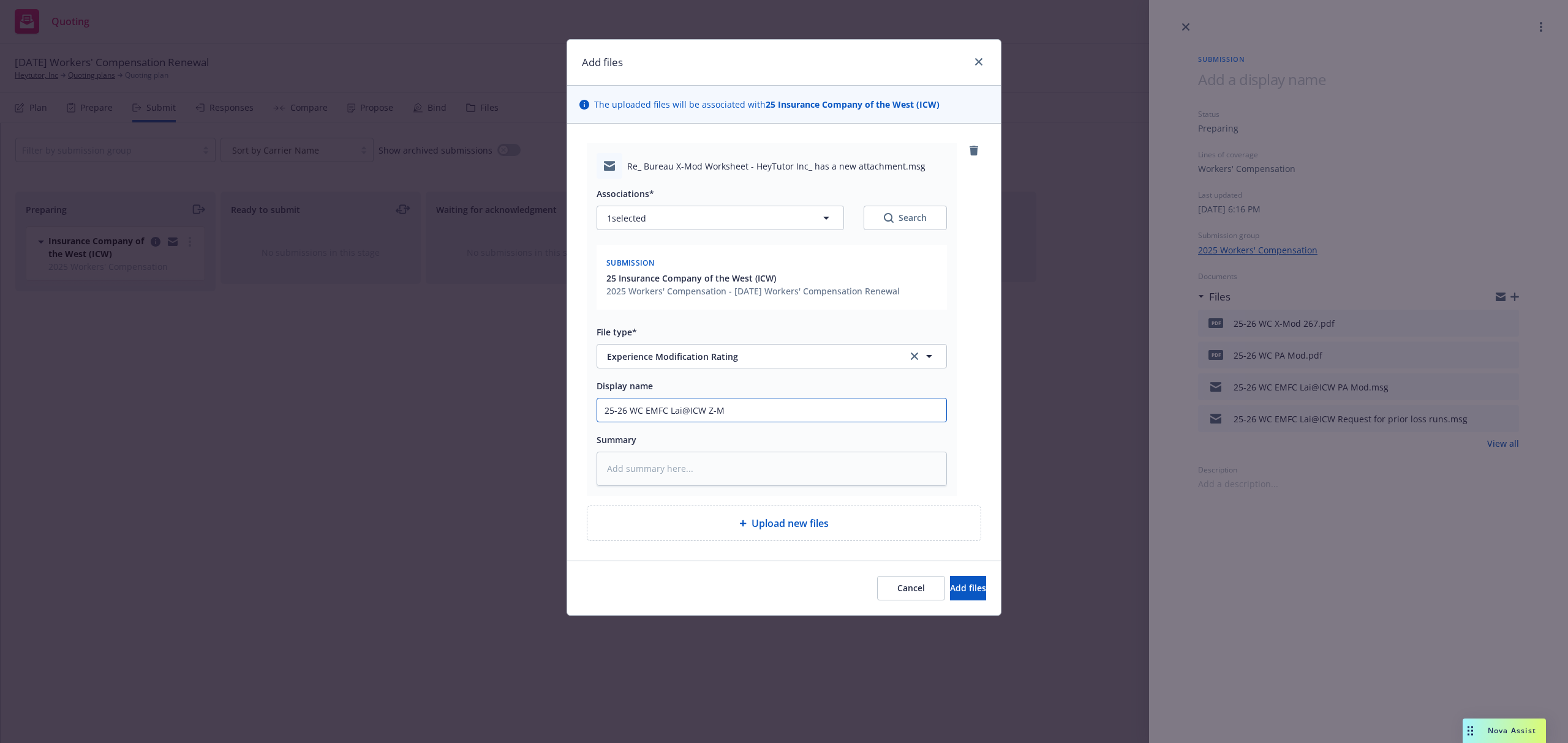
type textarea "x"
type input "25-26 WC EMFC Lai@ICW Z-"
type textarea "x"
type input "25-26 WC EMFC Lai@ICW Z"
type textarea "x"
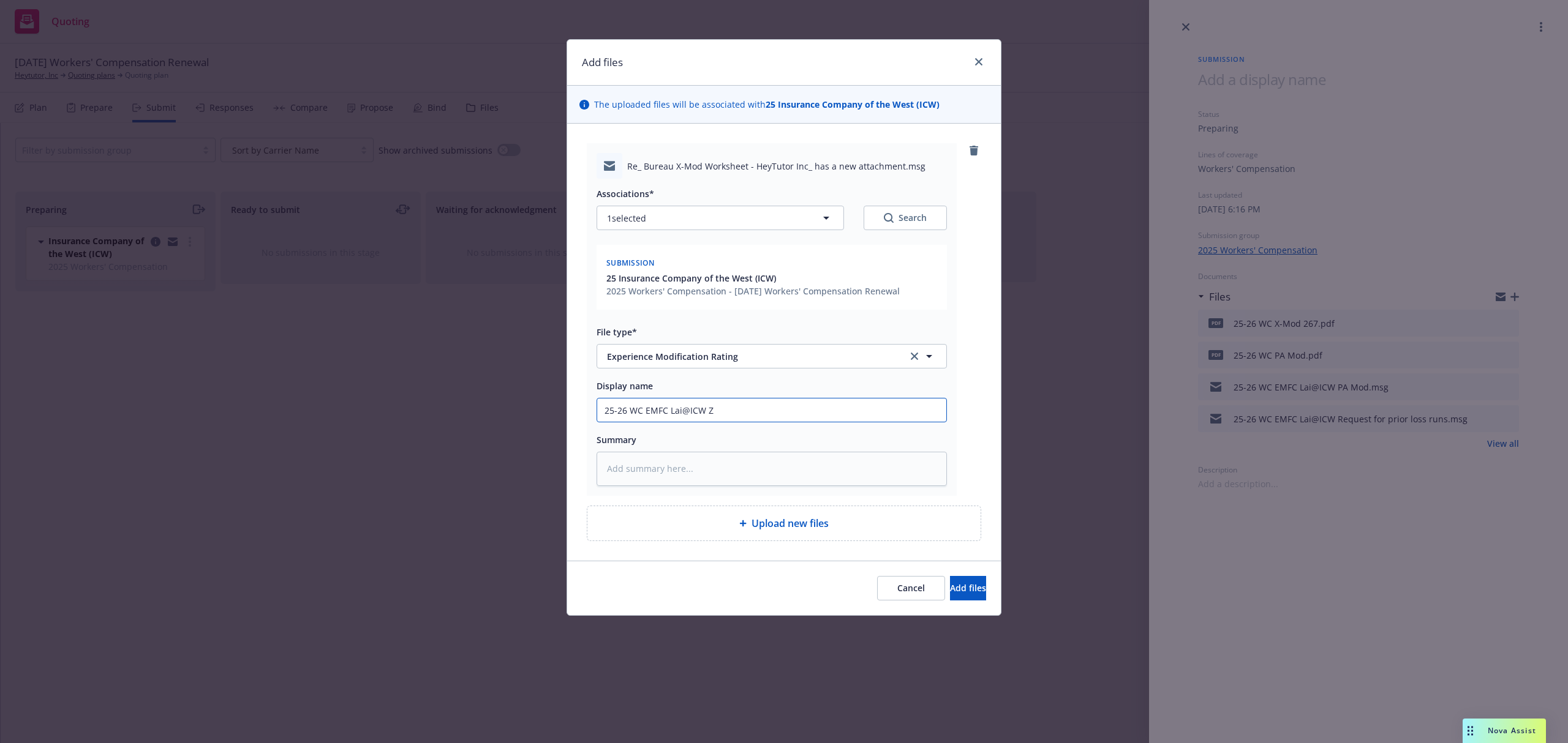
type input "25-26 WC EMFC Lai@ICW"
type textarea "x"
type input "25-26 WC EMFC Lai@ICW C"
paste textarea "The following attachment has been added to the submission for the above caption…"
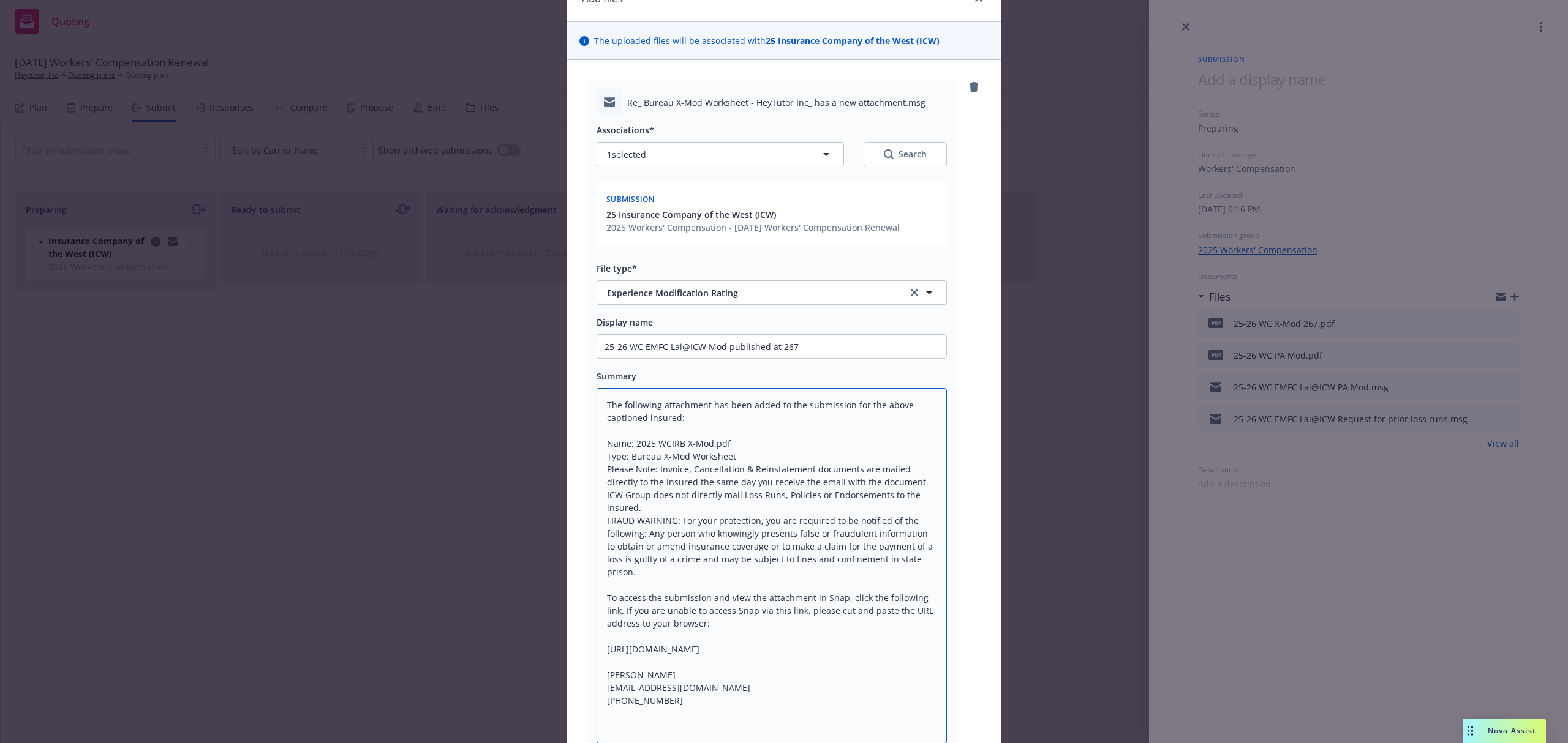
scroll to position [25, 0]
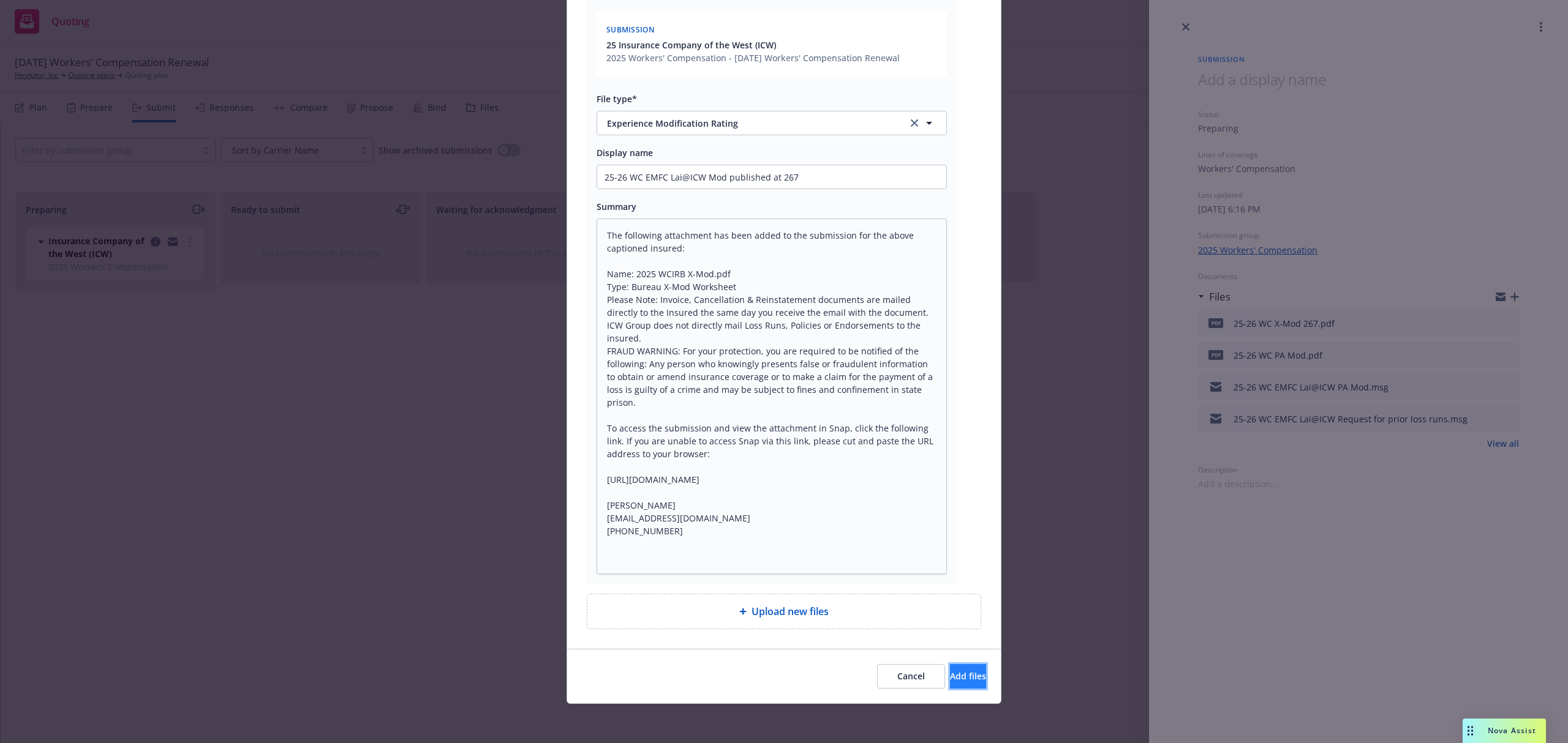
click at [950, 669] on button "Add files" at bounding box center [968, 676] width 36 height 25
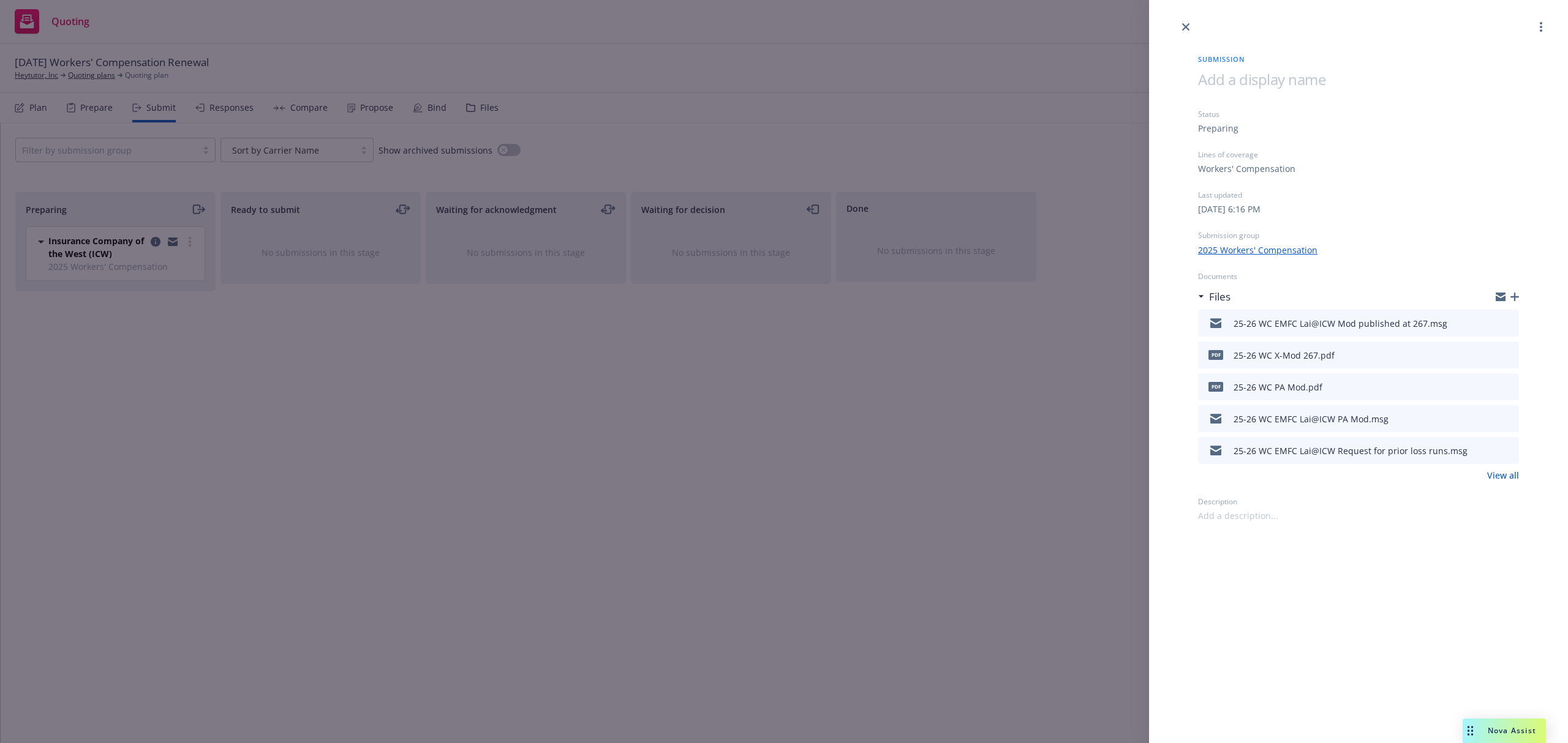
click at [1514, 294] on icon "button" at bounding box center [1514, 297] width 9 height 9
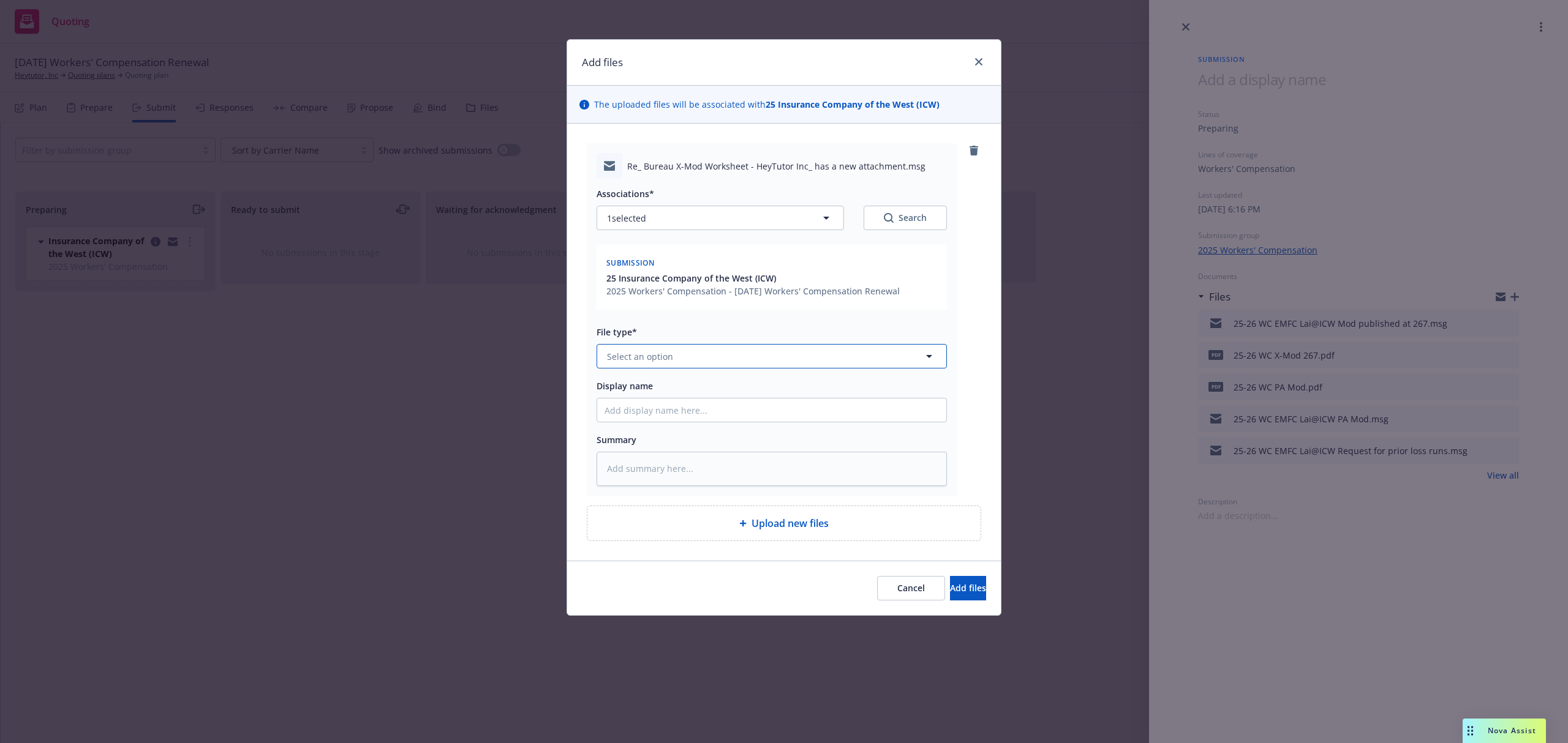
click at [708, 363] on button "Select an option" at bounding box center [771, 356] width 350 height 25
paste textarea "The following attachment has been added to the submission for the above caption…"
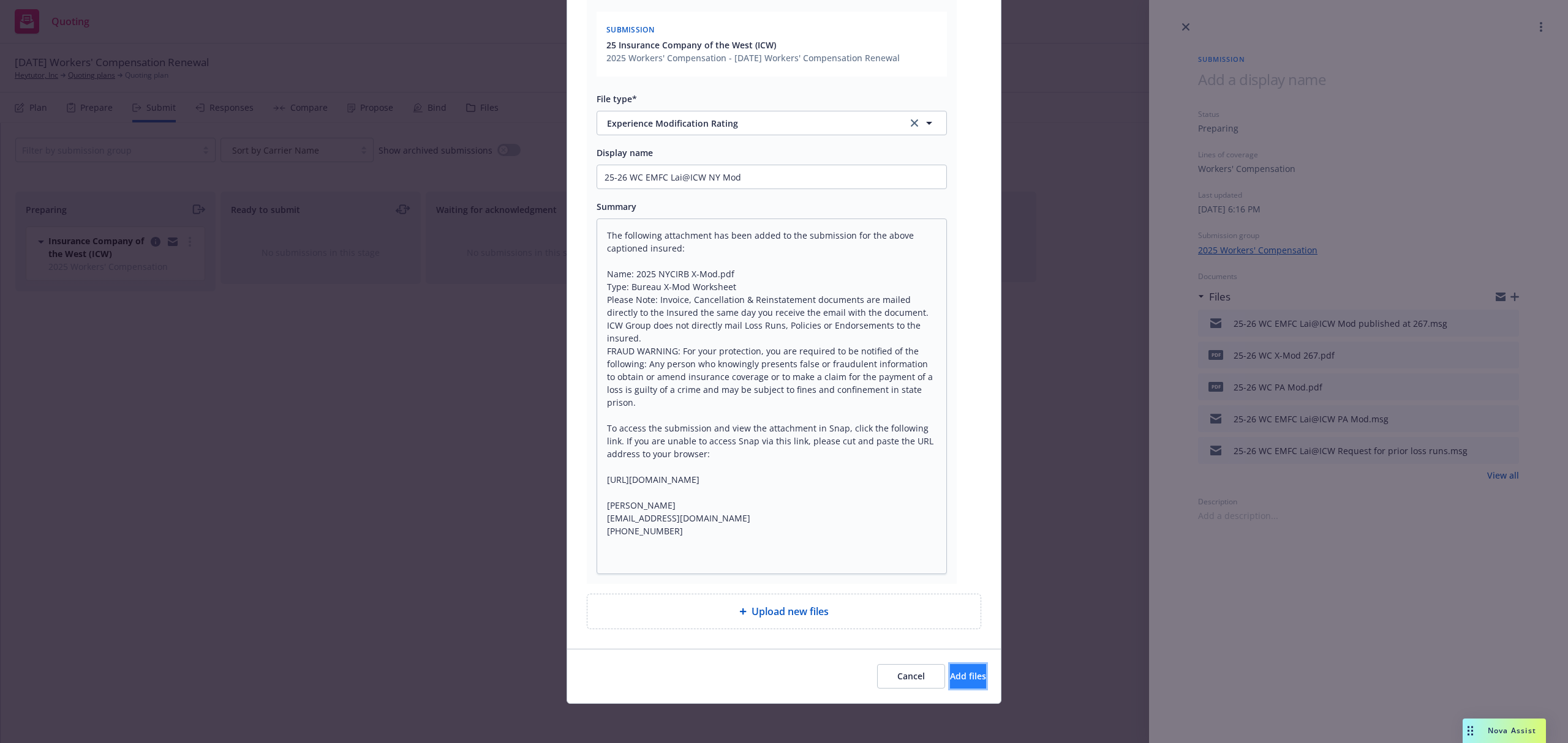
click at [955, 674] on span "Add files" at bounding box center [968, 677] width 36 height 12
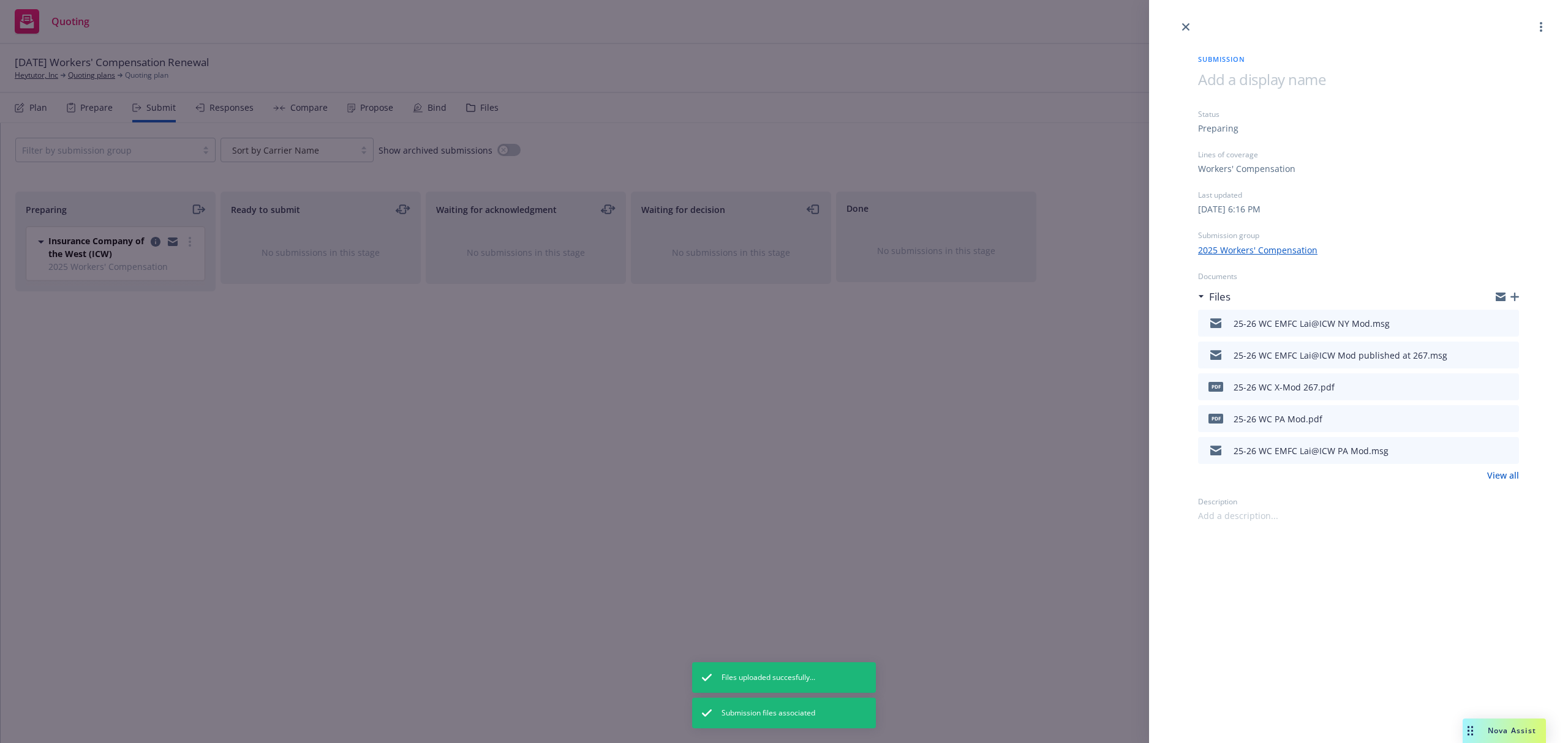
click at [35, 71] on div "Submission Status Preparing Lines of coverage Workers' Compensation Last update…" at bounding box center [784, 372] width 1568 height 743
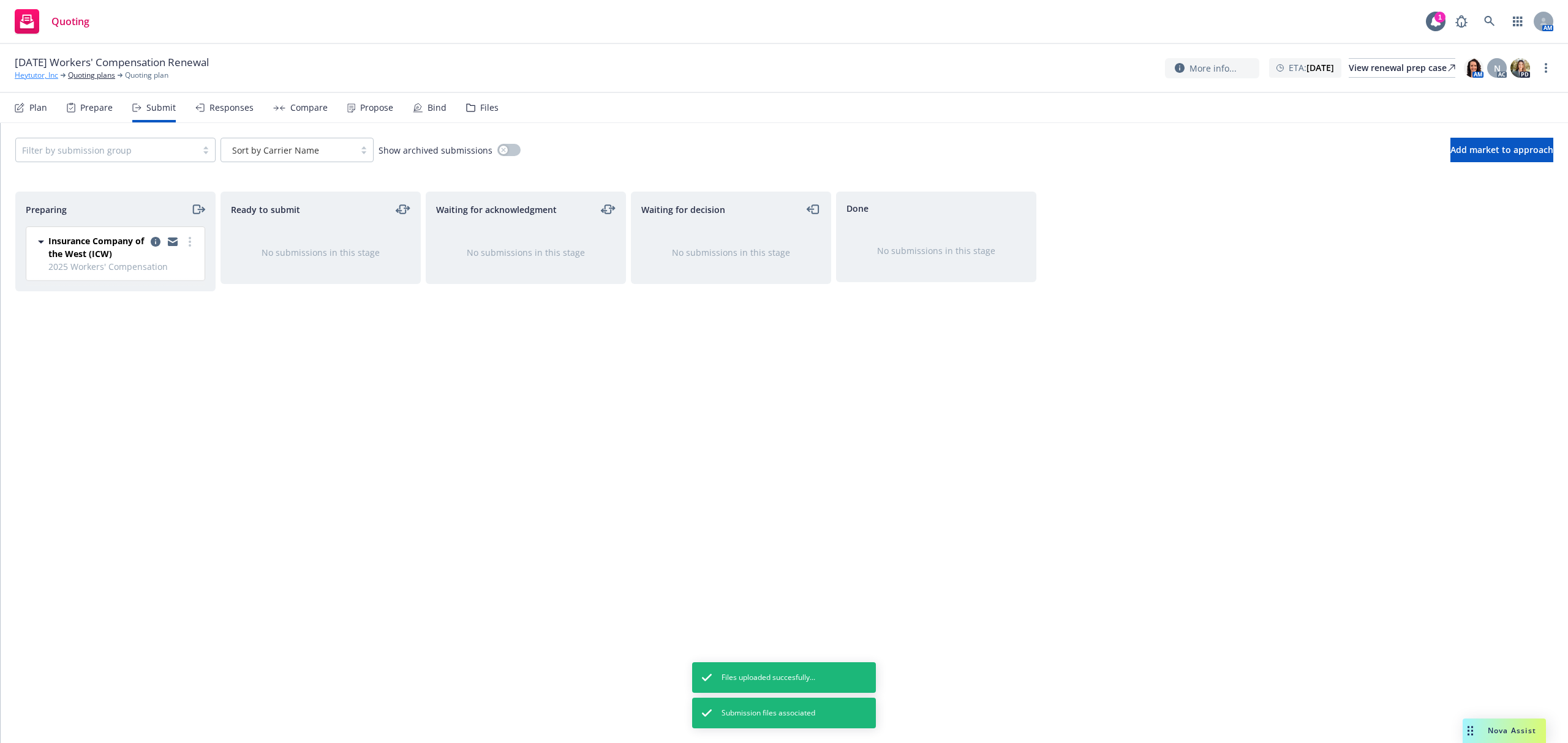
click at [31, 72] on link "Heytutor, Inc" at bounding box center [36, 75] width 43 height 11
